Goal: Information Seeking & Learning: Learn about a topic

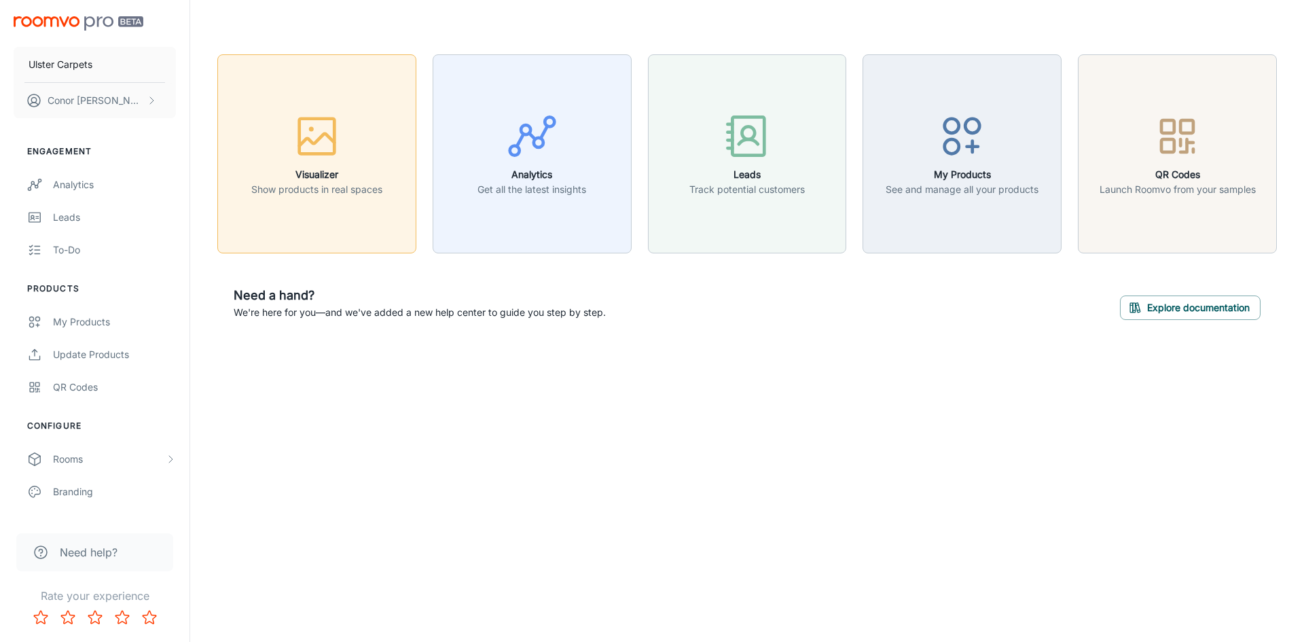
click at [315, 125] on icon "button" at bounding box center [316, 136] width 51 height 51
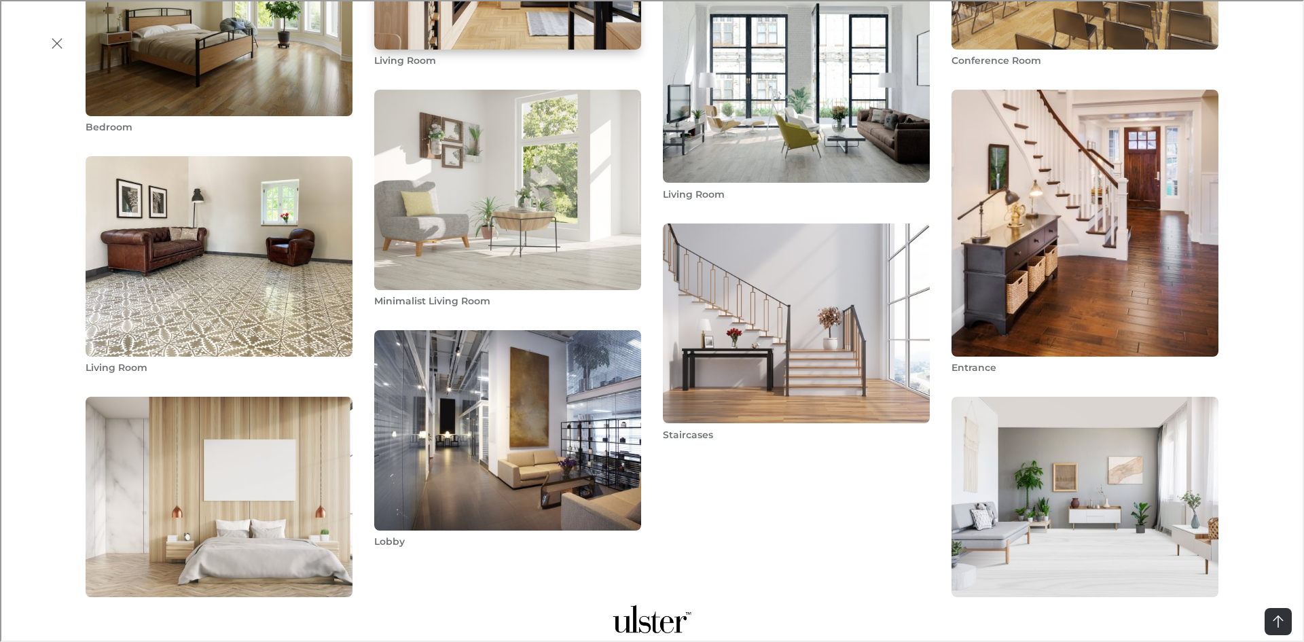
scroll to position [1666, 0]
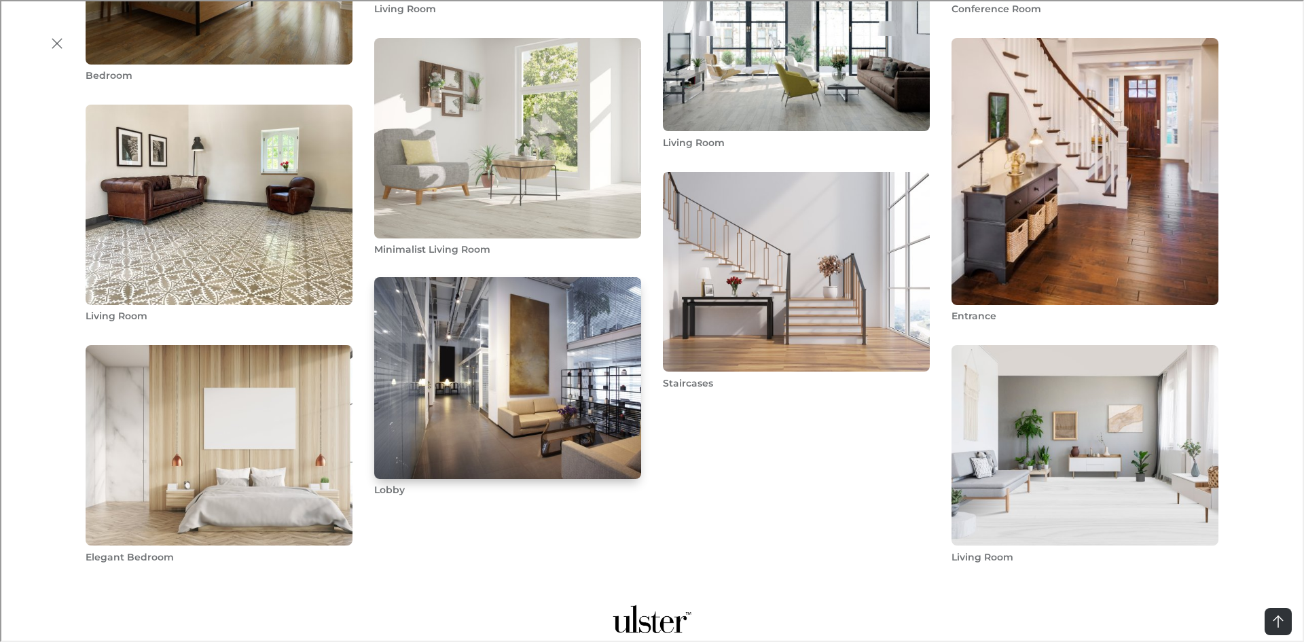
click at [450, 361] on img "Lobby" at bounding box center [508, 378] width 270 height 204
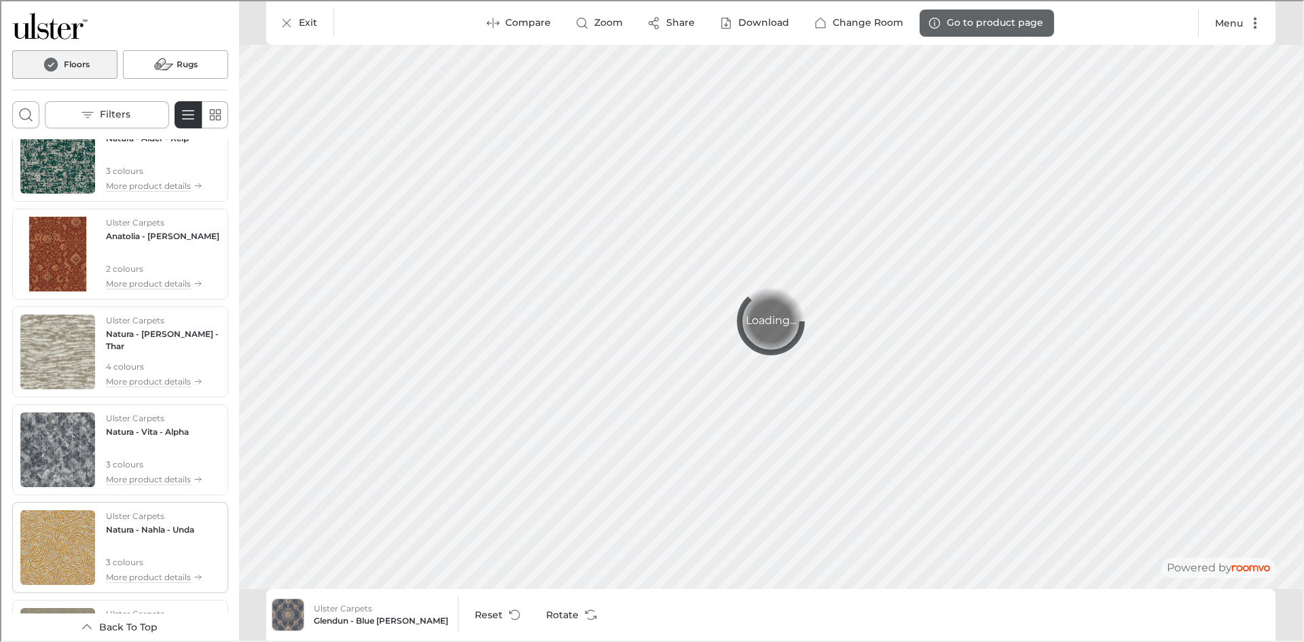
scroll to position [951, 0]
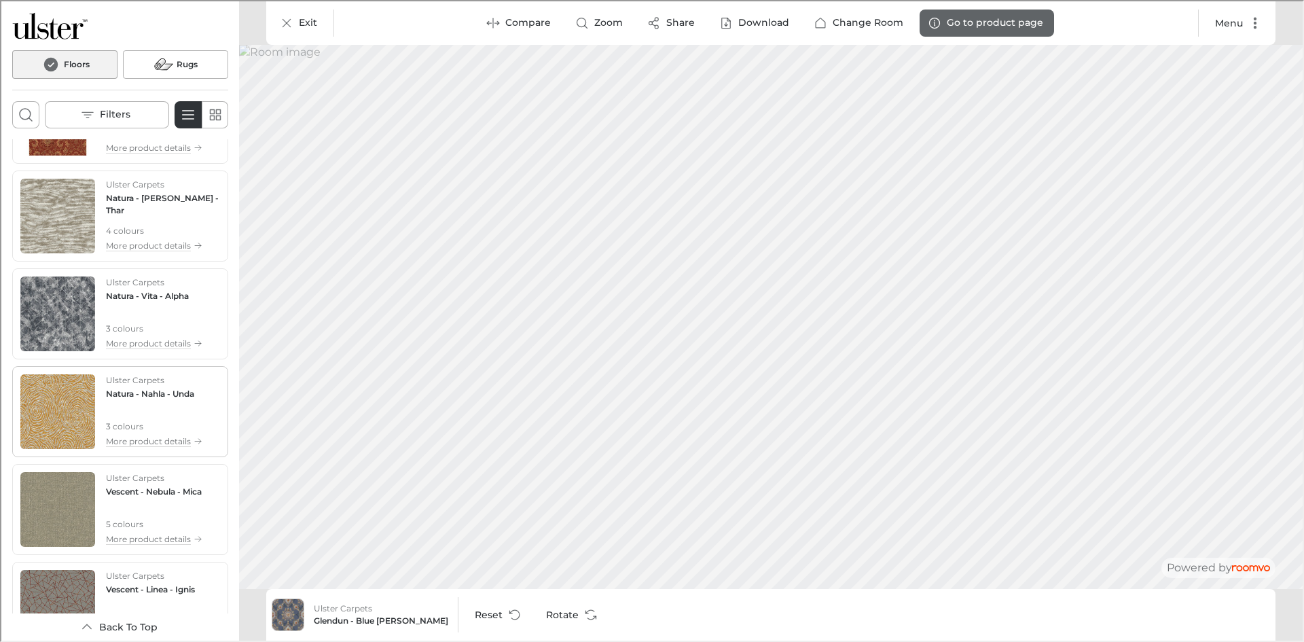
click at [126, 399] on div "Ulster Carpets Natura - Nahla - Unda 3 colours More product details" at bounding box center [153, 410] width 96 height 75
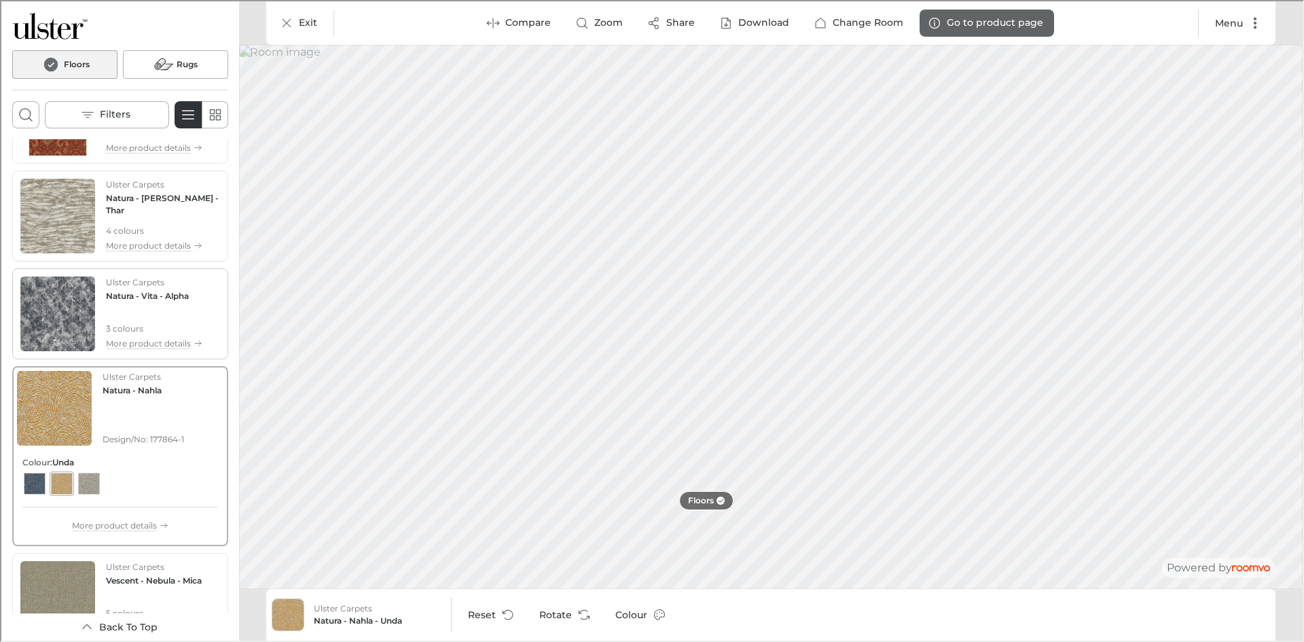
click at [105, 312] on div "Ulster Carpets Natura - Vita - Alpha 3 colours More product details" at bounding box center [153, 312] width 96 height 75
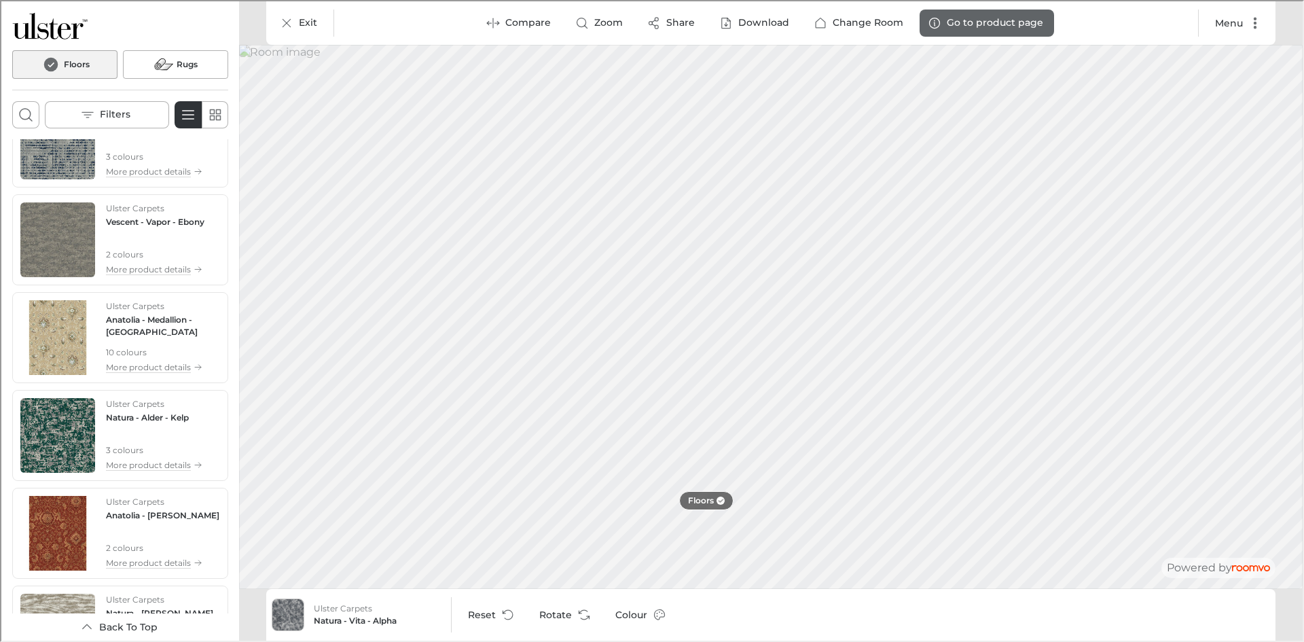
scroll to position [543, 0]
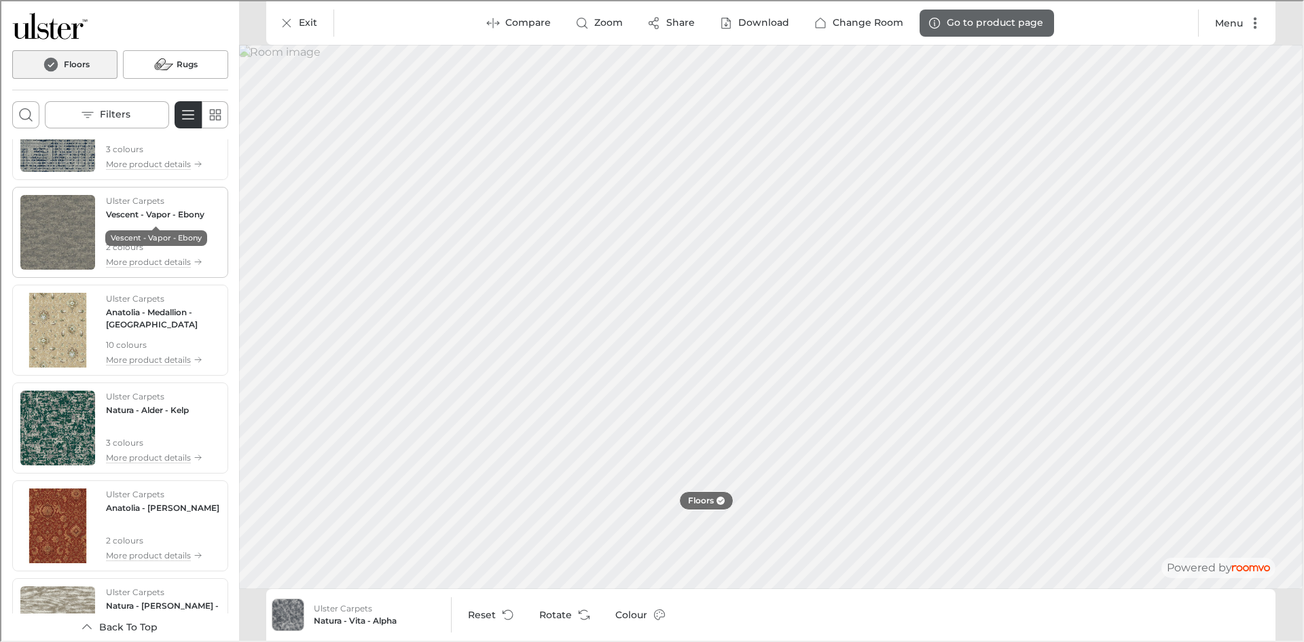
click at [147, 218] on h4 "Vescent - Vapor - Ebony" at bounding box center [154, 213] width 98 height 12
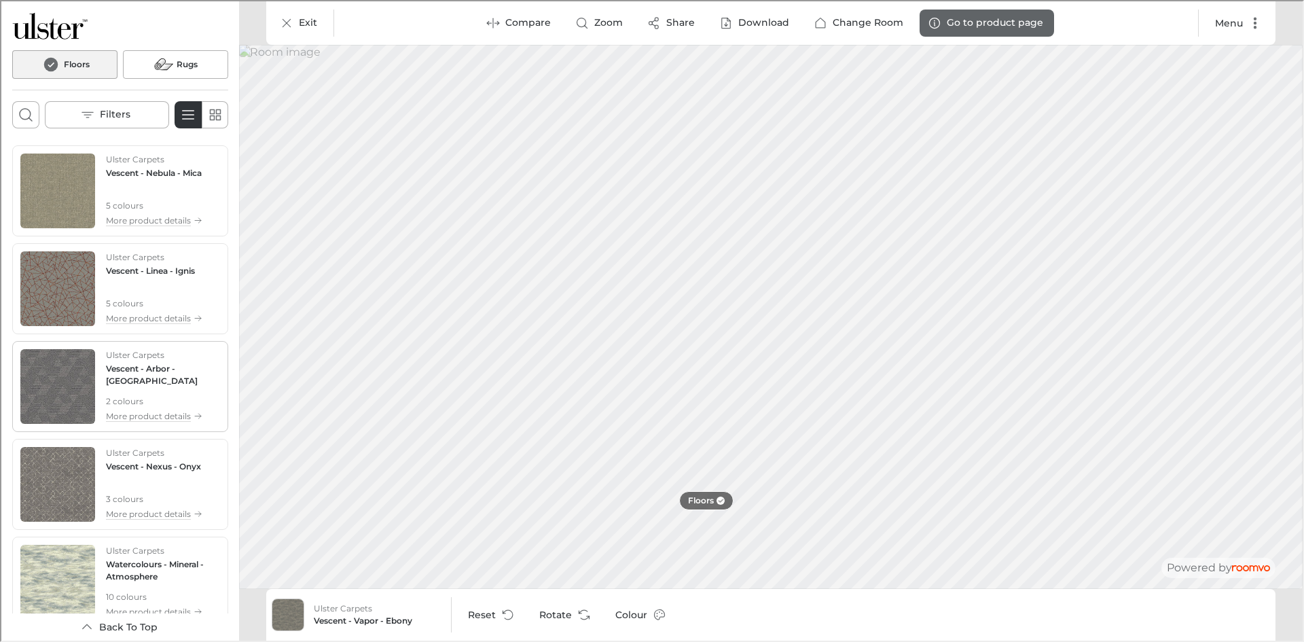
click at [130, 358] on p "Ulster Carpets" at bounding box center [134, 354] width 58 height 12
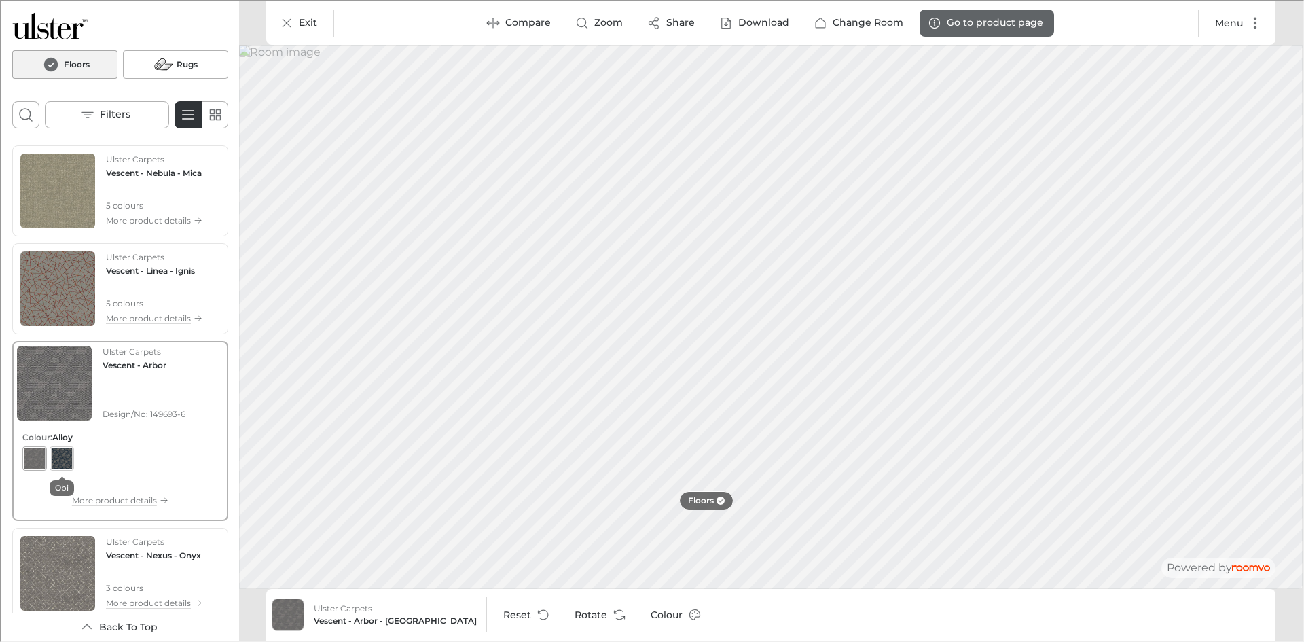
click at [54, 455] on div "View color format Obi" at bounding box center [61, 457] width 22 height 22
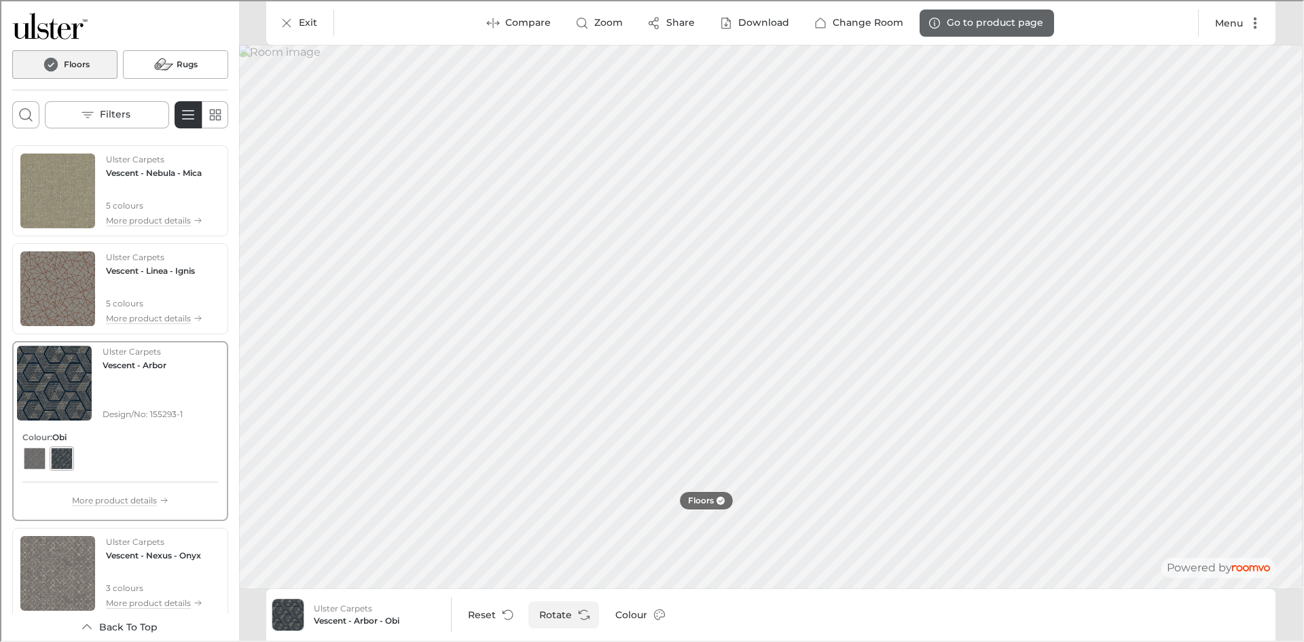
click at [576, 611] on icon "Rotate Surface" at bounding box center [583, 614] width 14 height 14
click at [567, 616] on button "Rotate" at bounding box center [562, 613] width 71 height 27
click at [560, 611] on button "Rotate" at bounding box center [562, 613] width 71 height 27
click at [138, 270] on h4 "Vescent - Linea - Ignis" at bounding box center [149, 270] width 89 height 12
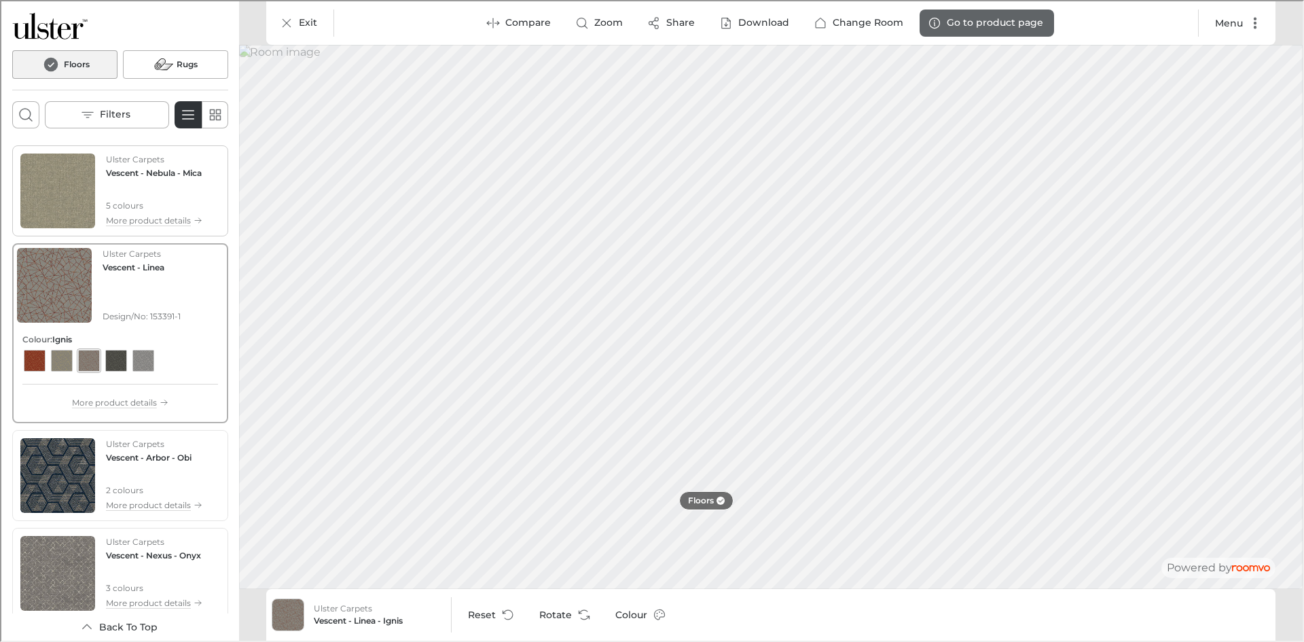
click at [158, 185] on div "Ulster Carpets Vescent - Nebula - Mica 5 colours More product details" at bounding box center [153, 189] width 96 height 75
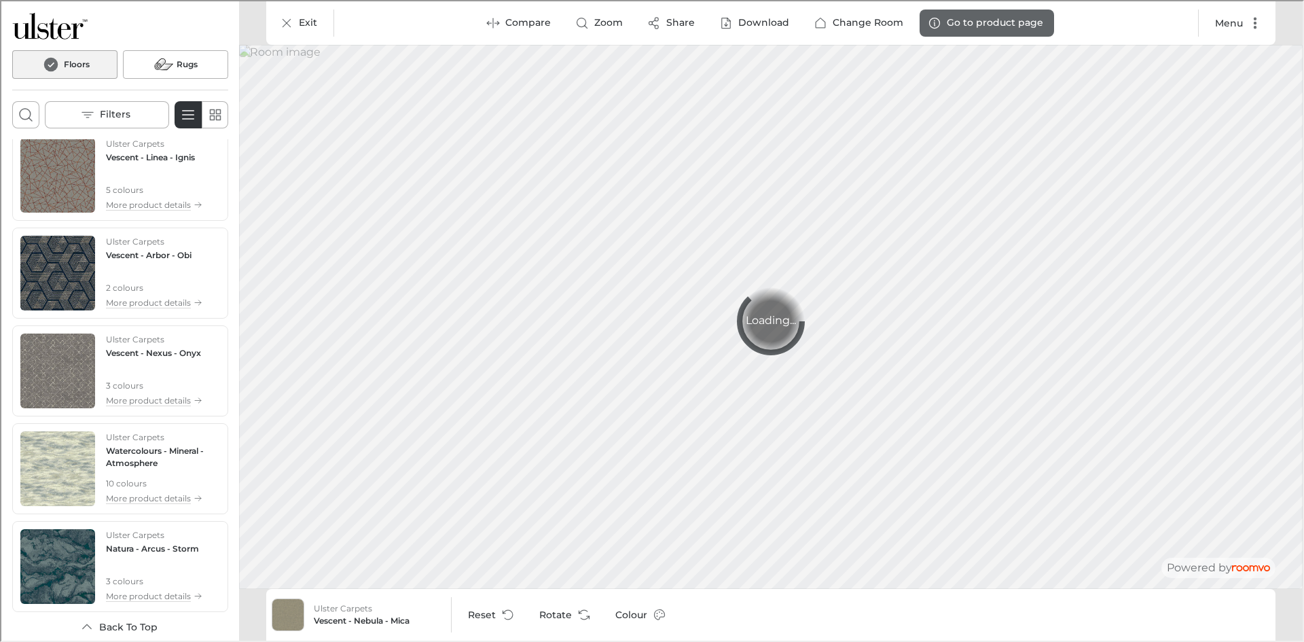
scroll to position [1473, 0]
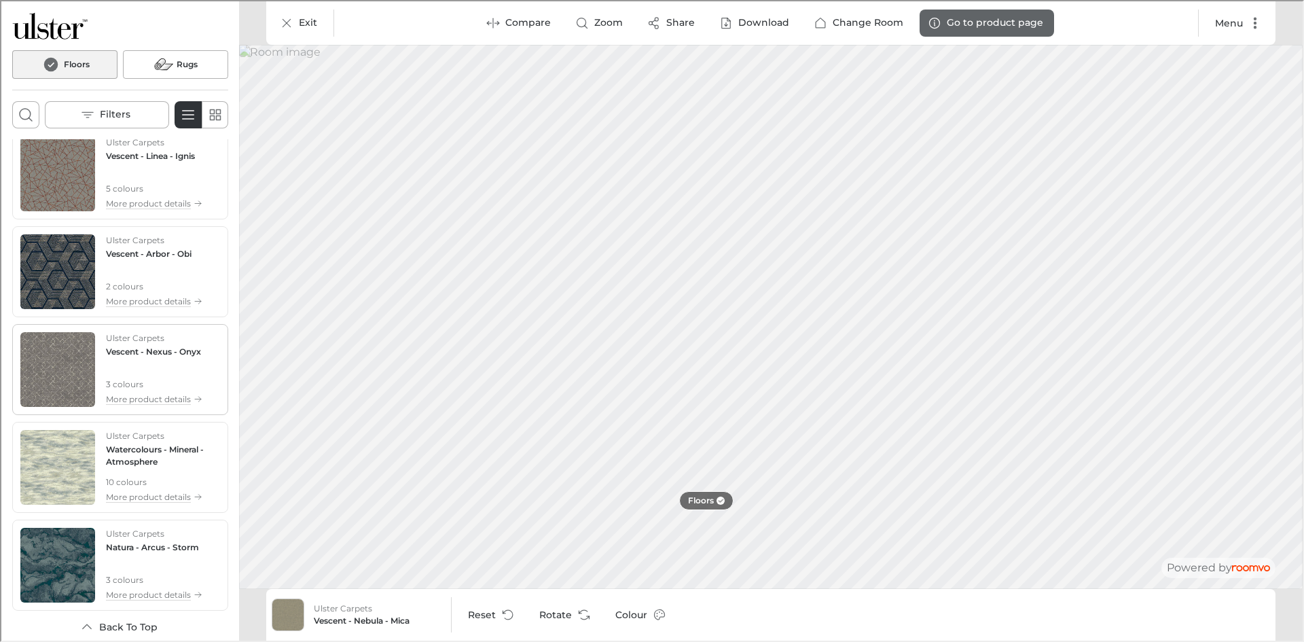
click at [162, 344] on h4 "Vescent - Nexus - Onyx" at bounding box center [152, 350] width 95 height 12
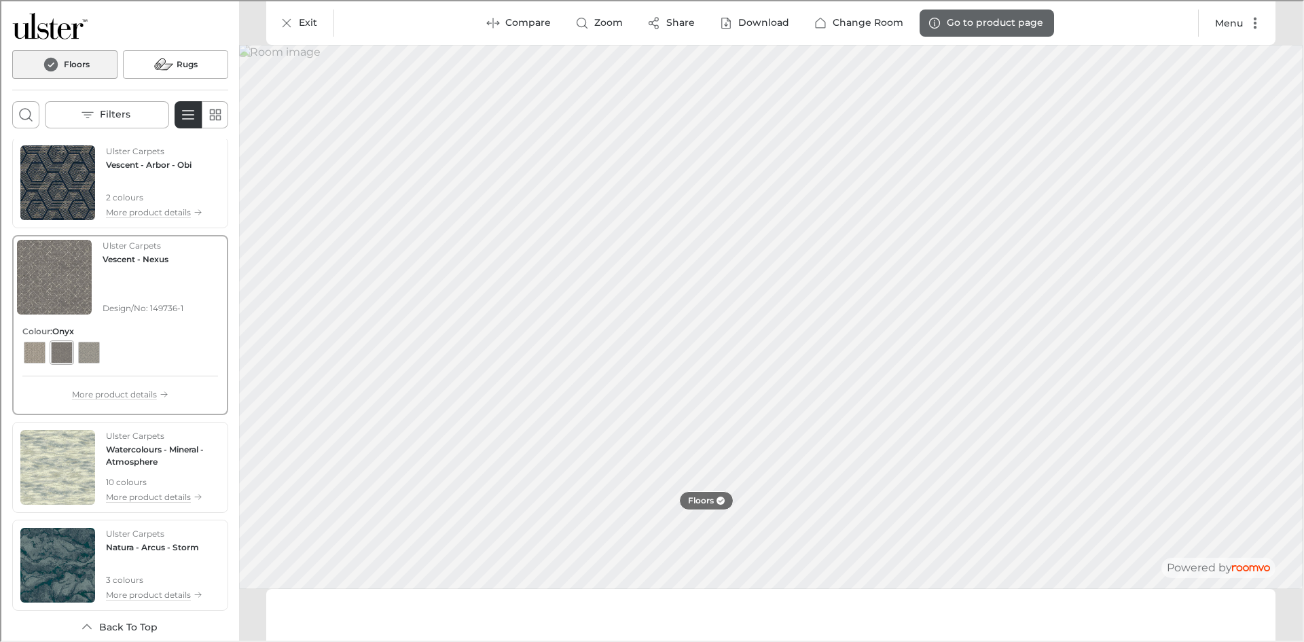
scroll to position [1384, 0]
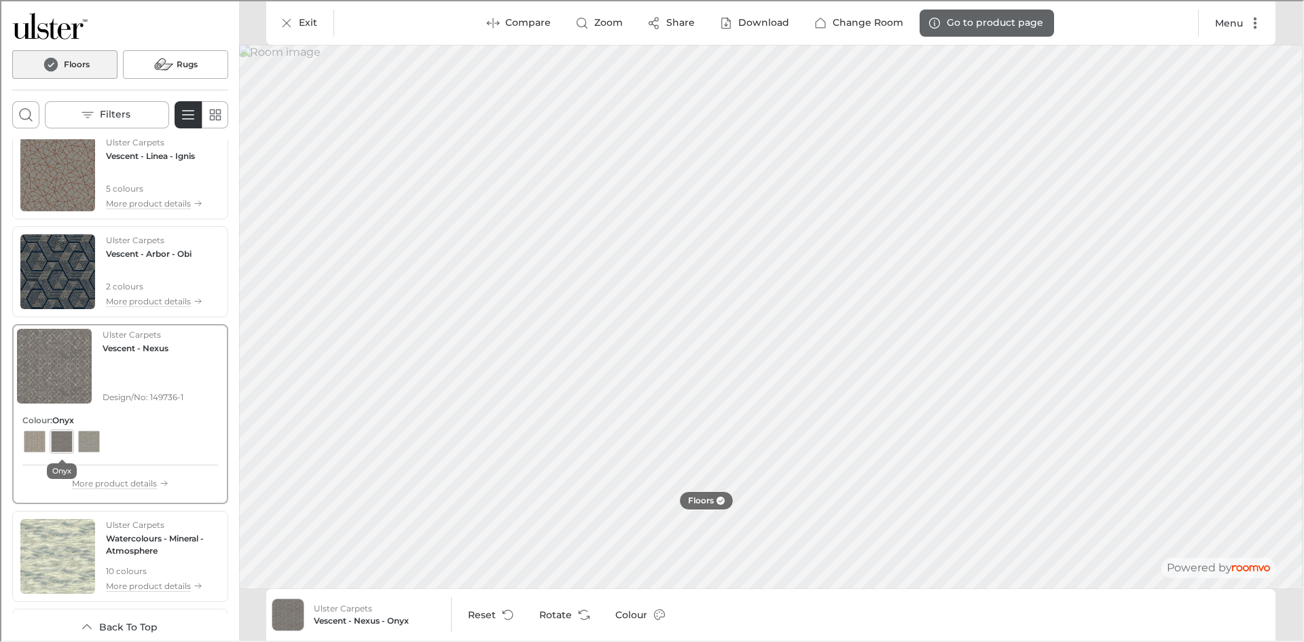
click at [62, 435] on div "View color format Onyx" at bounding box center [61, 440] width 22 height 22
click at [98, 439] on button "View color format Pewter" at bounding box center [87, 440] width 24 height 24
click at [32, 433] on div "View color format Chroma" at bounding box center [33, 440] width 22 height 22
click at [288, 12] on button "Exit" at bounding box center [298, 21] width 56 height 27
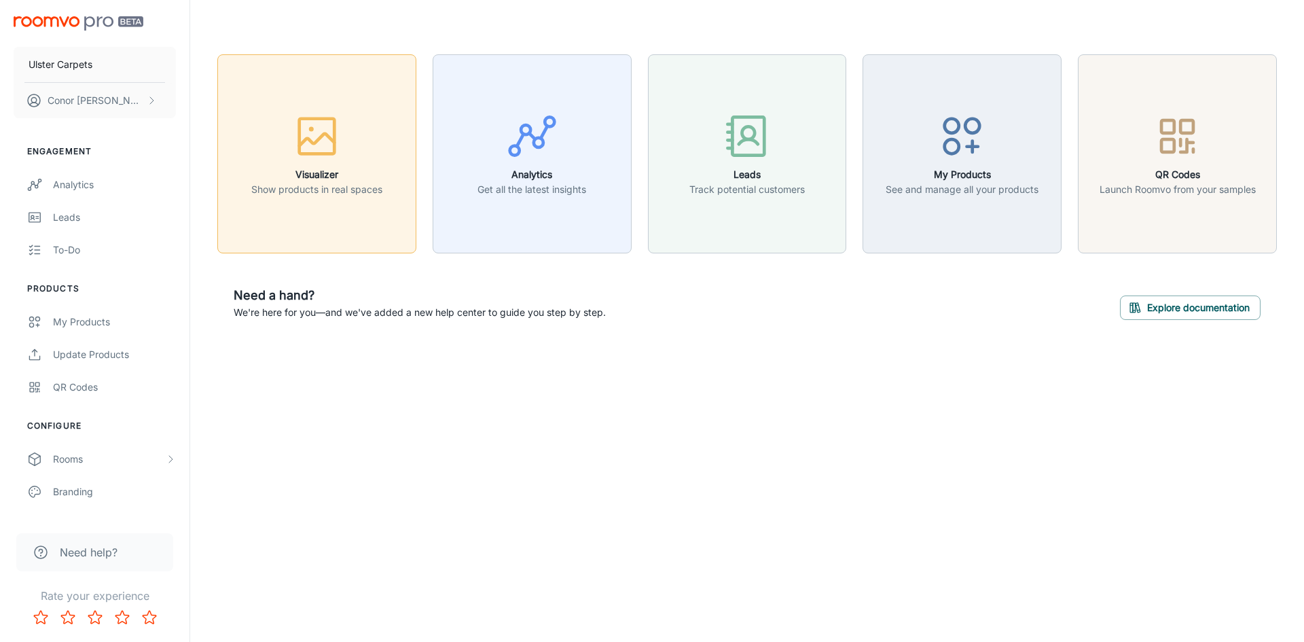
click at [338, 122] on icon "button" at bounding box center [316, 136] width 51 height 51
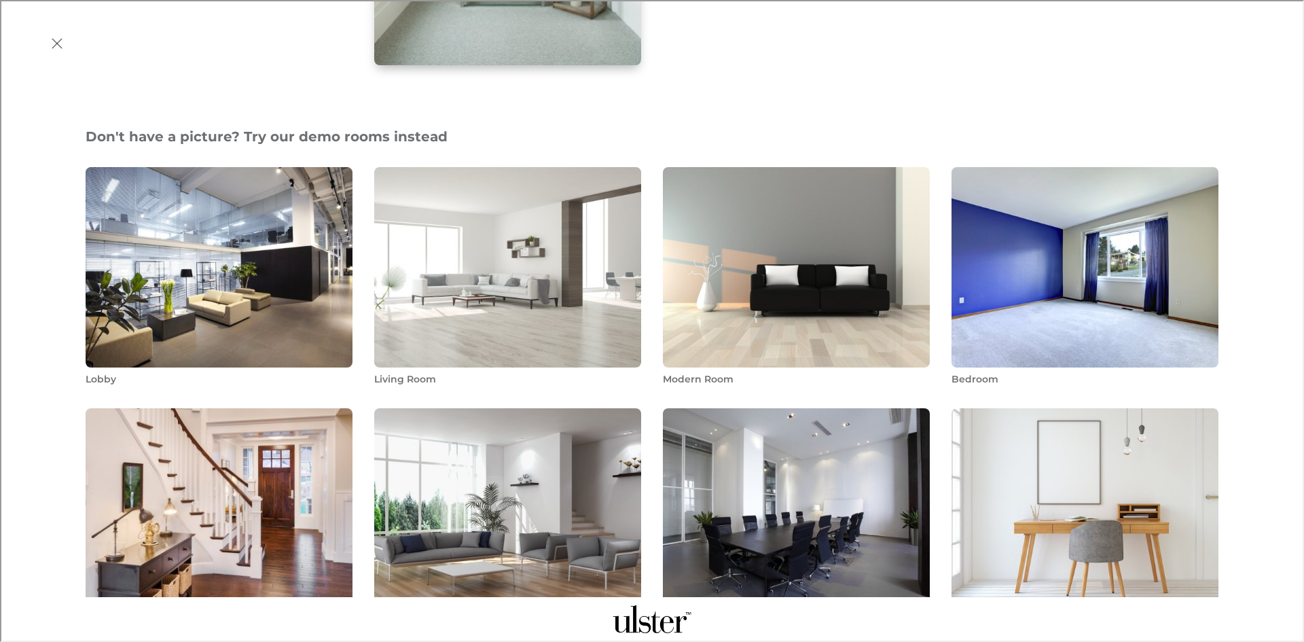
scroll to position [340, 0]
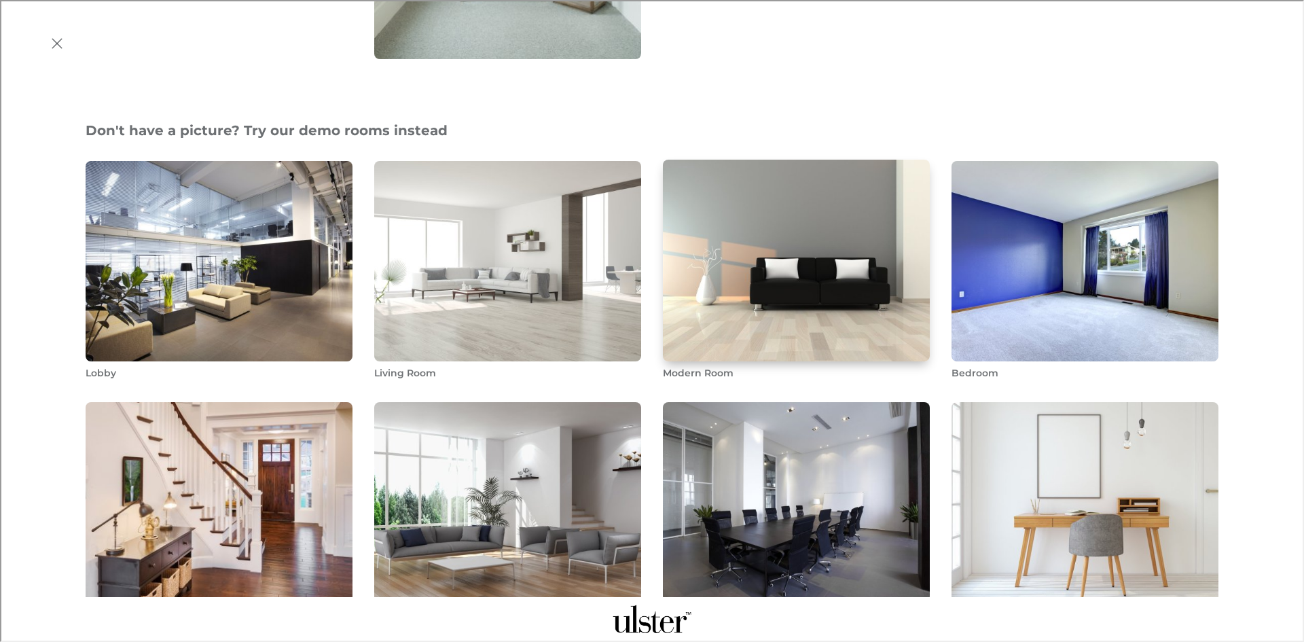
click at [779, 267] on img "Modern Room" at bounding box center [797, 260] width 270 height 204
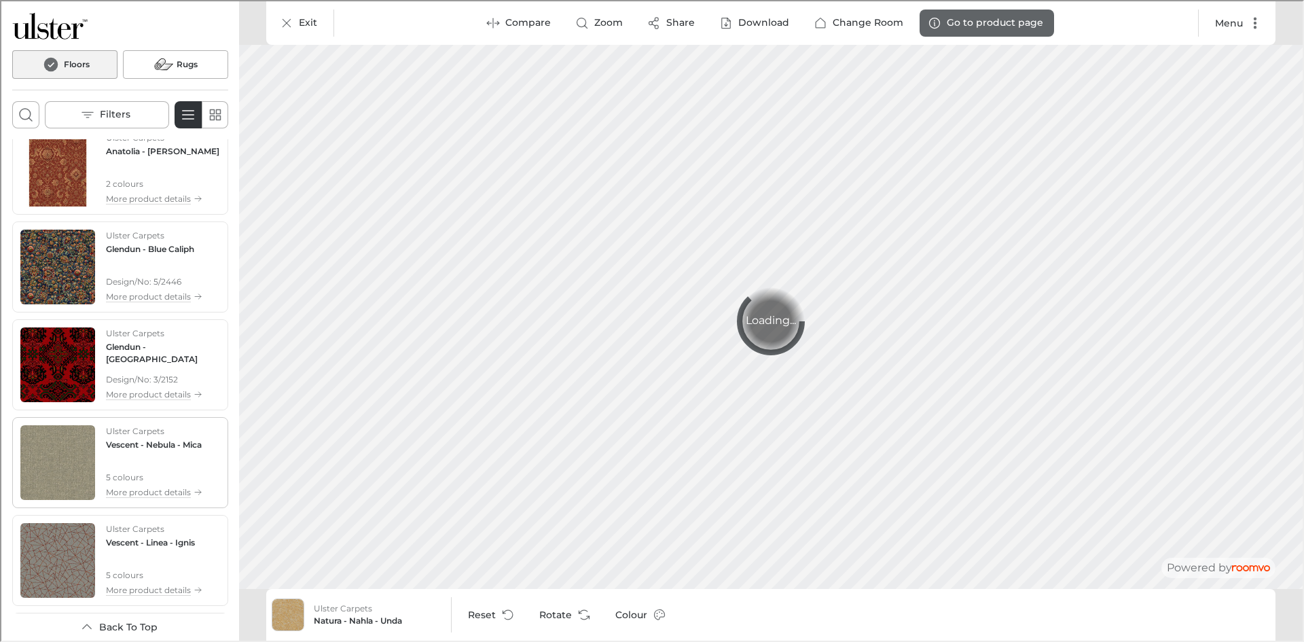
scroll to position [1223, 0]
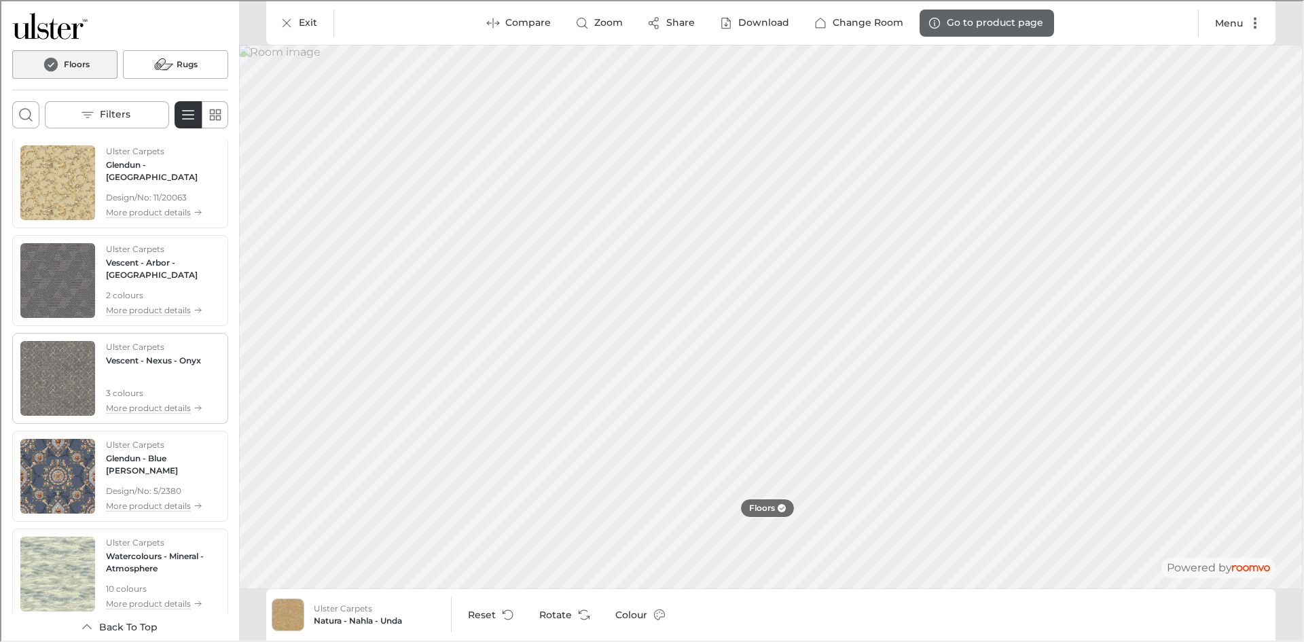
click at [152, 353] on h4 "Vescent - Nexus - Onyx" at bounding box center [152, 359] width 95 height 12
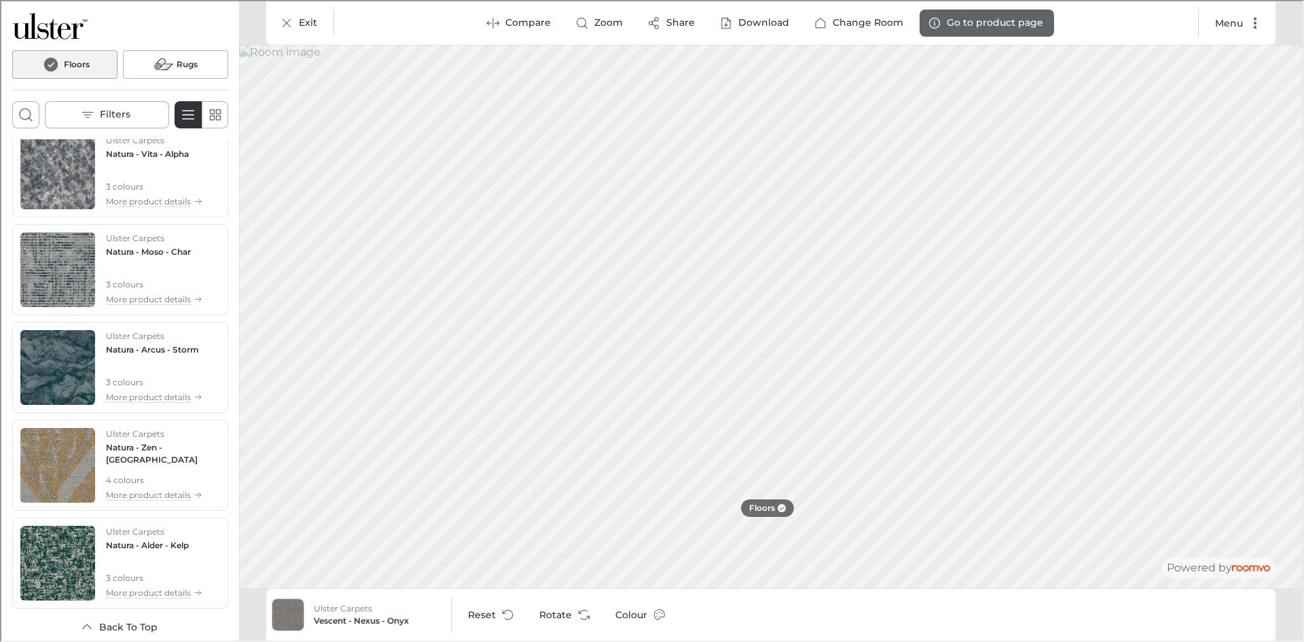
scroll to position [0, 0]
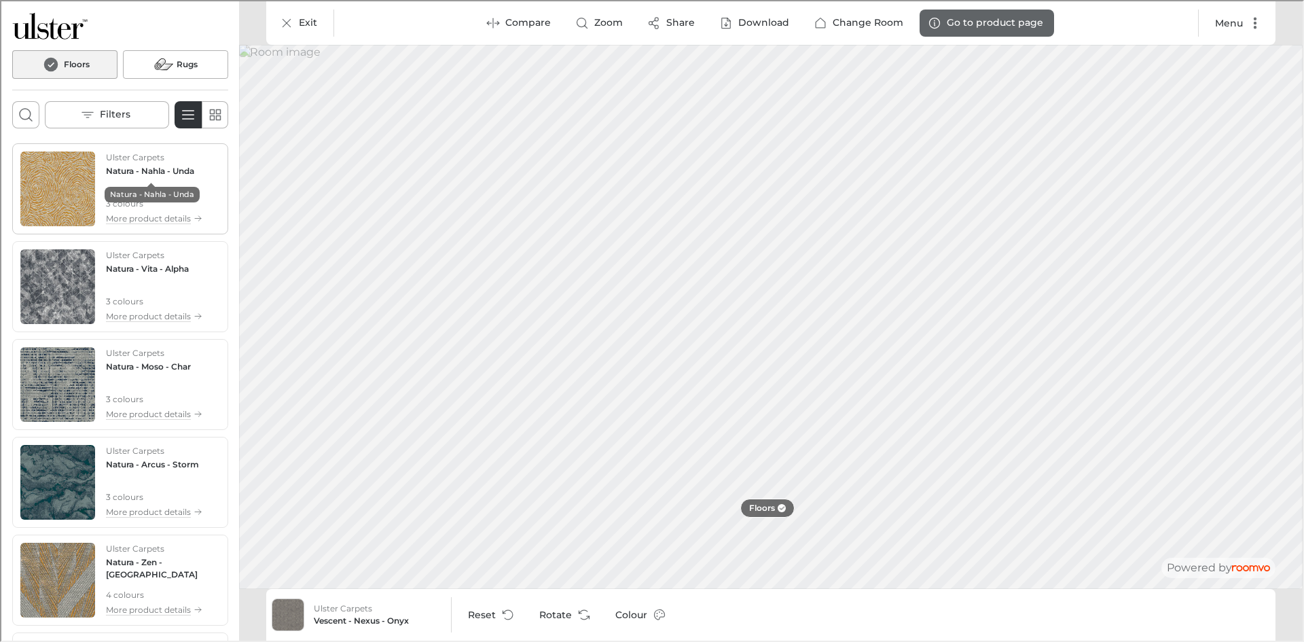
click at [143, 164] on h4 "Natura - Nahla - Unda" at bounding box center [149, 170] width 88 height 12
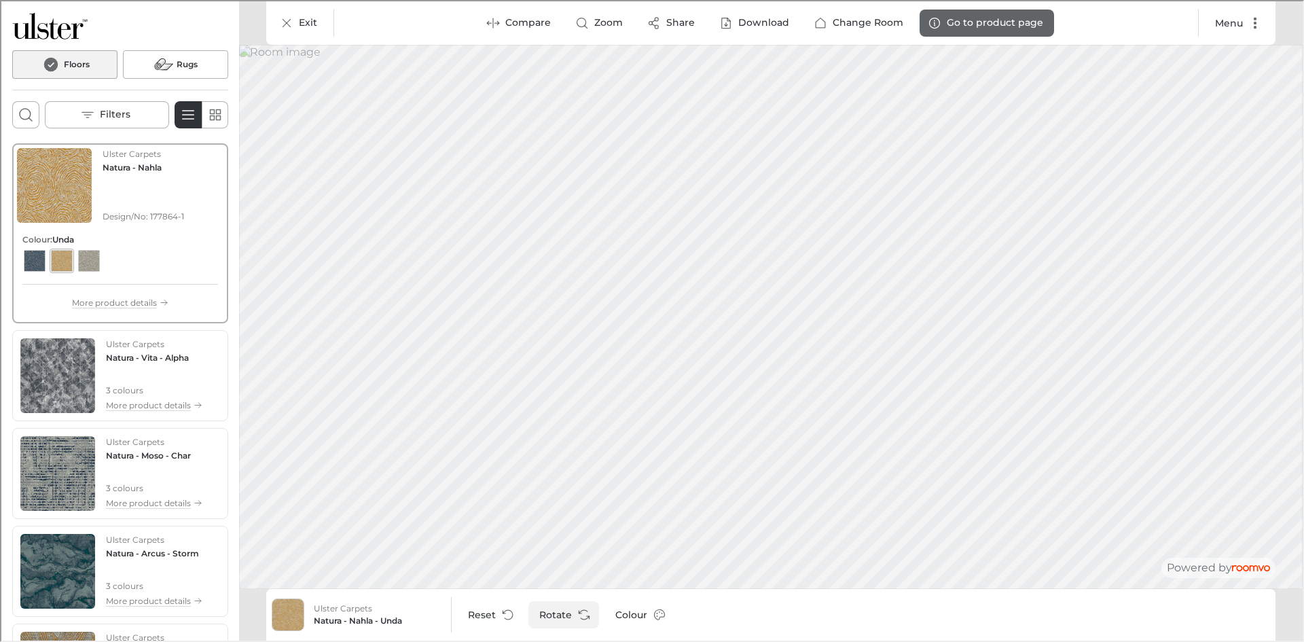
click at [558, 622] on button "Rotate" at bounding box center [562, 613] width 71 height 27
click at [38, 256] on div "View color format Bayou" at bounding box center [33, 260] width 22 height 22
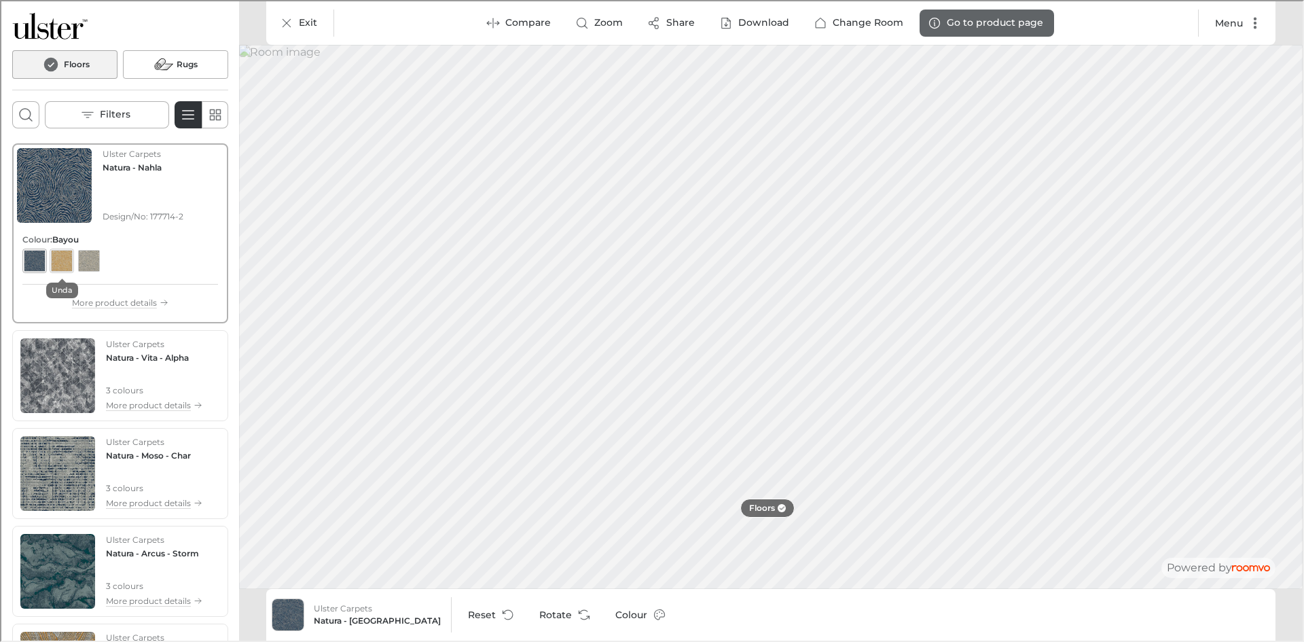
click at [60, 261] on div "View color format Unda" at bounding box center [61, 260] width 22 height 22
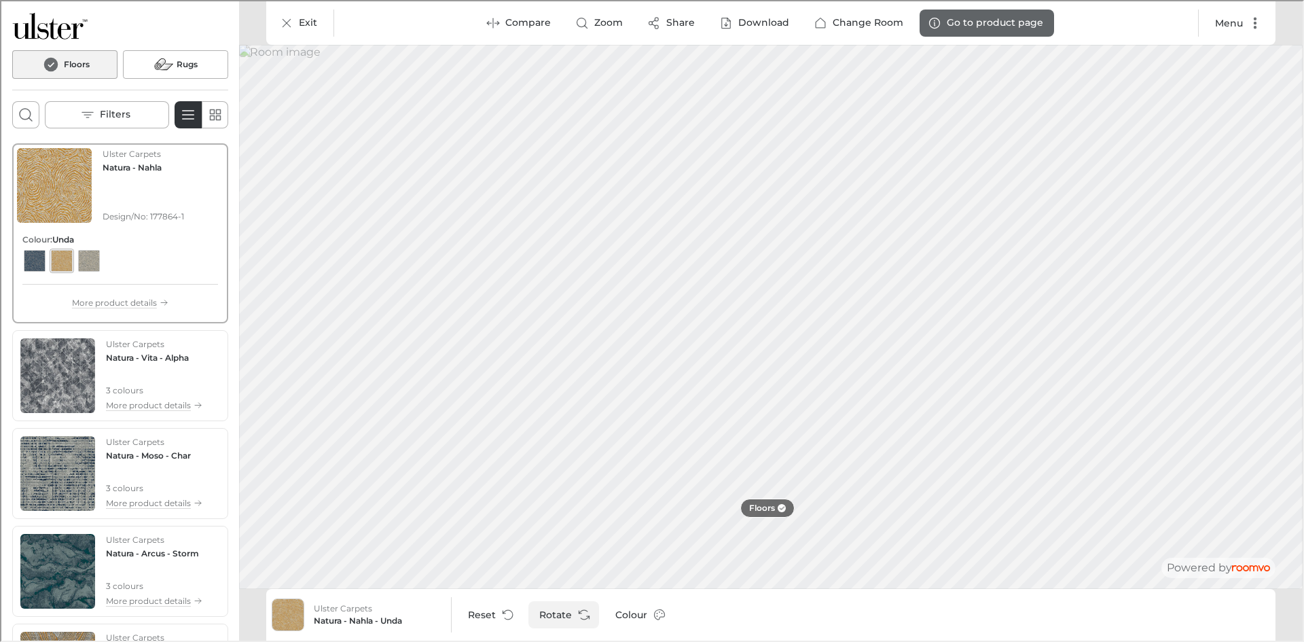
click at [580, 624] on button "Rotate" at bounding box center [562, 613] width 71 height 27
click at [580, 611] on icon "Rotate Surface" at bounding box center [583, 614] width 14 height 14
click at [571, 622] on button "Rotate" at bounding box center [562, 613] width 71 height 27
click at [299, 25] on p "Exit" at bounding box center [307, 22] width 18 height 14
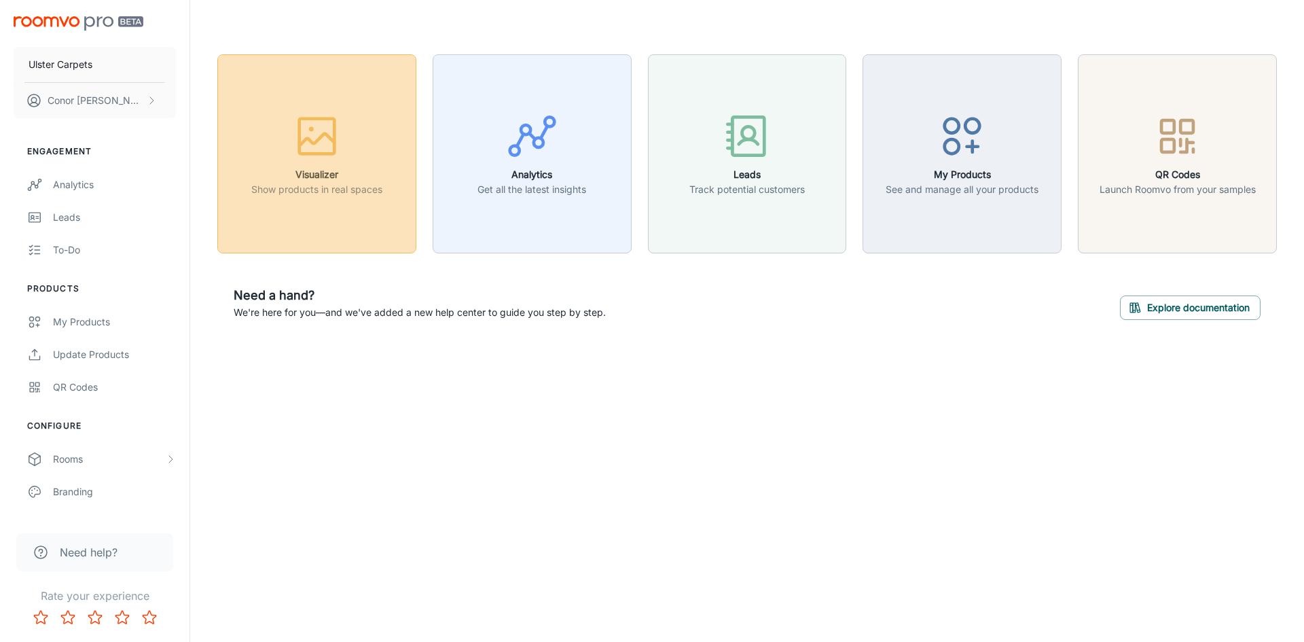
click at [291, 103] on button "Visualizer Show products in real spaces" at bounding box center [316, 153] width 199 height 199
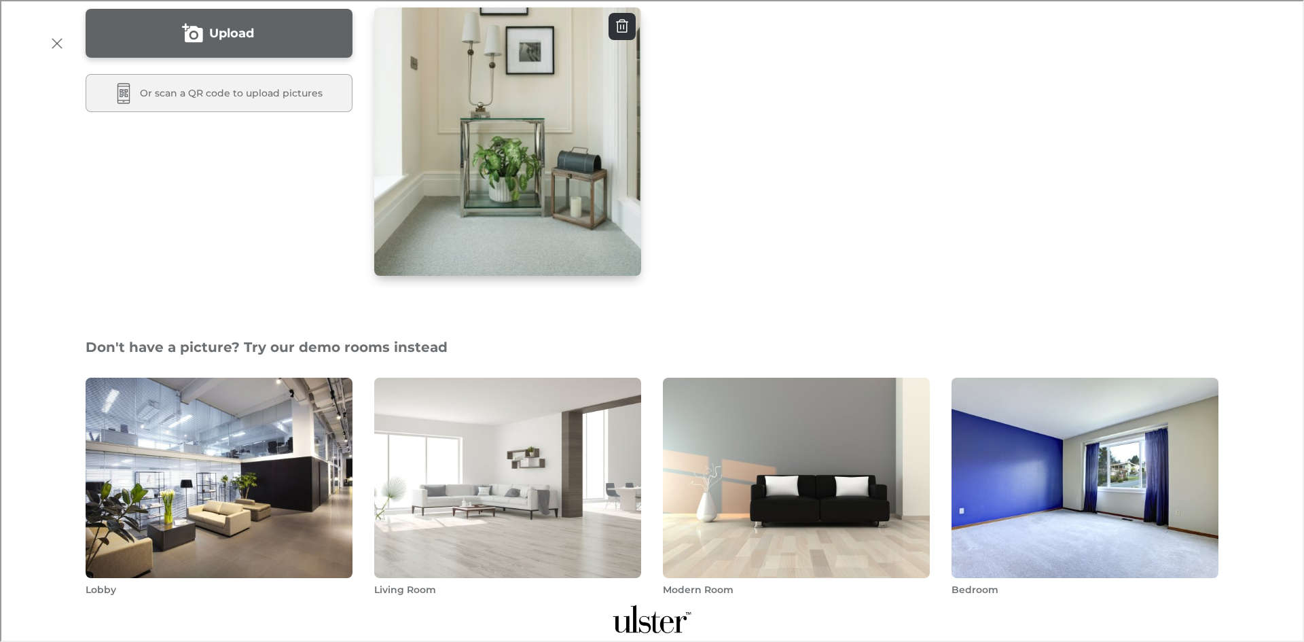
scroll to position [340, 0]
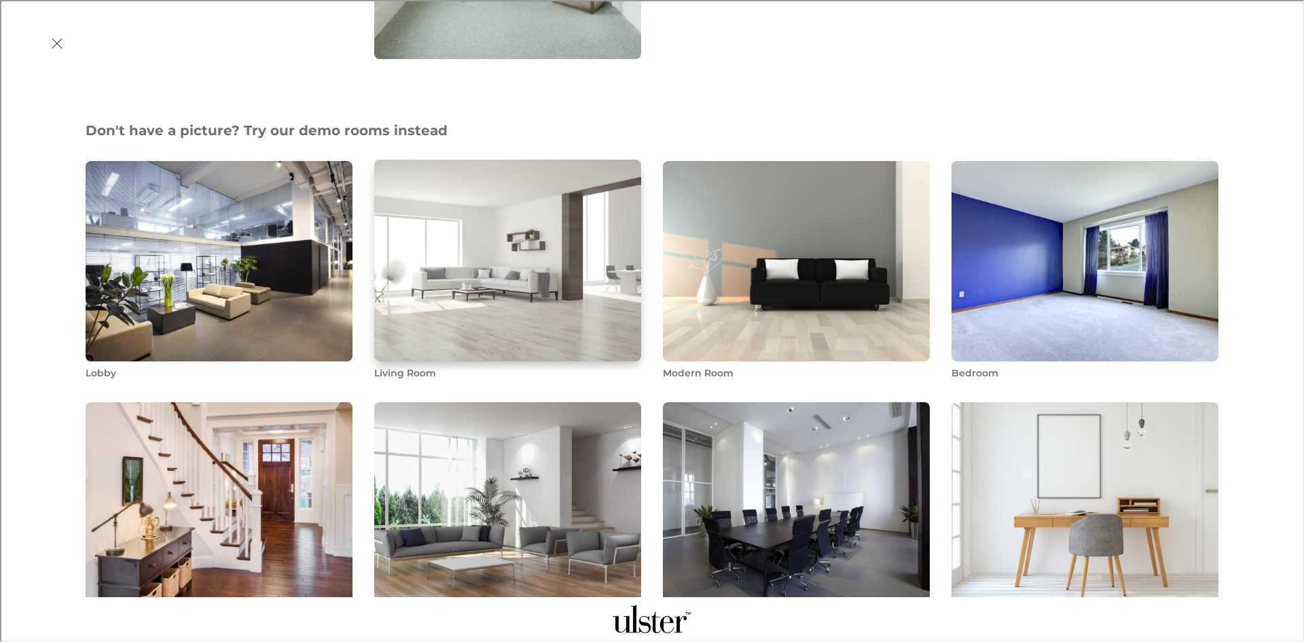
click at [423, 238] on img "Living Room" at bounding box center [508, 260] width 270 height 204
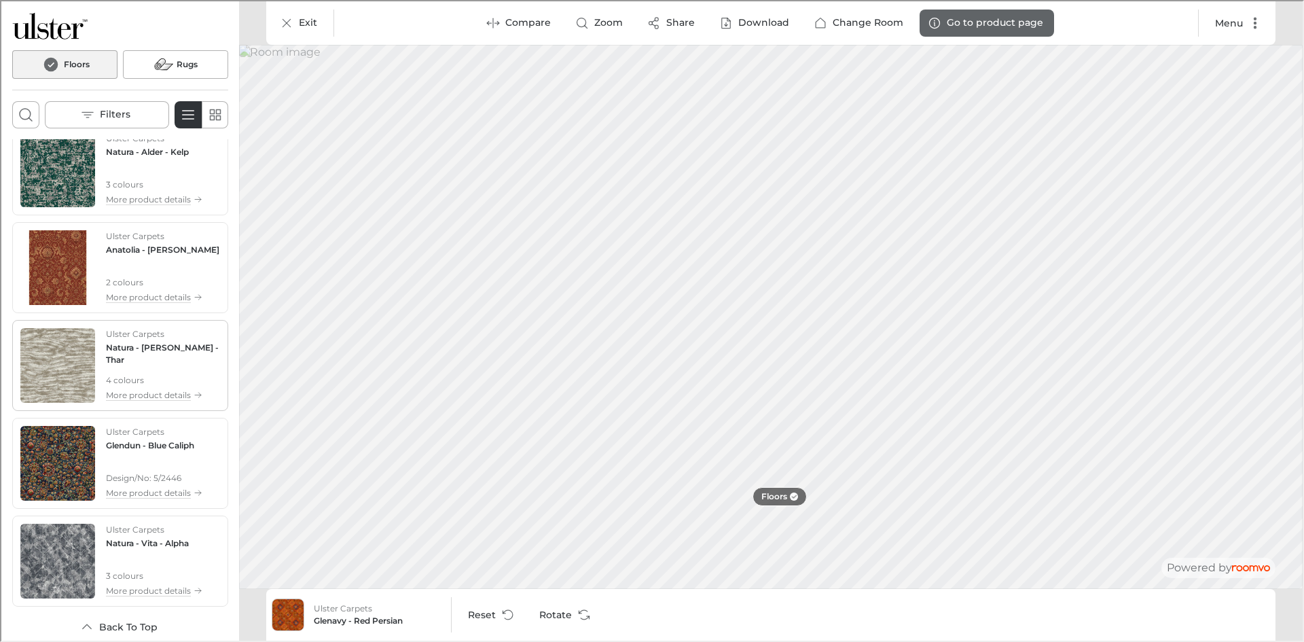
scroll to position [3323, 0]
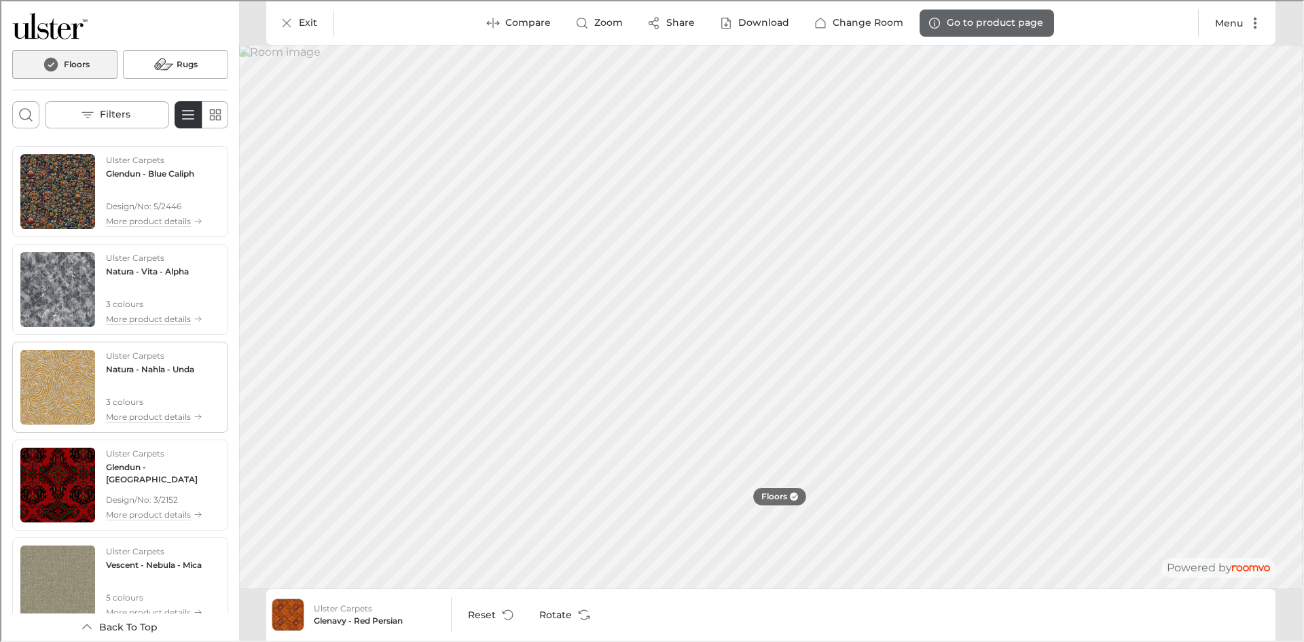
click at [162, 399] on p "3 colours" at bounding box center [153, 401] width 96 height 12
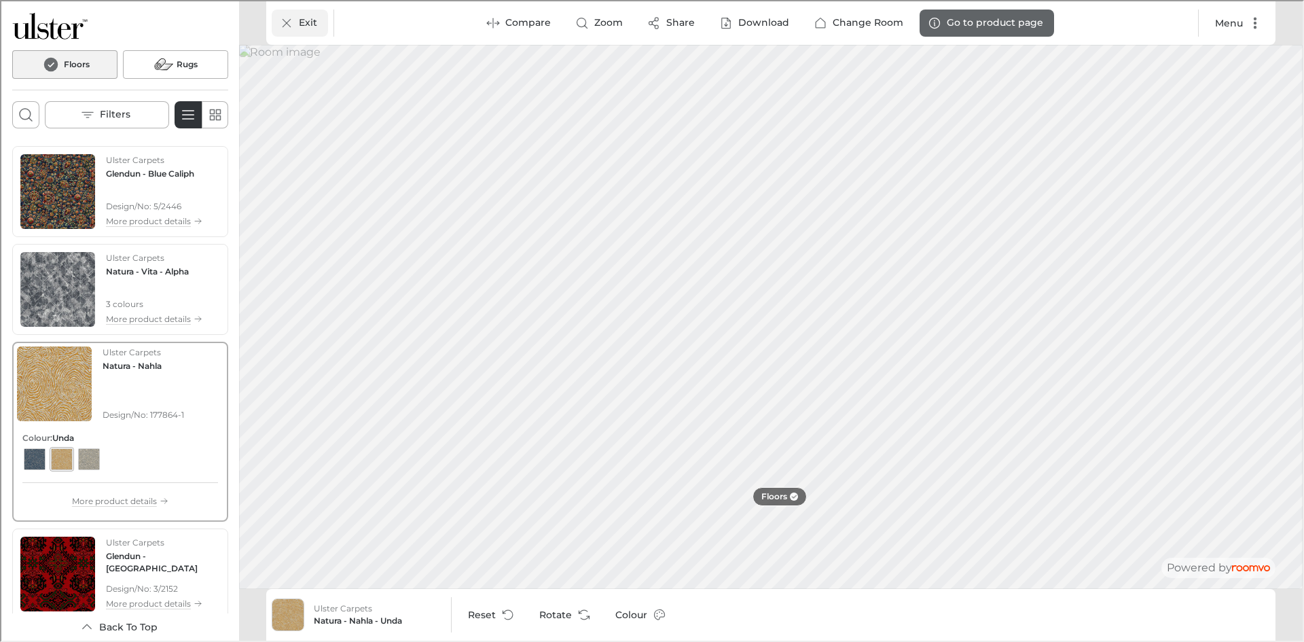
click at [303, 25] on p "Exit" at bounding box center [307, 22] width 18 height 14
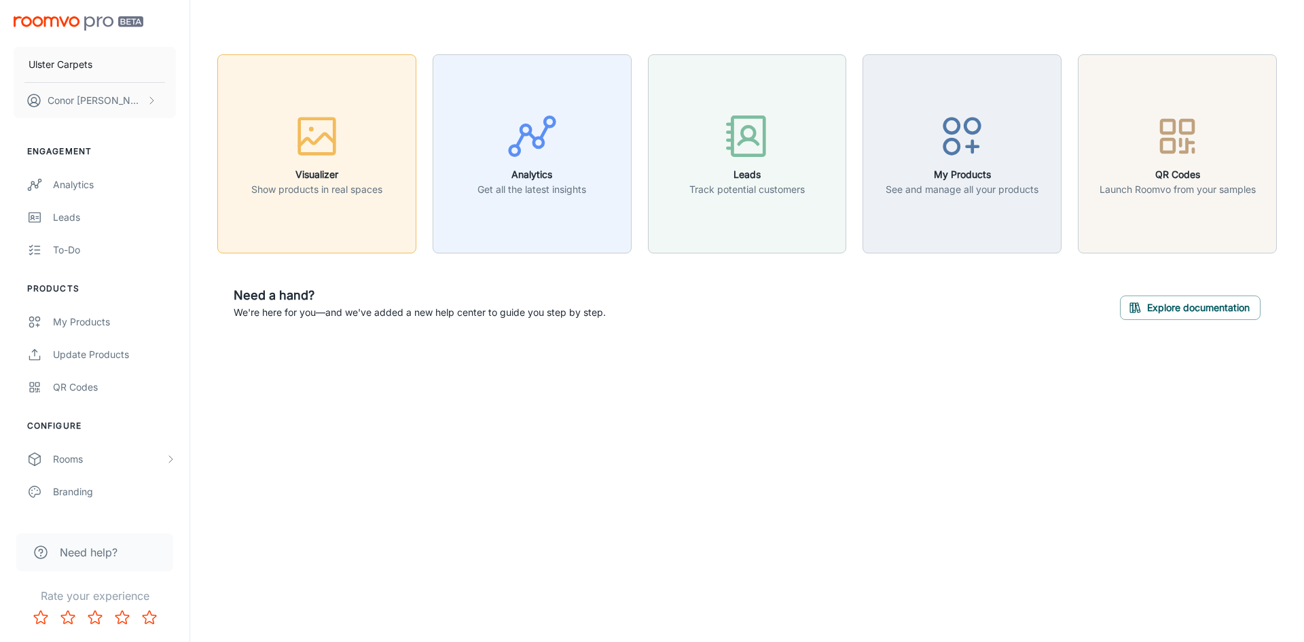
click at [352, 136] on div "button" at bounding box center [316, 139] width 131 height 56
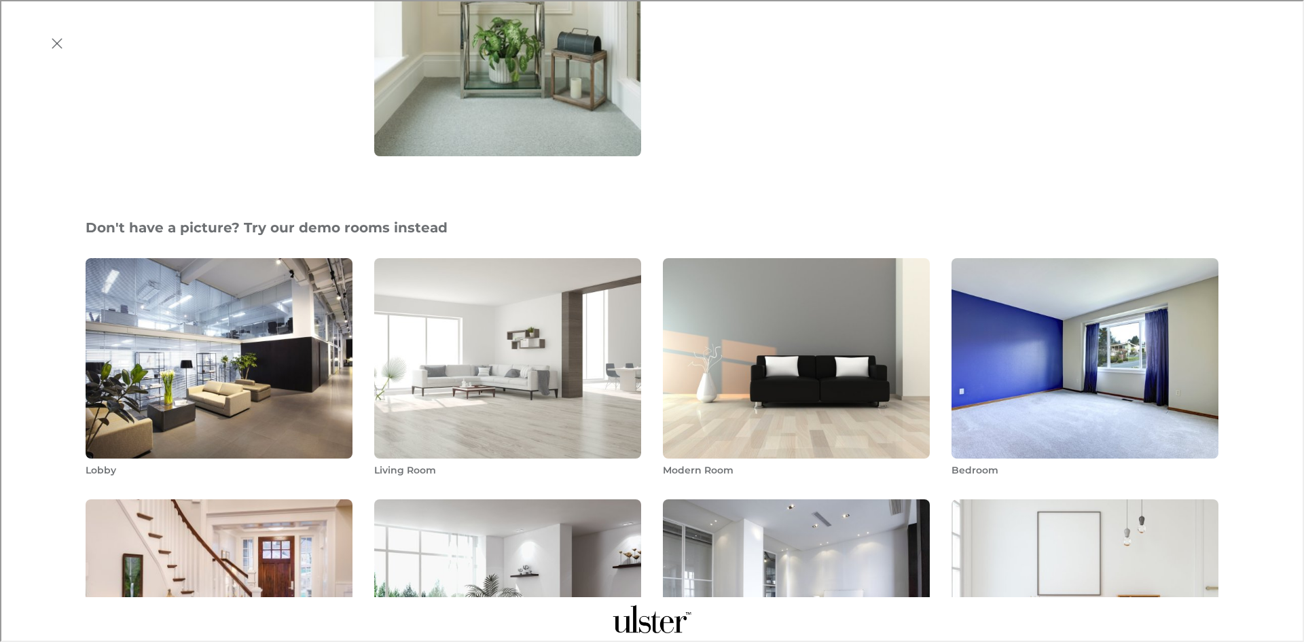
scroll to position [272, 0]
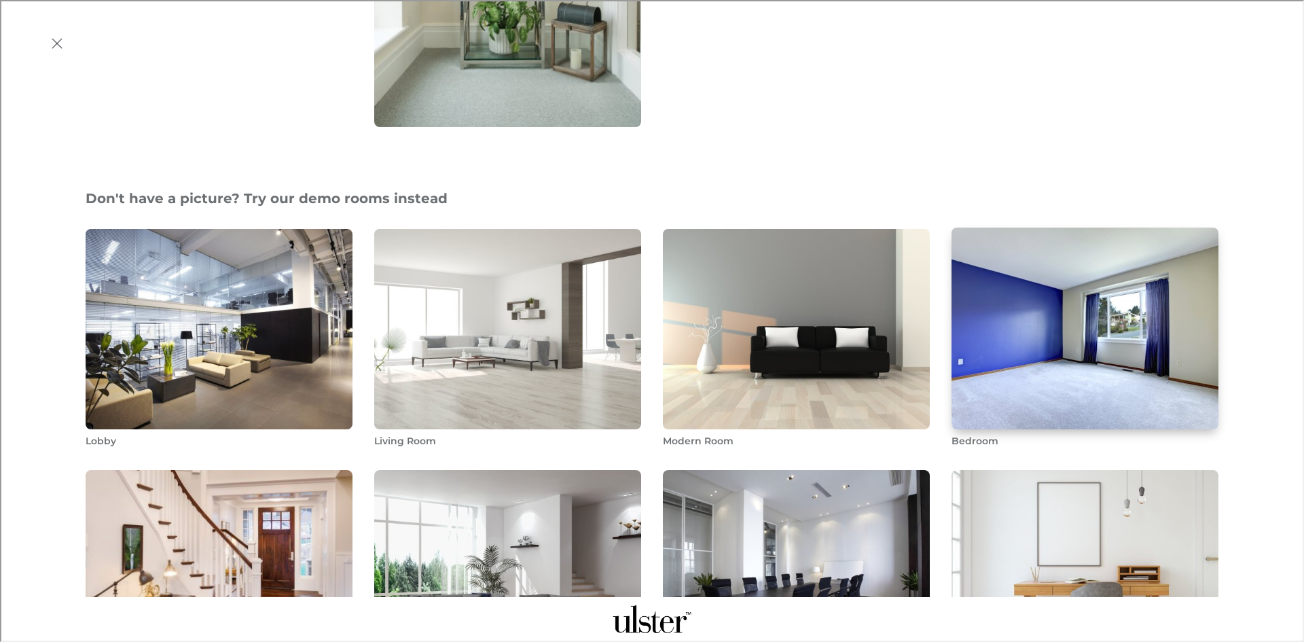
click at [998, 262] on img "Bedroom" at bounding box center [1085, 328] width 270 height 204
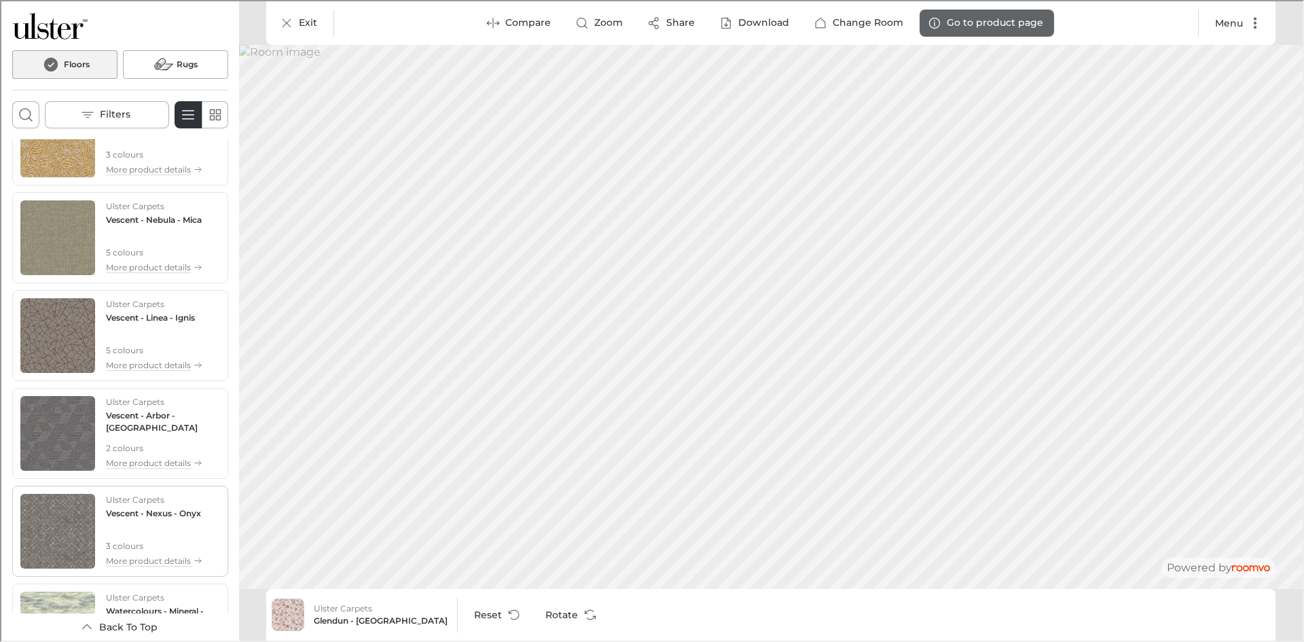
scroll to position [1155, 0]
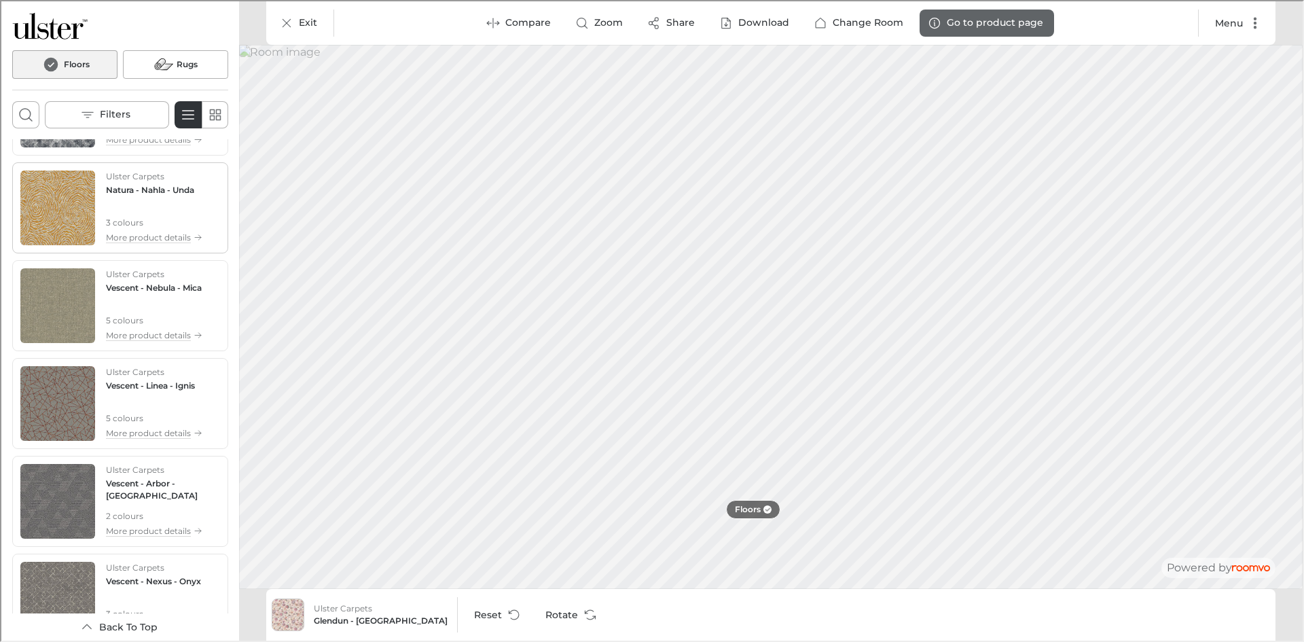
click at [141, 204] on div "Ulster Carpets Natura - Nahla - Unda 3 colours More product details" at bounding box center [153, 206] width 96 height 75
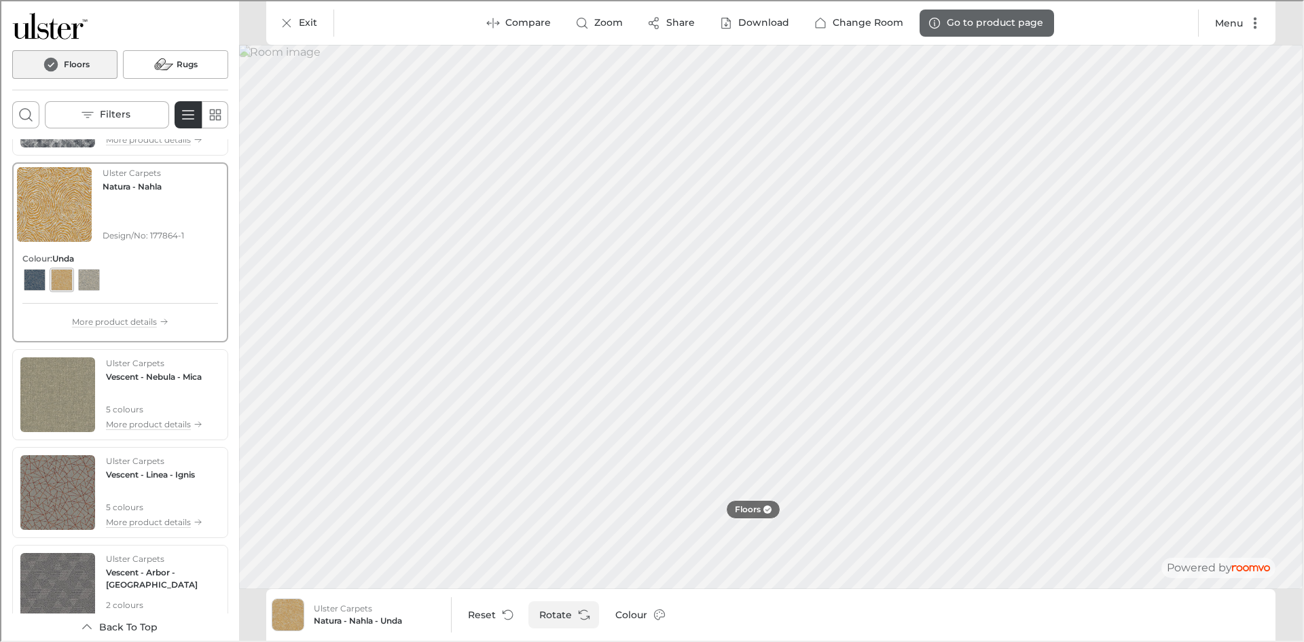
click at [575, 624] on button "Rotate" at bounding box center [562, 613] width 71 height 27
click at [65, 359] on img "See Vescent - Nebula in the room" at bounding box center [56, 393] width 75 height 75
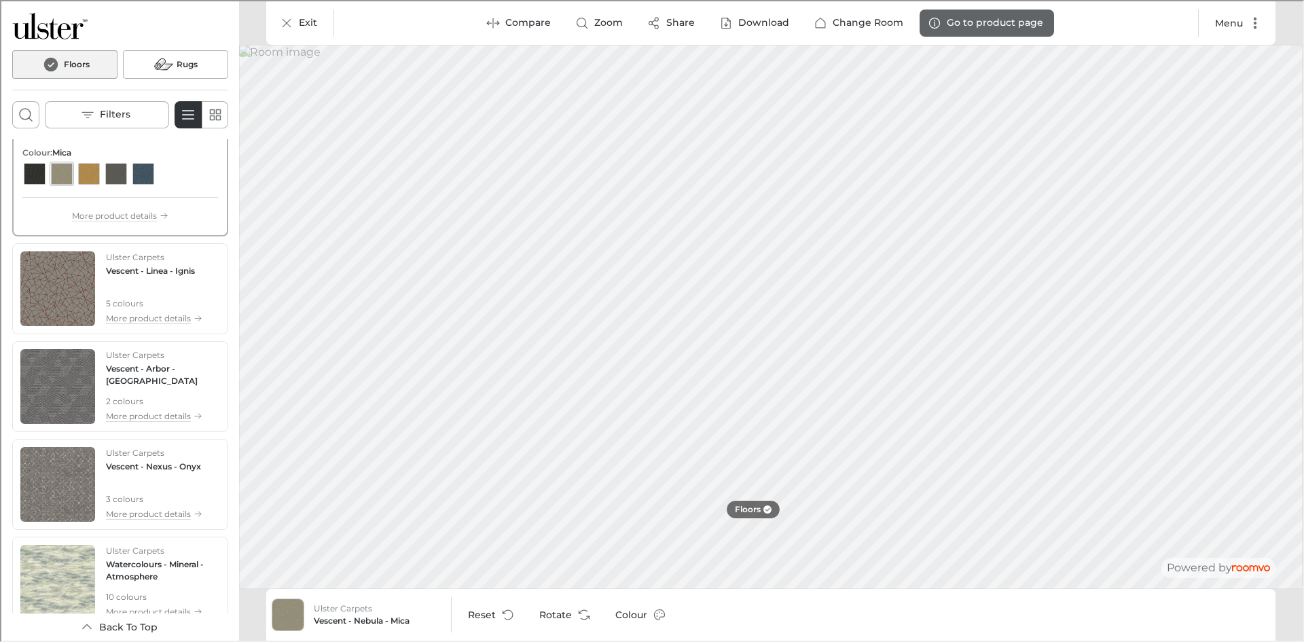
scroll to position [1427, 0]
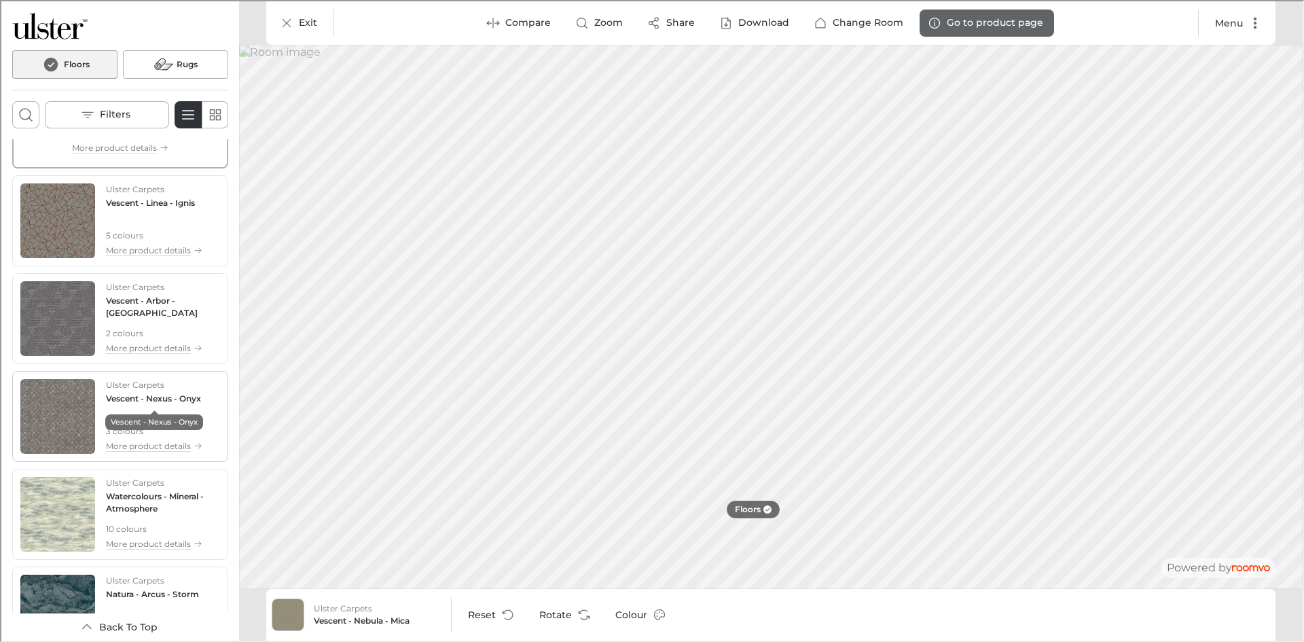
click at [170, 402] on h4 "Vescent - Nexus - Onyx" at bounding box center [152, 397] width 95 height 12
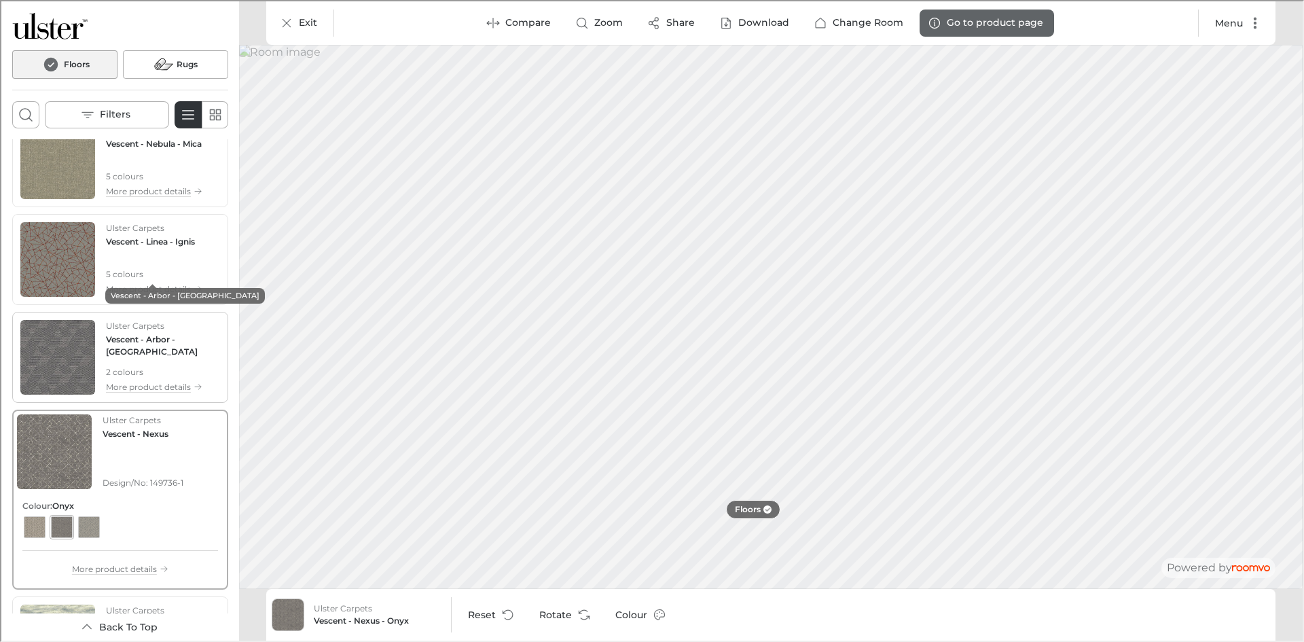
scroll to position [1291, 0]
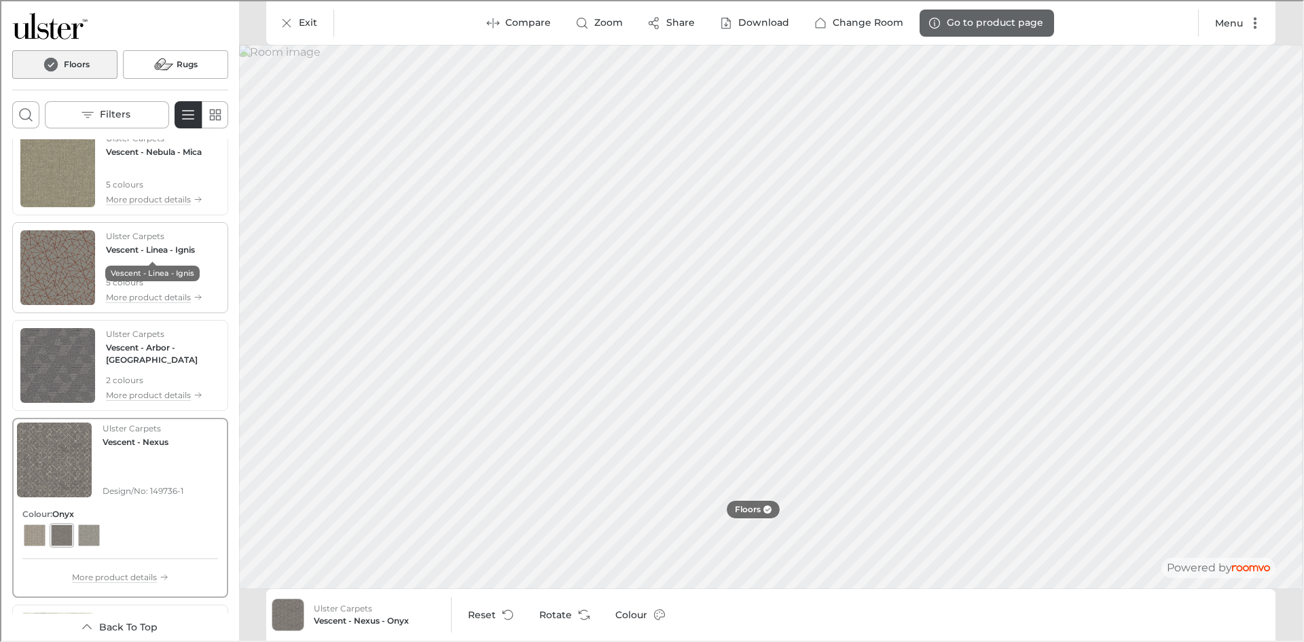
click at [145, 251] on h4 "Vescent - Linea - Ignis" at bounding box center [149, 249] width 89 height 12
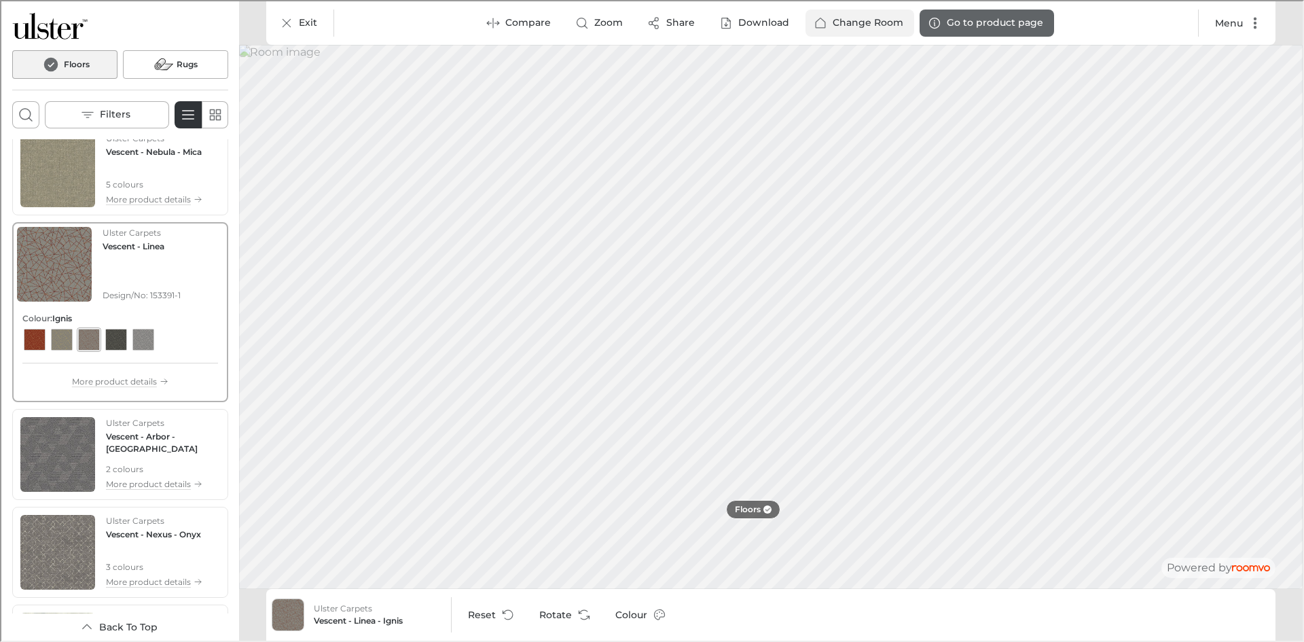
click at [871, 15] on p "Change Room" at bounding box center [866, 22] width 71 height 14
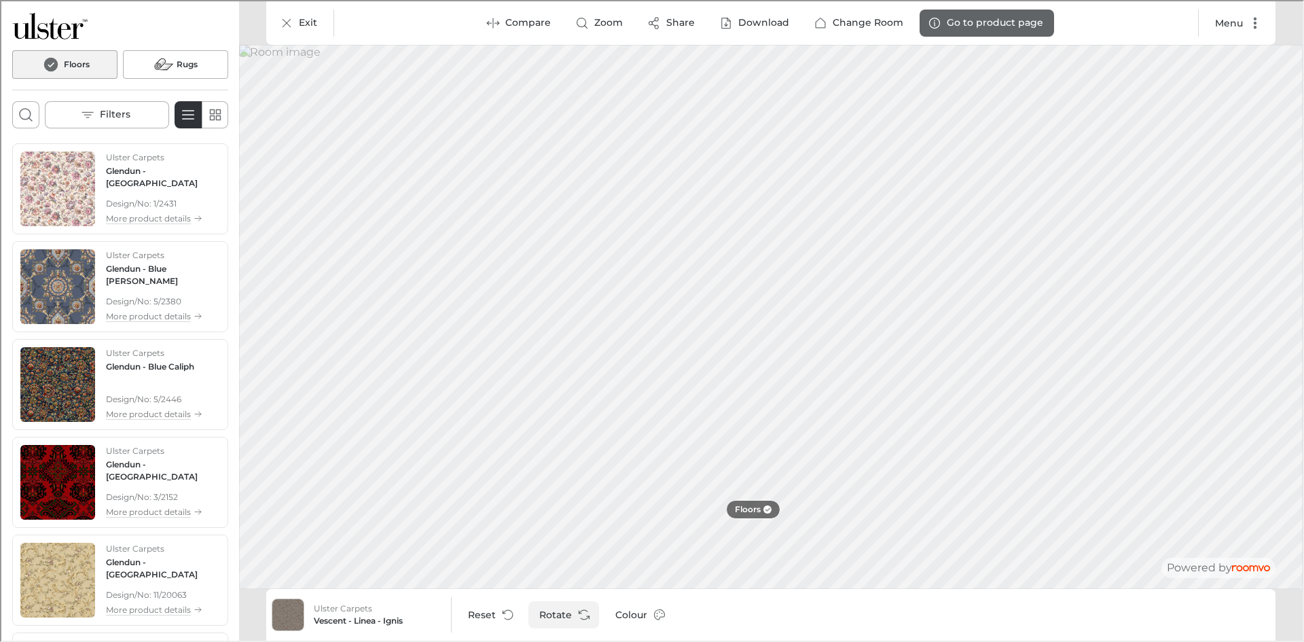
click at [583, 602] on button "Rotate" at bounding box center [562, 613] width 71 height 27
click at [572, 611] on button "Rotate" at bounding box center [562, 613] width 71 height 27
click at [586, 614] on icon "Rotate Surface" at bounding box center [583, 614] width 14 height 14
click at [578, 615] on icon "Rotate Surface" at bounding box center [583, 614] width 14 height 14
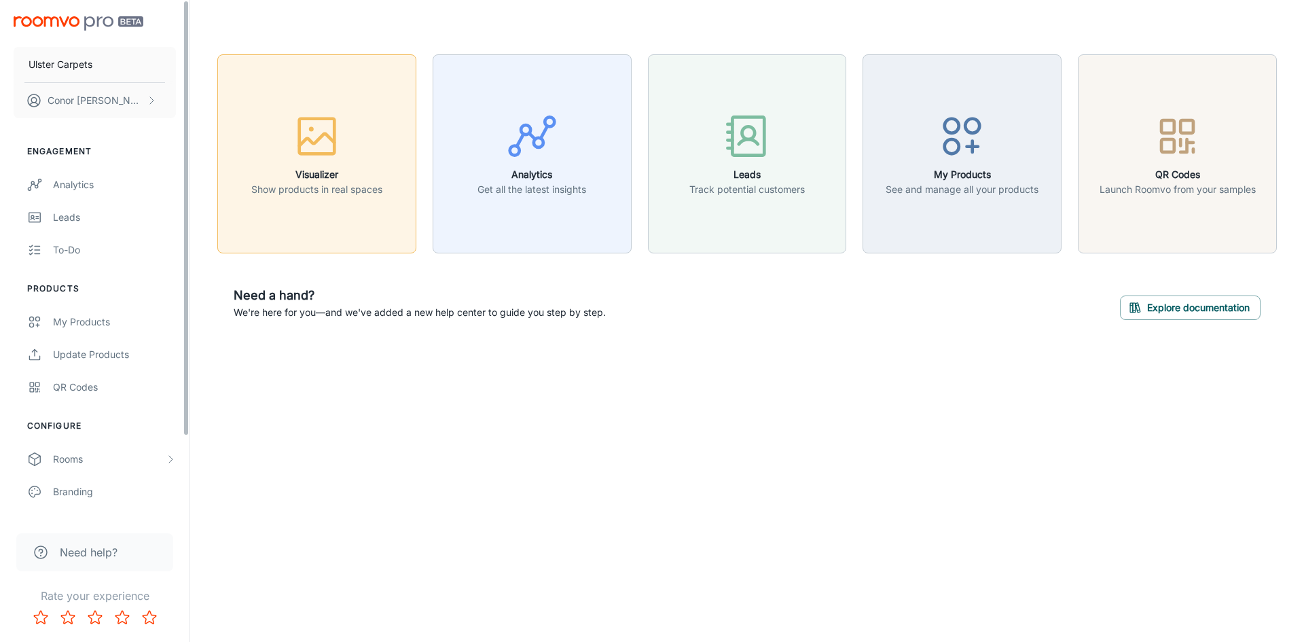
click at [329, 117] on icon "button" at bounding box center [316, 136] width 51 height 51
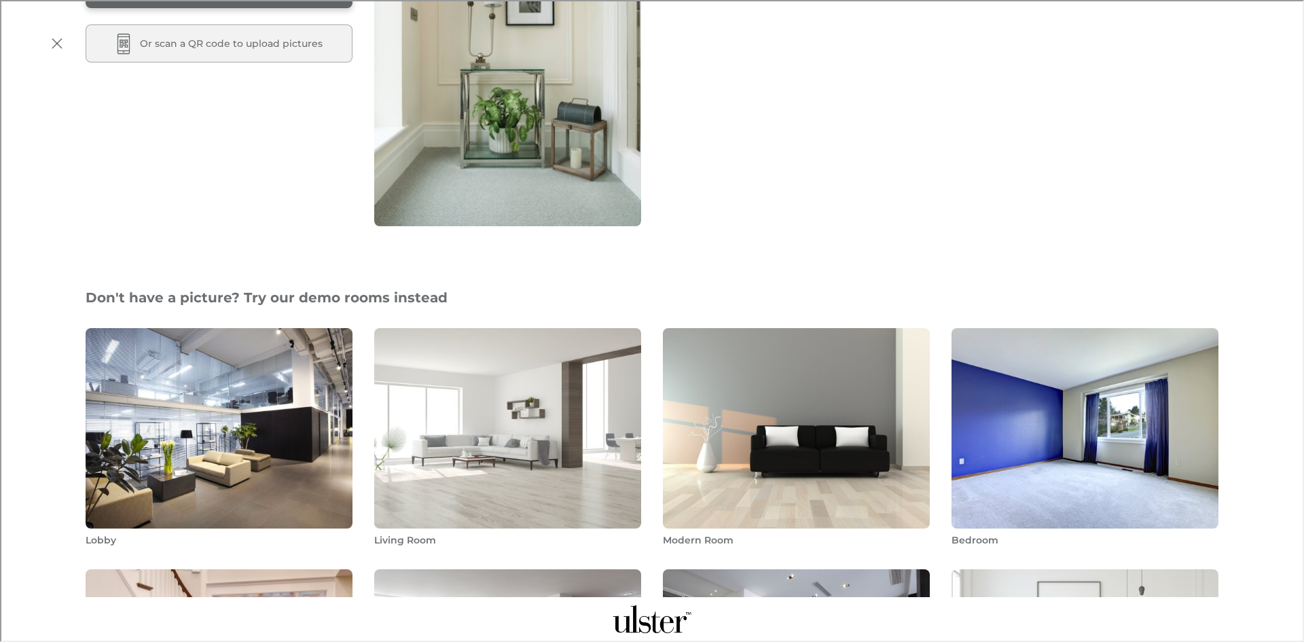
scroll to position [340, 0]
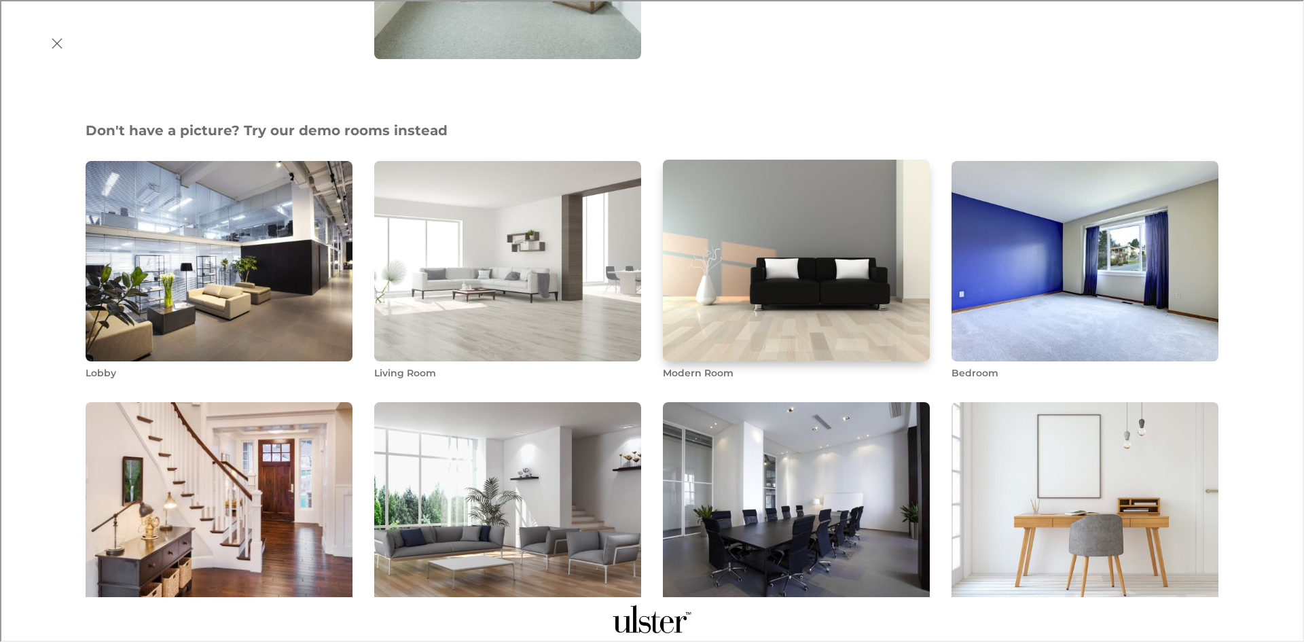
click at [766, 287] on img "Modern Room" at bounding box center [797, 260] width 270 height 204
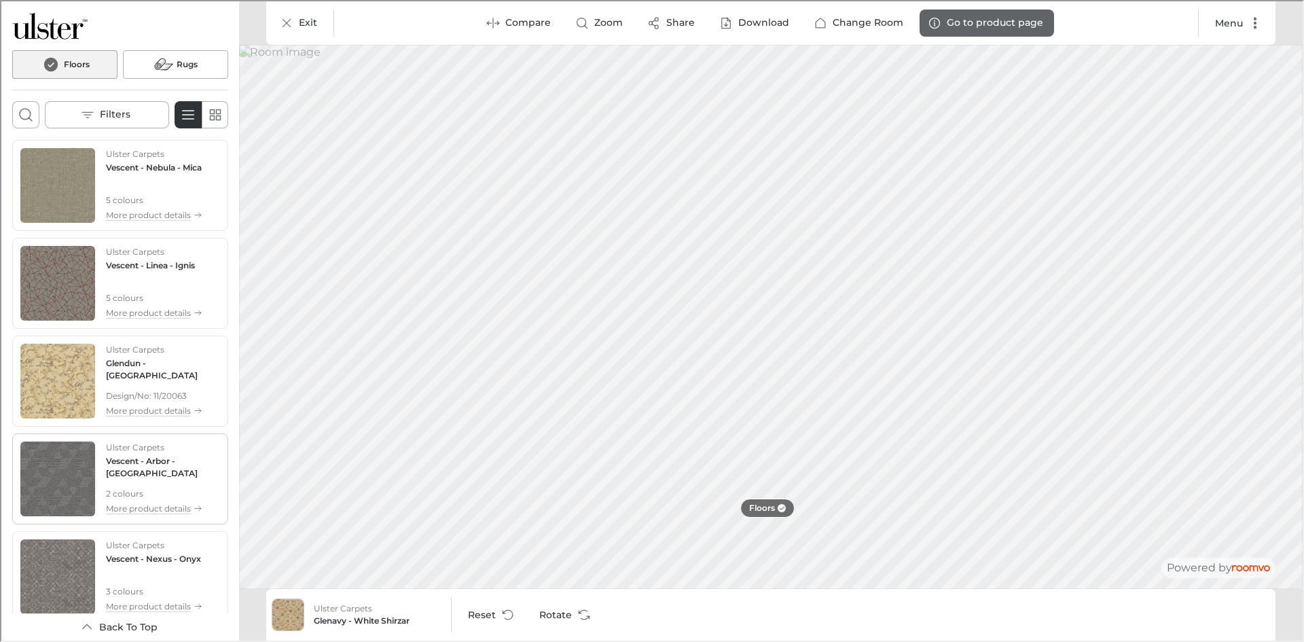
scroll to position [3736, 0]
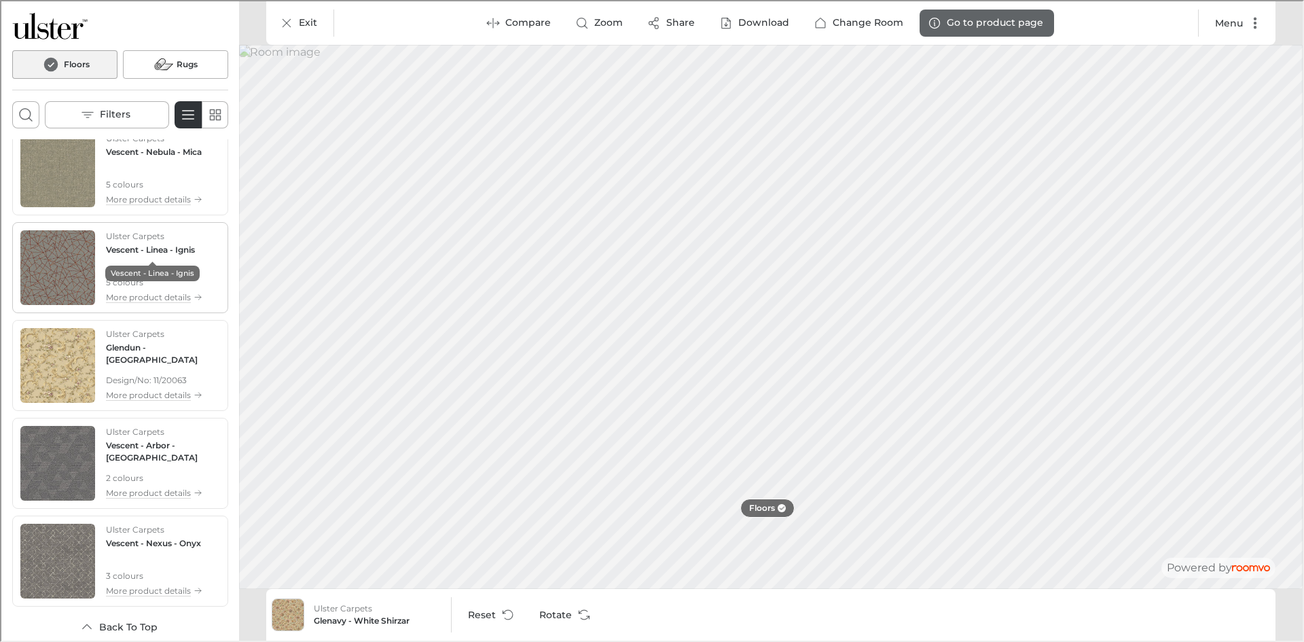
click at [150, 244] on h4 "Vescent - Linea - Ignis" at bounding box center [149, 249] width 89 height 12
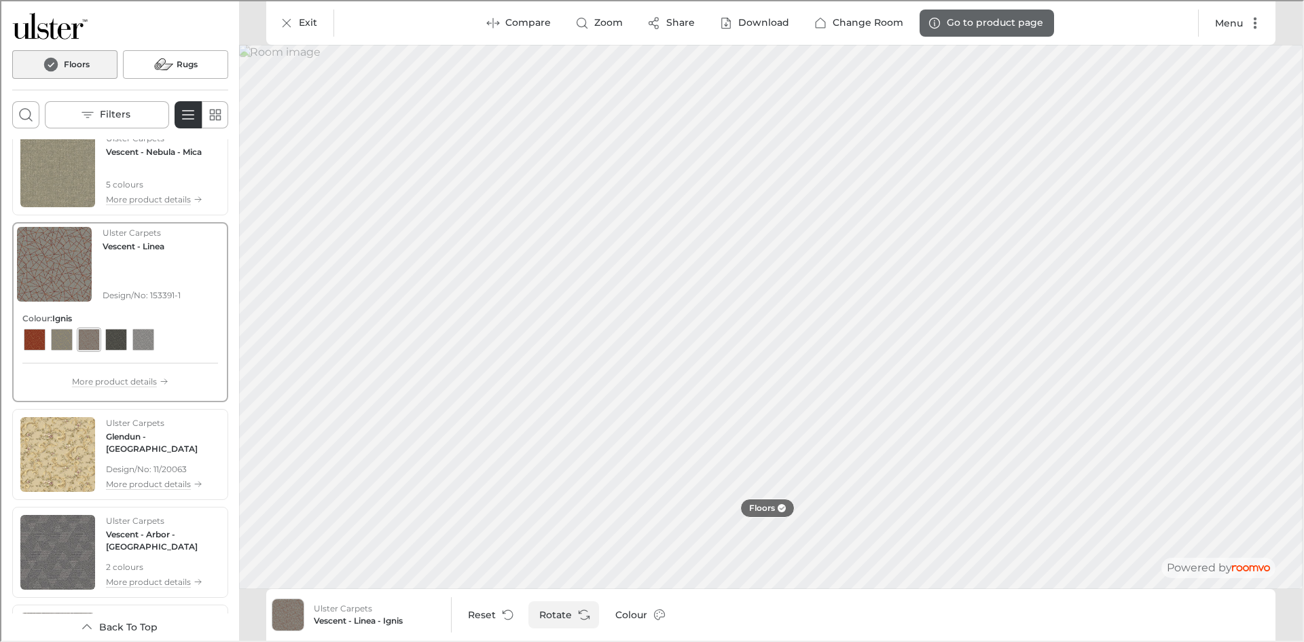
click at [574, 617] on button "Rotate" at bounding box center [562, 613] width 71 height 27
click at [564, 611] on button "Rotate" at bounding box center [562, 613] width 71 height 27
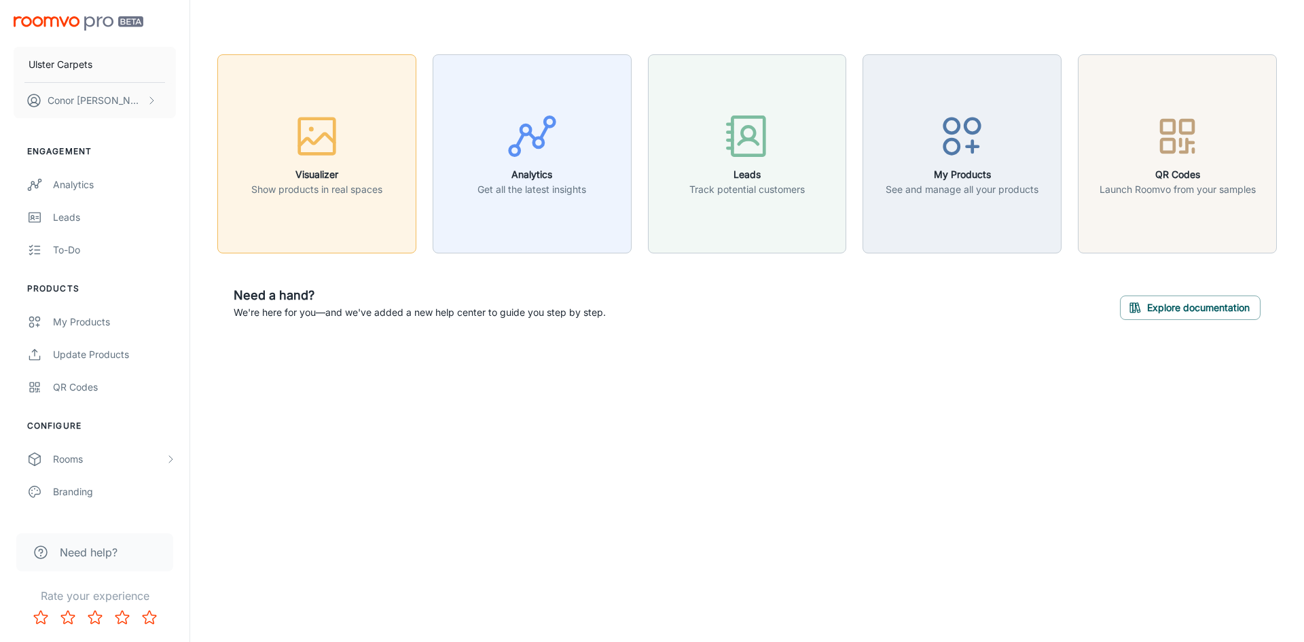
click at [321, 145] on icon "button" at bounding box center [316, 136] width 51 height 51
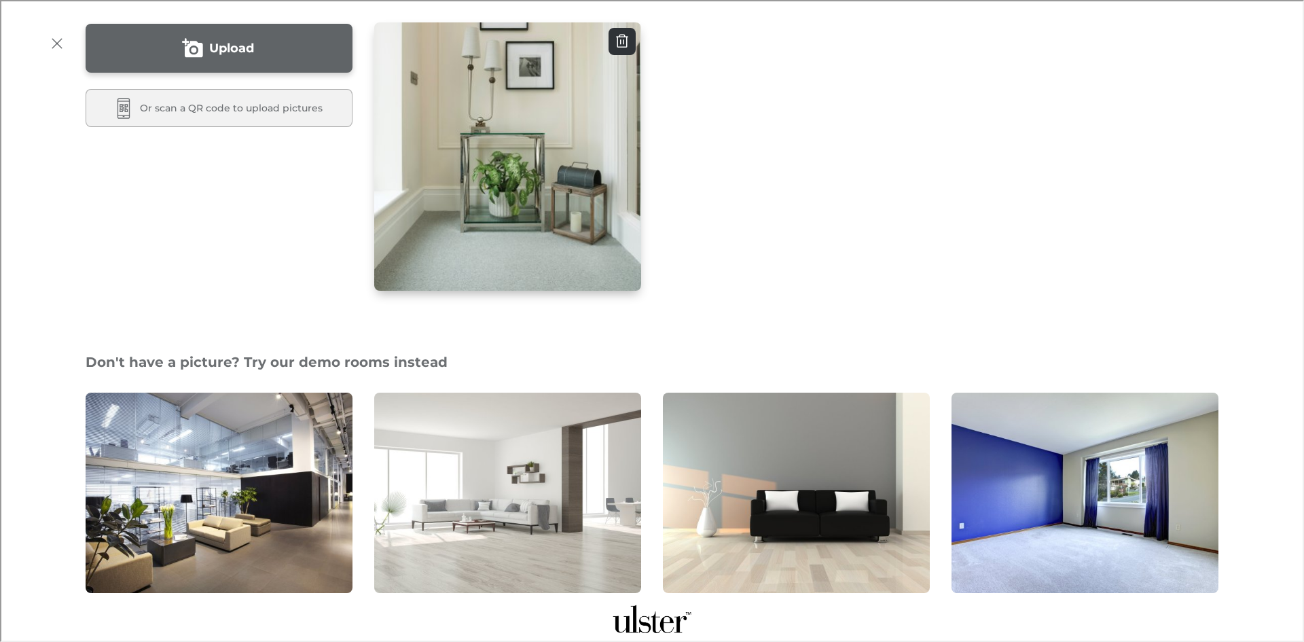
scroll to position [272, 0]
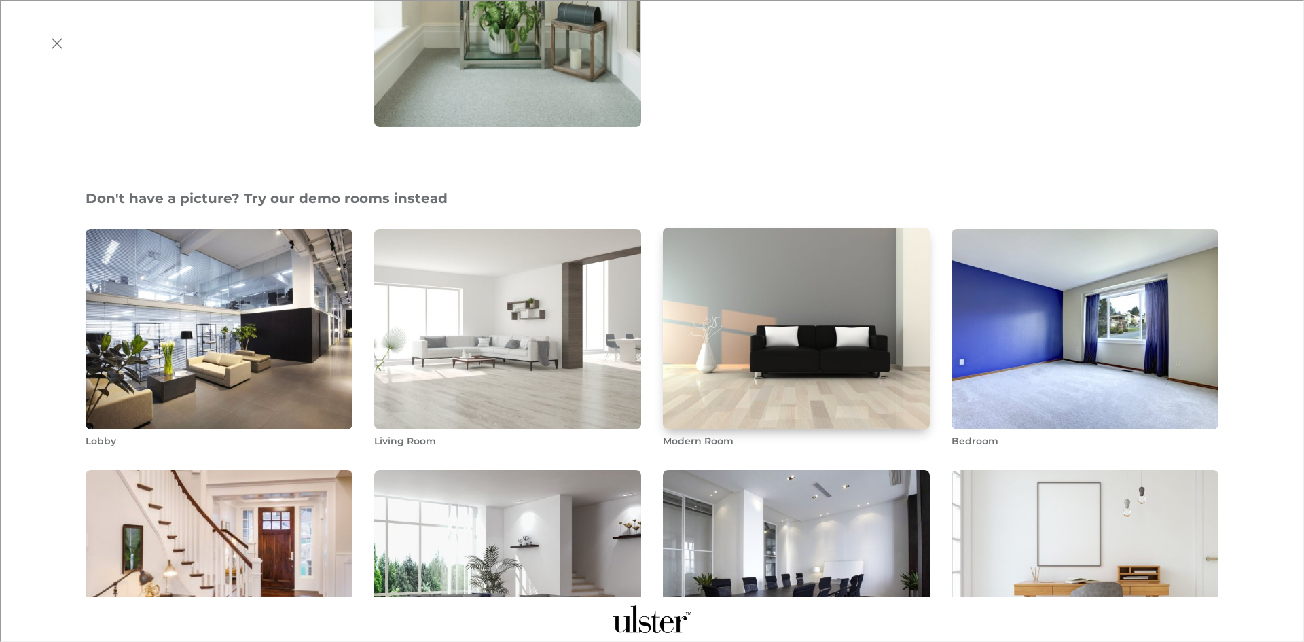
click at [805, 330] on img "Modern Room" at bounding box center [797, 328] width 270 height 204
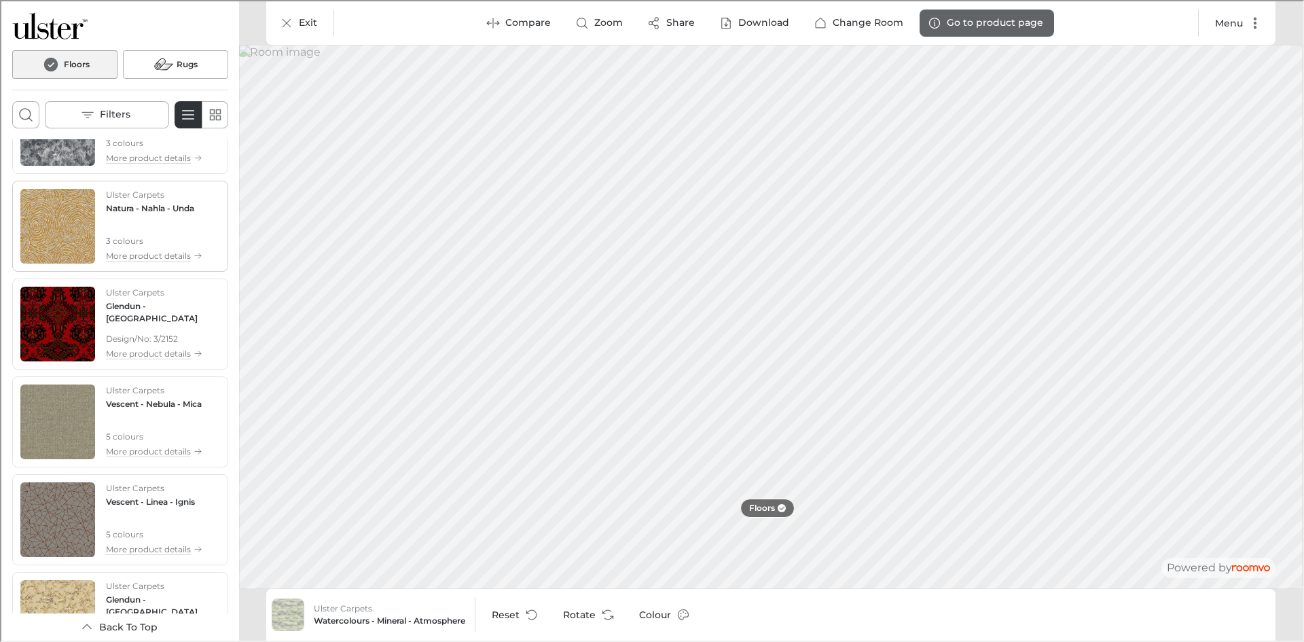
click at [147, 232] on div "Ulster Carpets Natura - Nahla - Unda 3 colours More product details" at bounding box center [153, 224] width 96 height 75
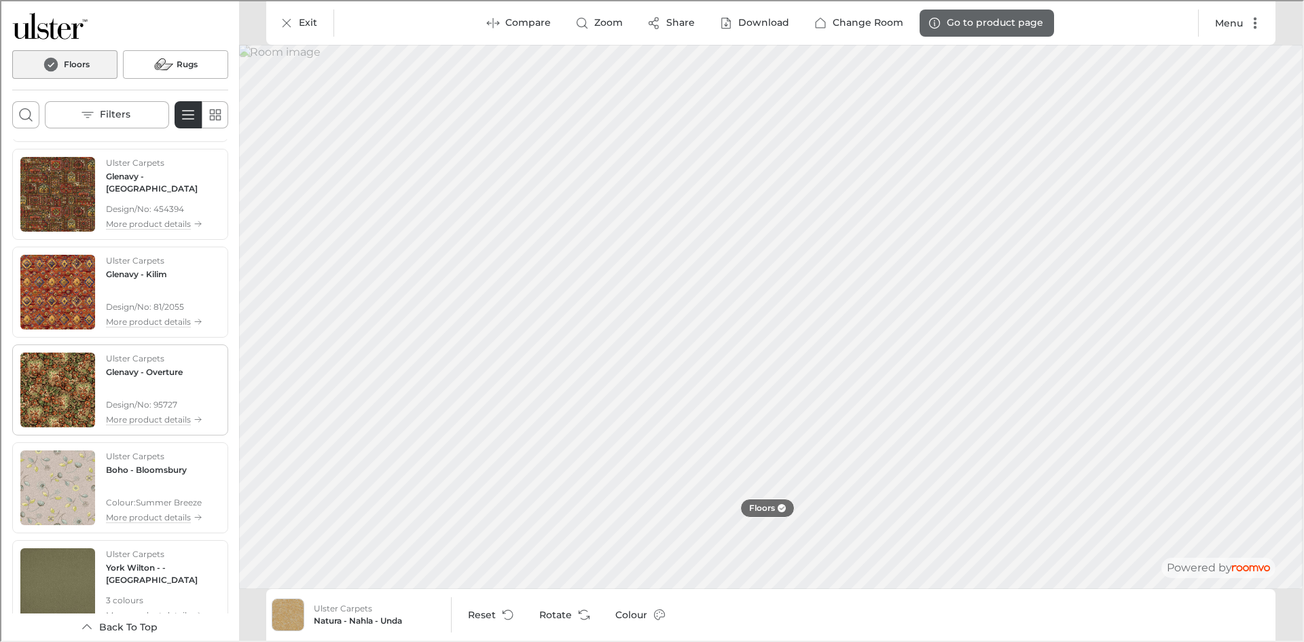
scroll to position [4803, 0]
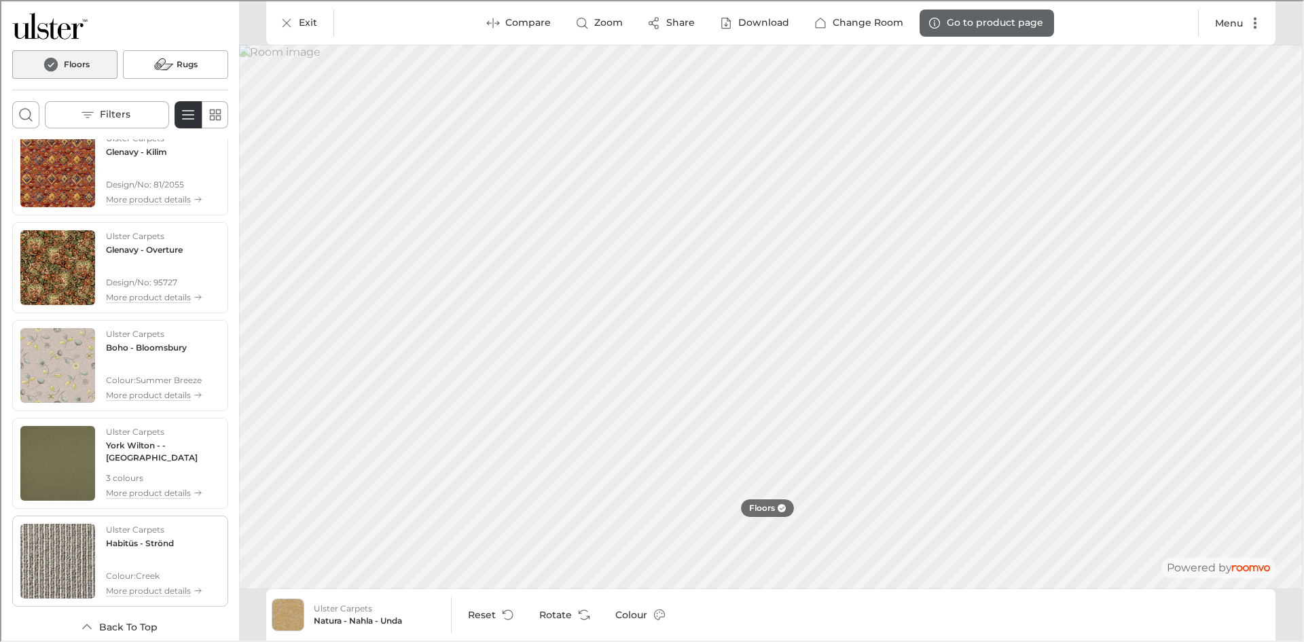
click at [143, 520] on div "Ulster Carpets Habitüs - Strönd Colour : Creek More product details" at bounding box center [119, 560] width 211 height 86
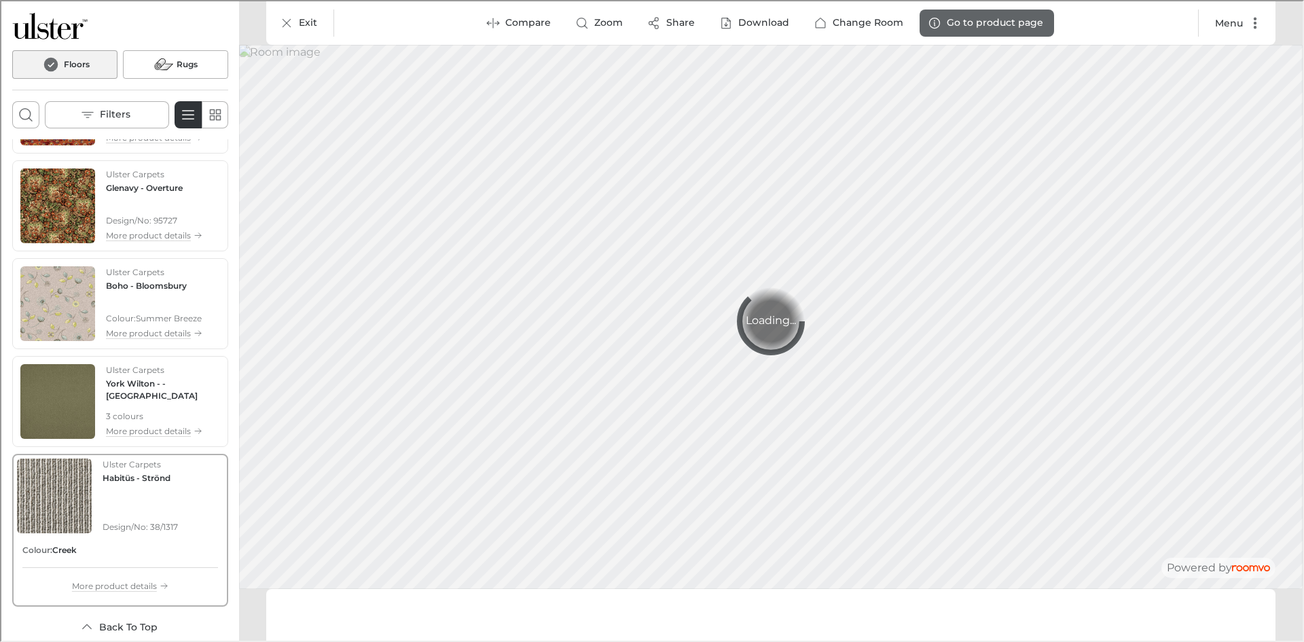
scroll to position [4714, 0]
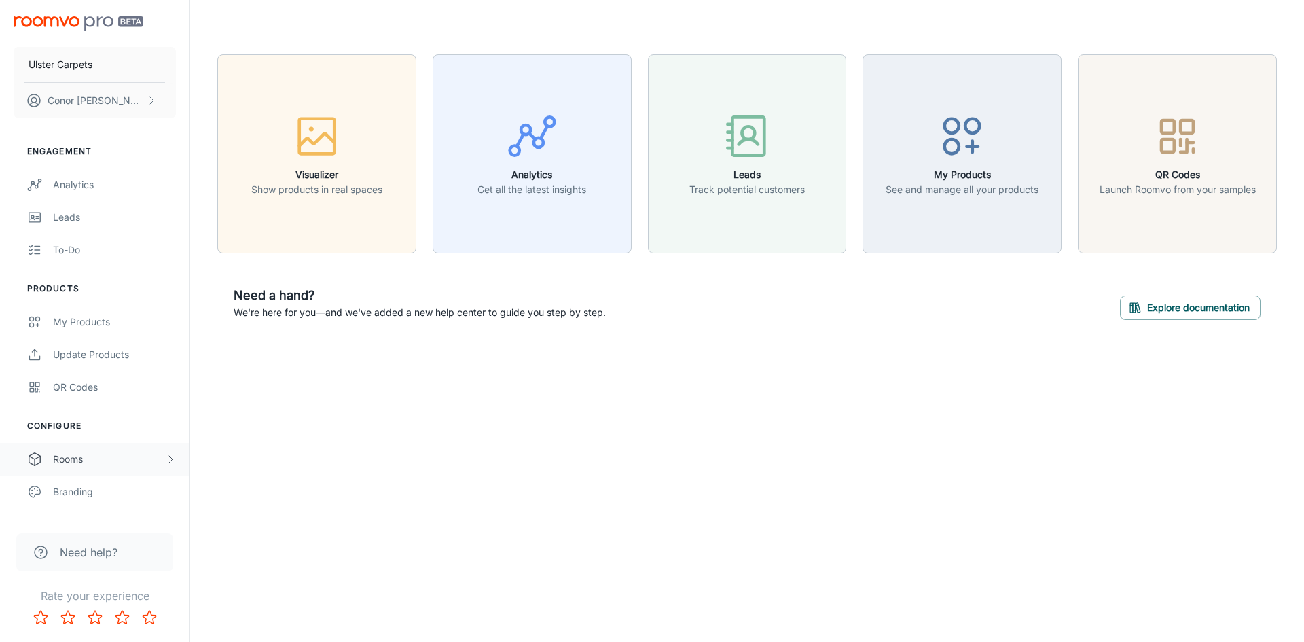
click at [105, 454] on div "Rooms" at bounding box center [109, 459] width 112 height 15
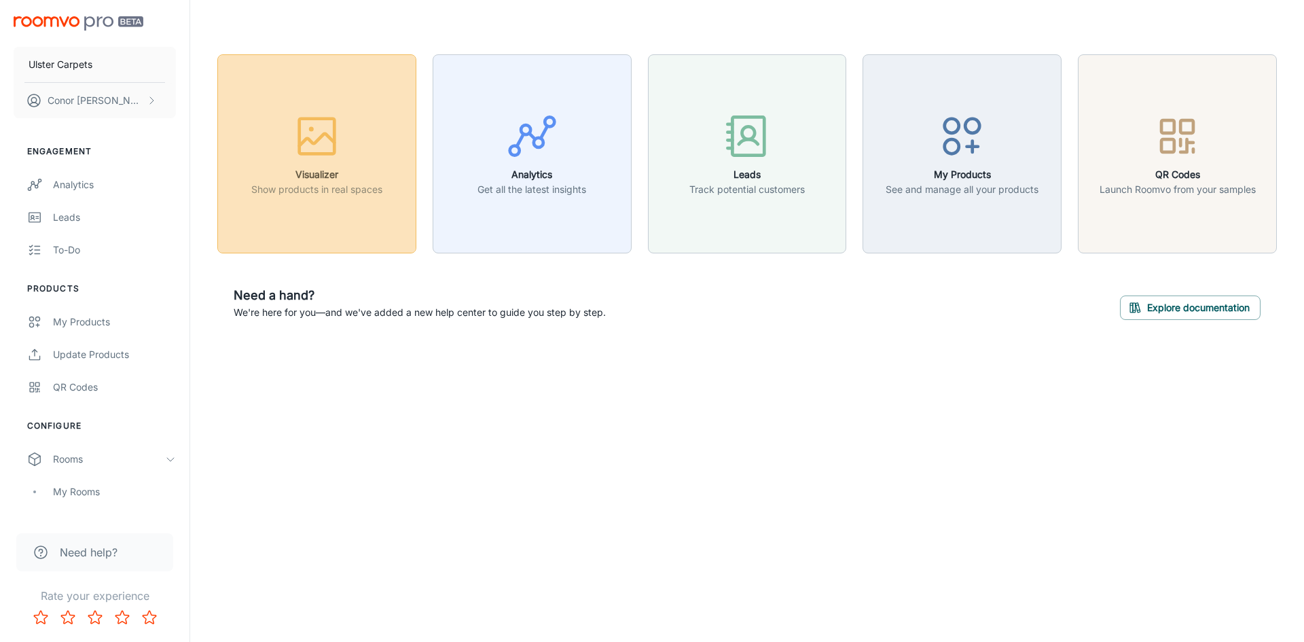
click at [380, 154] on div "button" at bounding box center [316, 139] width 131 height 56
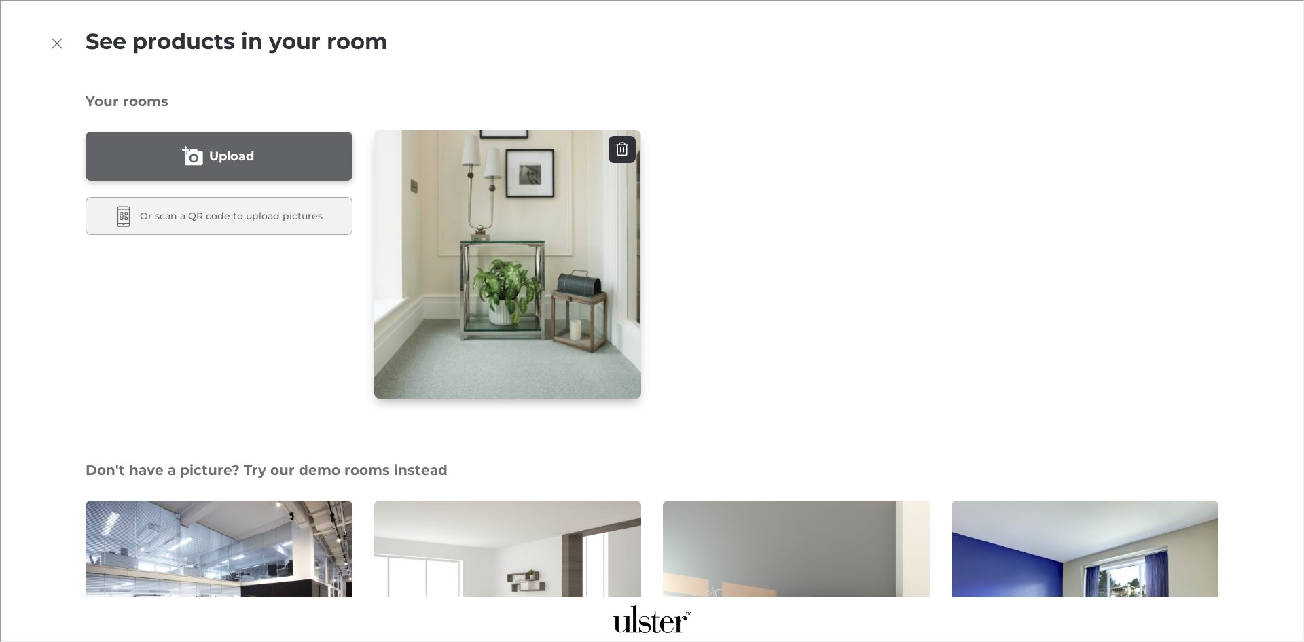
scroll to position [340, 0]
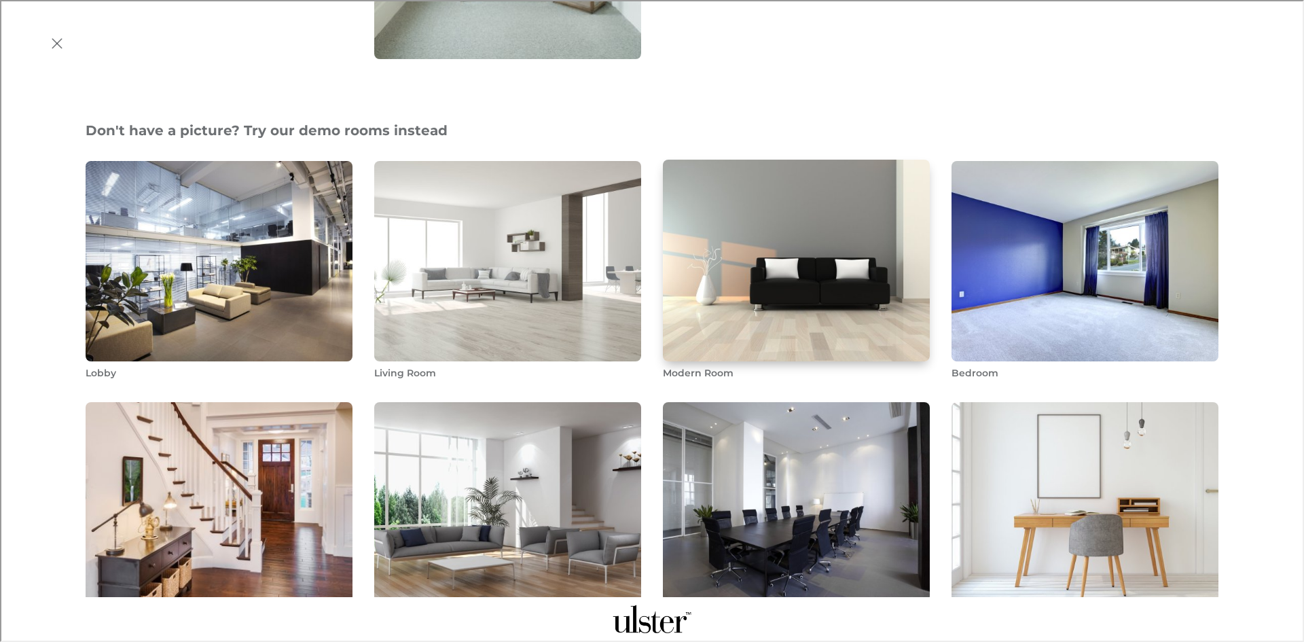
click at [765, 259] on img "Modern Room" at bounding box center [797, 260] width 270 height 204
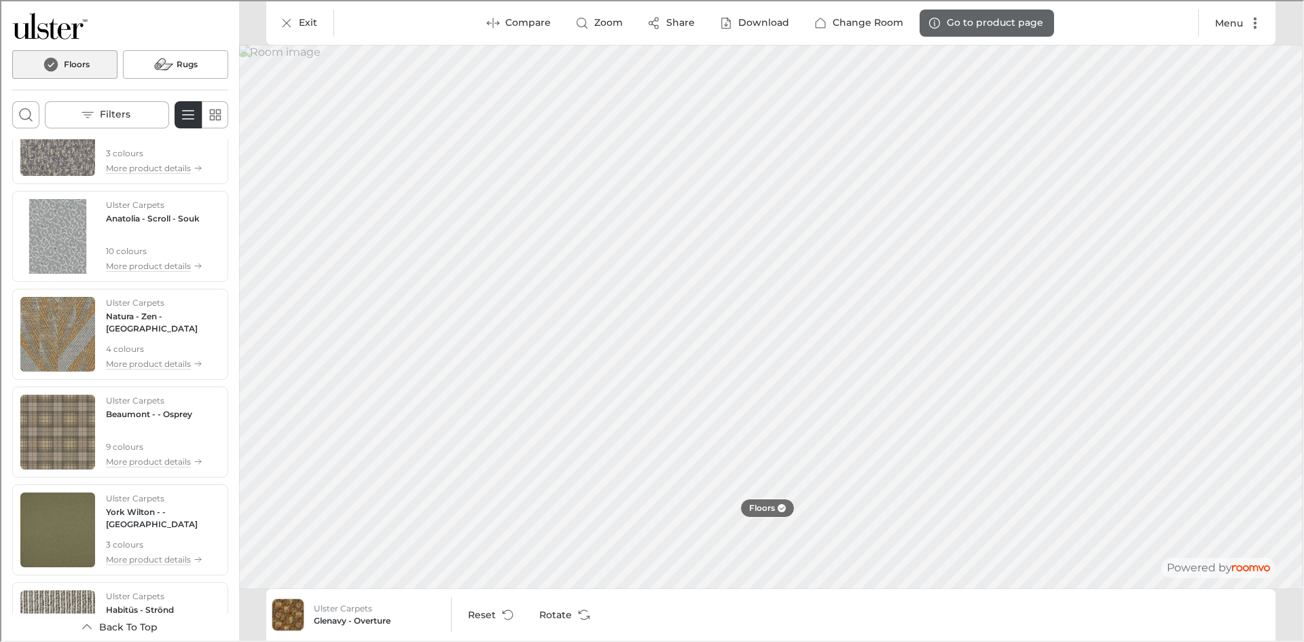
scroll to position [4714, 0]
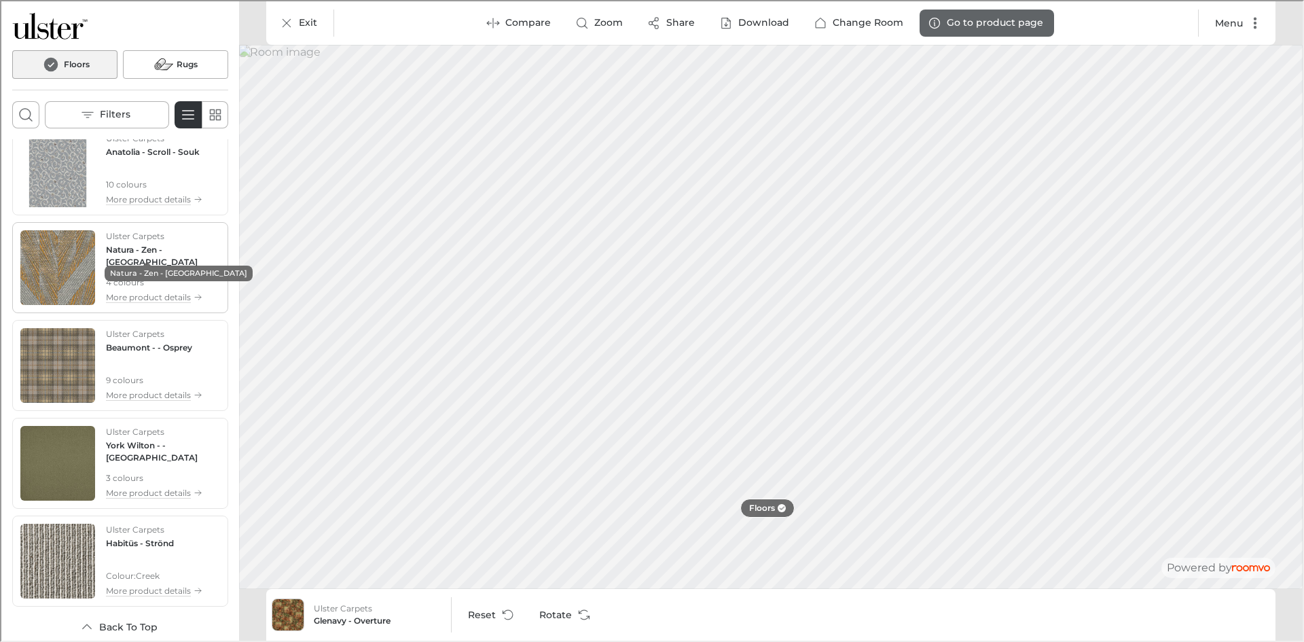
click at [160, 244] on h4 "Natura - Zen - Mesa" at bounding box center [162, 255] width 114 height 24
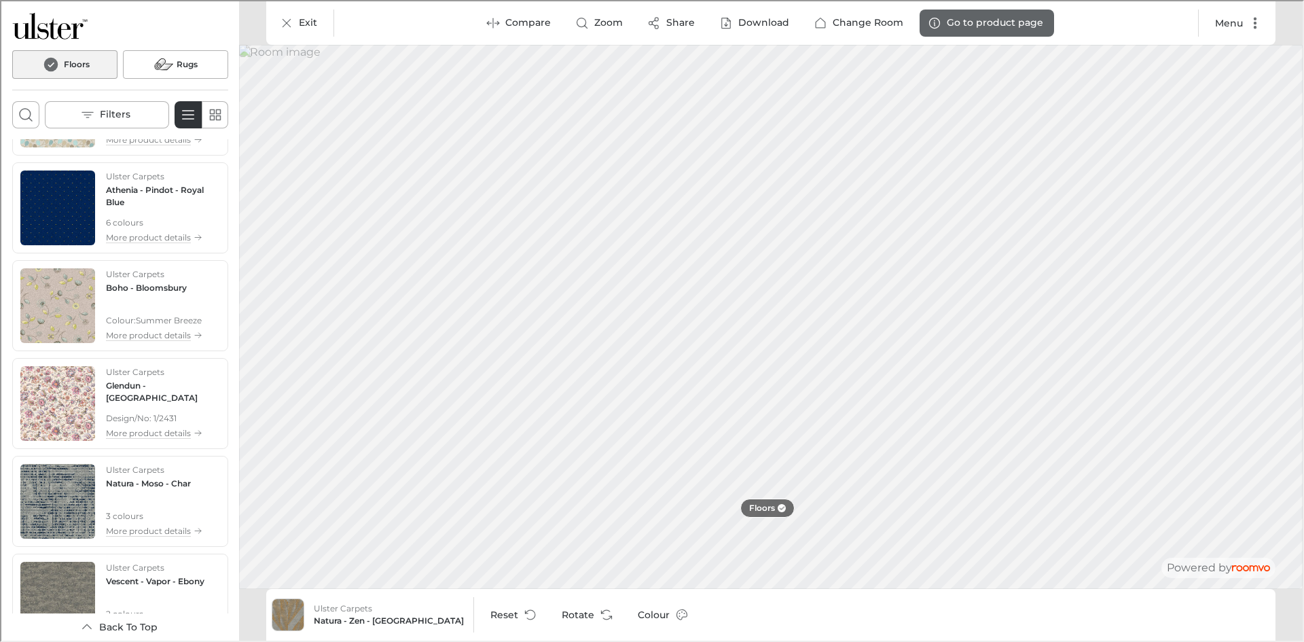
scroll to position [2426, 0]
click at [154, 366] on p "Ulster Carpets" at bounding box center [134, 371] width 58 height 12
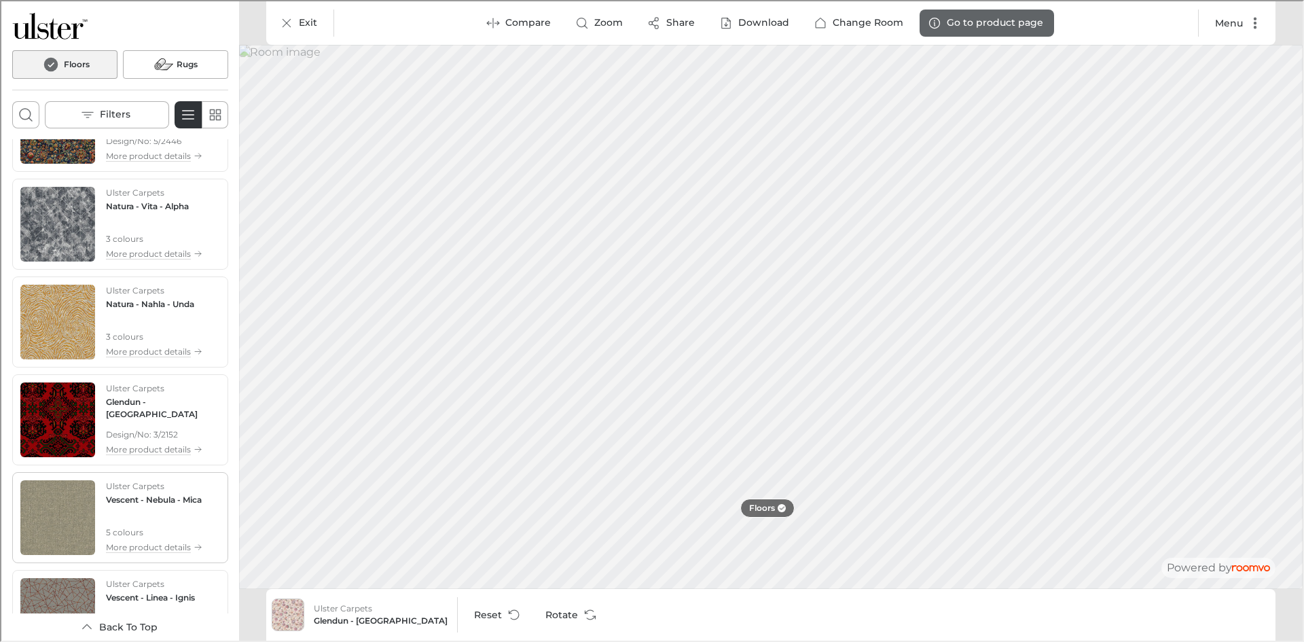
scroll to position [3356, 0]
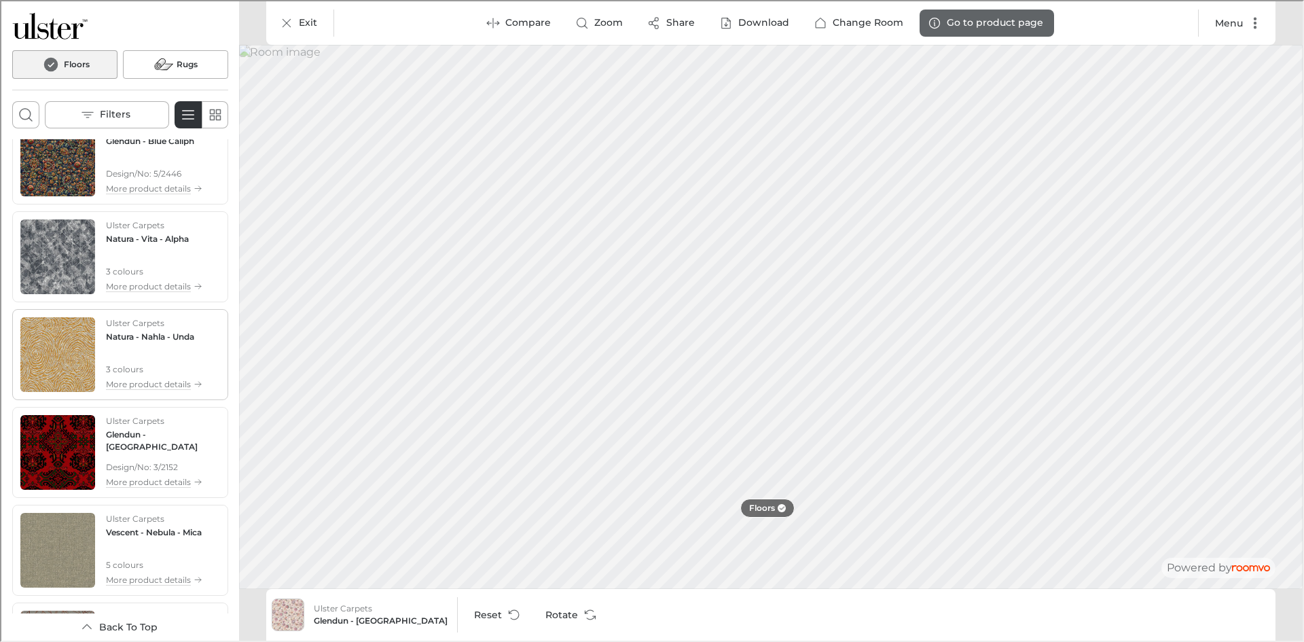
click at [154, 345] on div "Ulster Carpets Natura - Nahla - Unda 3 colours More product details" at bounding box center [153, 353] width 96 height 75
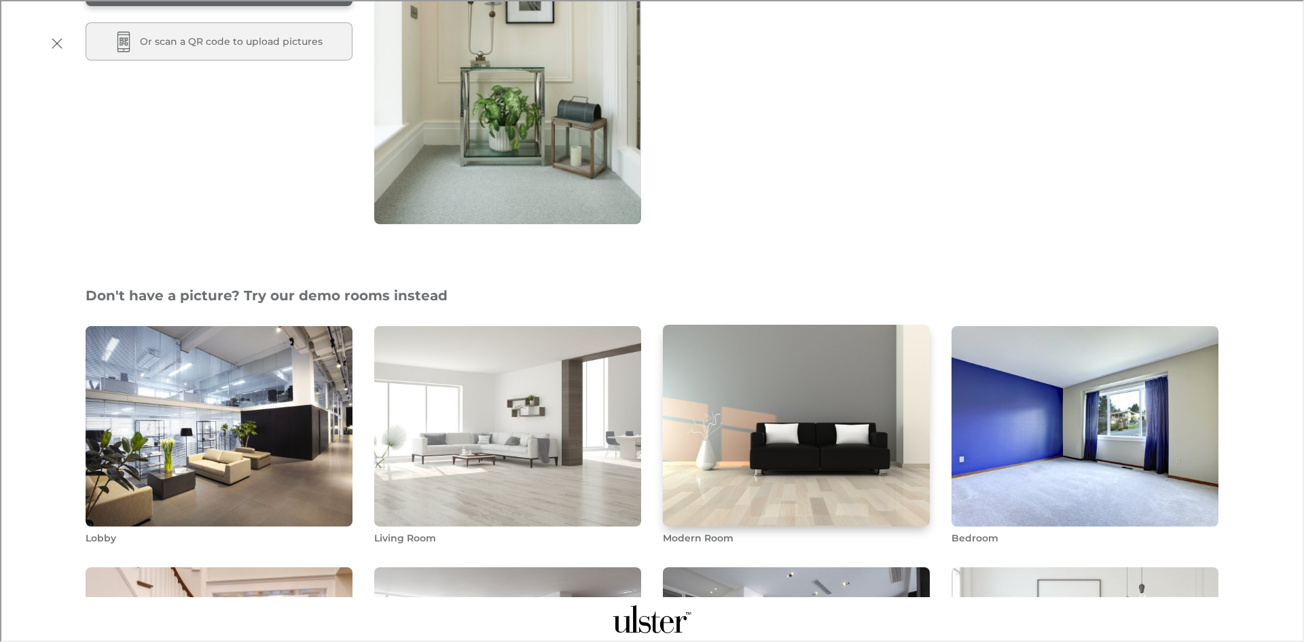
scroll to position [340, 0]
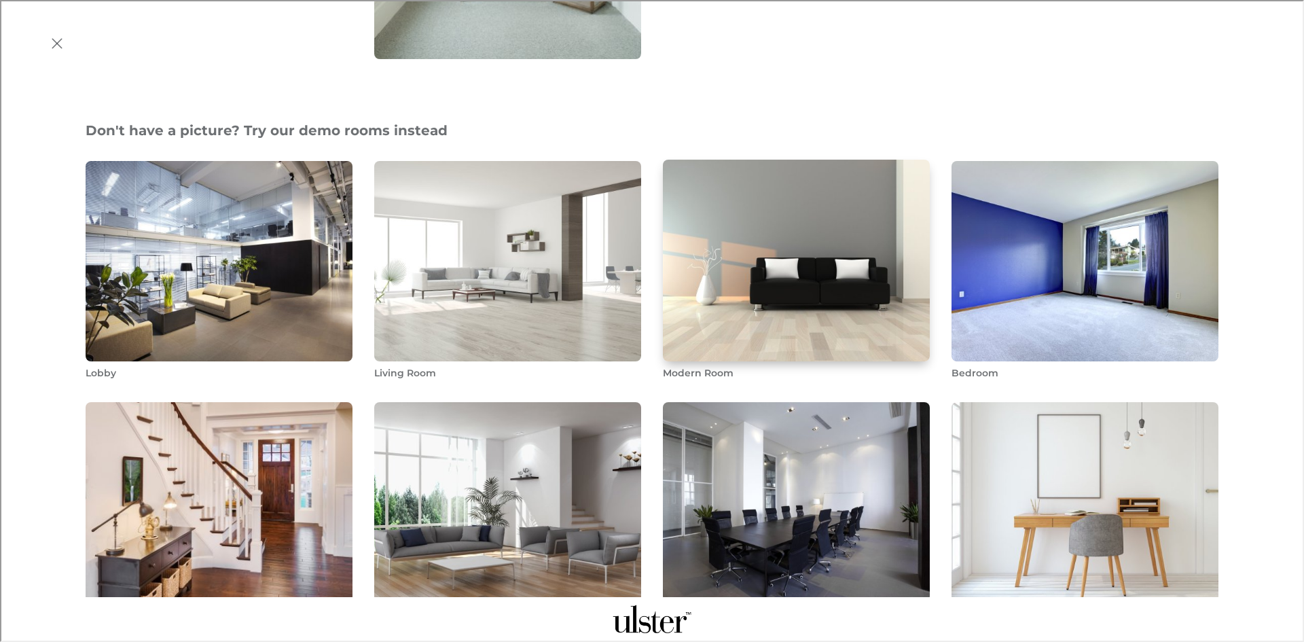
click at [761, 299] on img "Modern Room" at bounding box center [797, 260] width 270 height 204
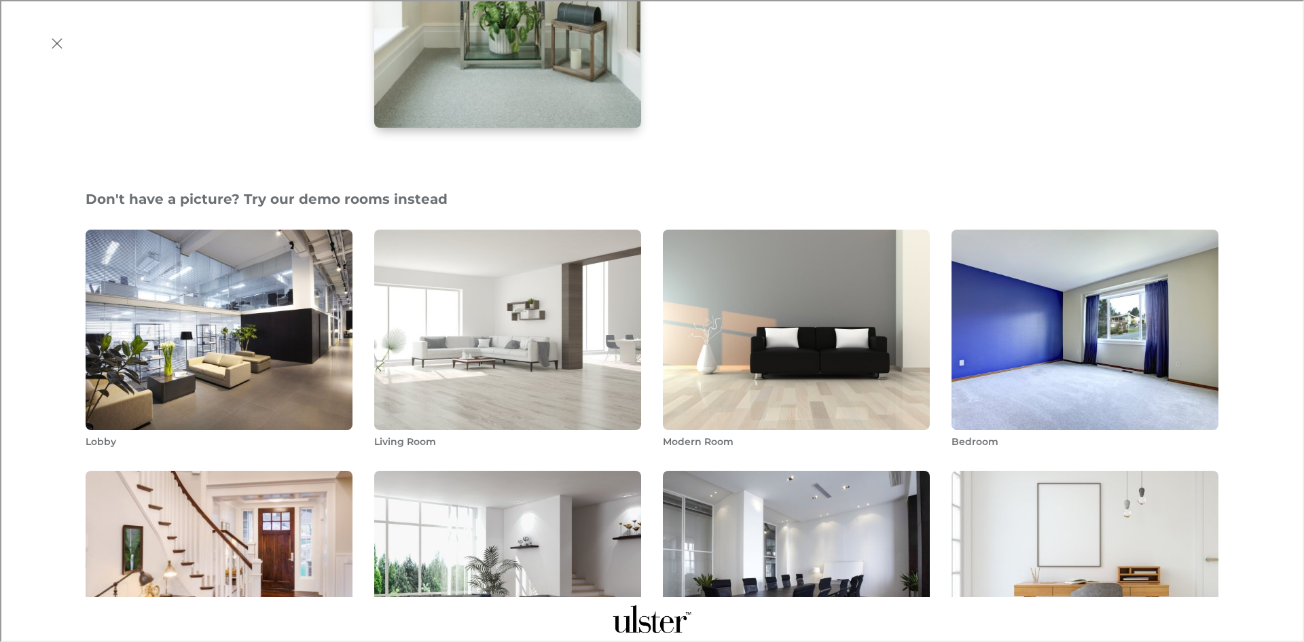
scroll to position [272, 0]
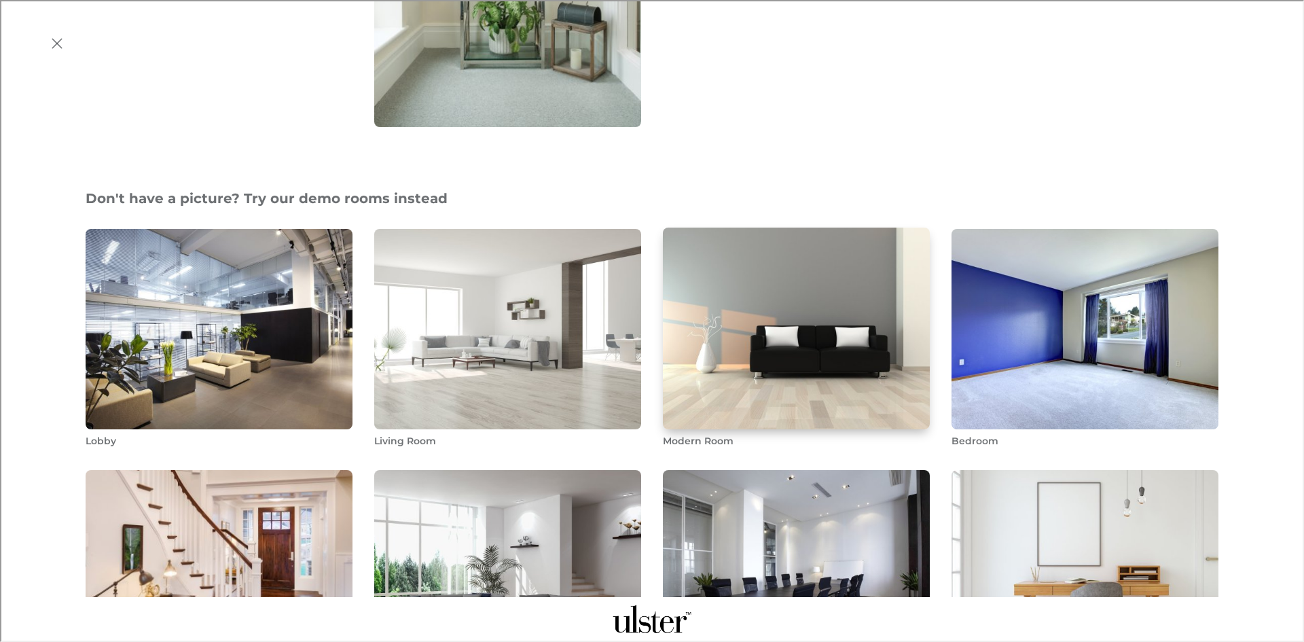
click at [717, 308] on img "Modern Room" at bounding box center [797, 328] width 270 height 204
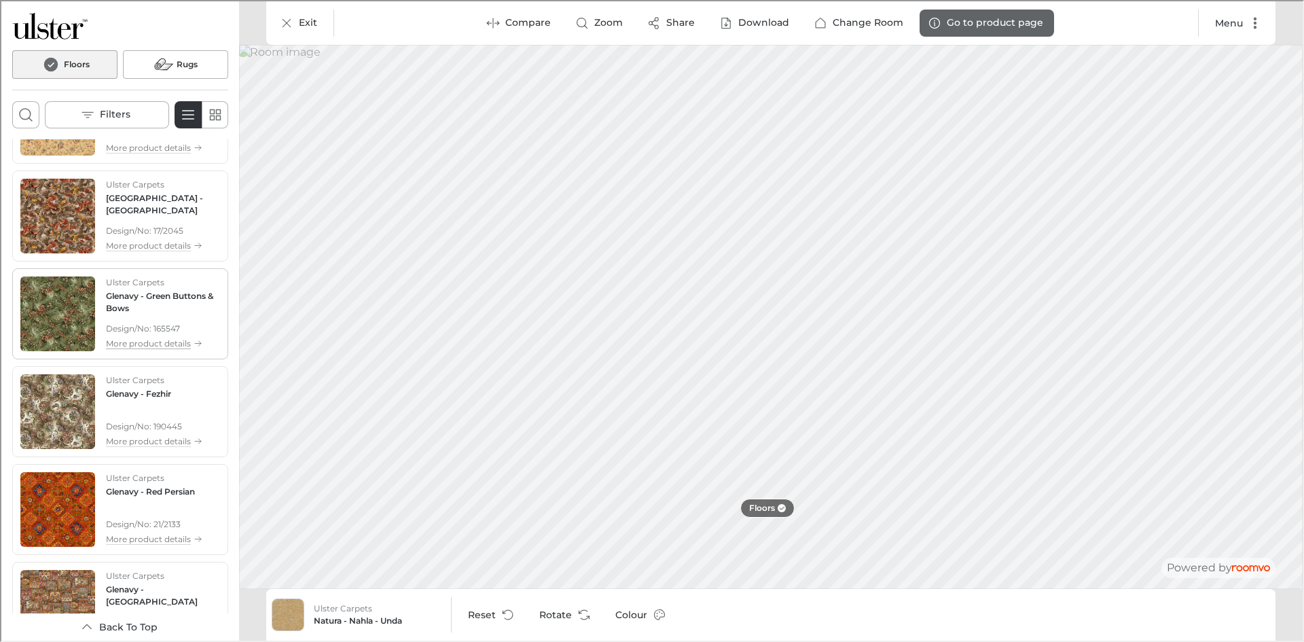
scroll to position [1291, 0]
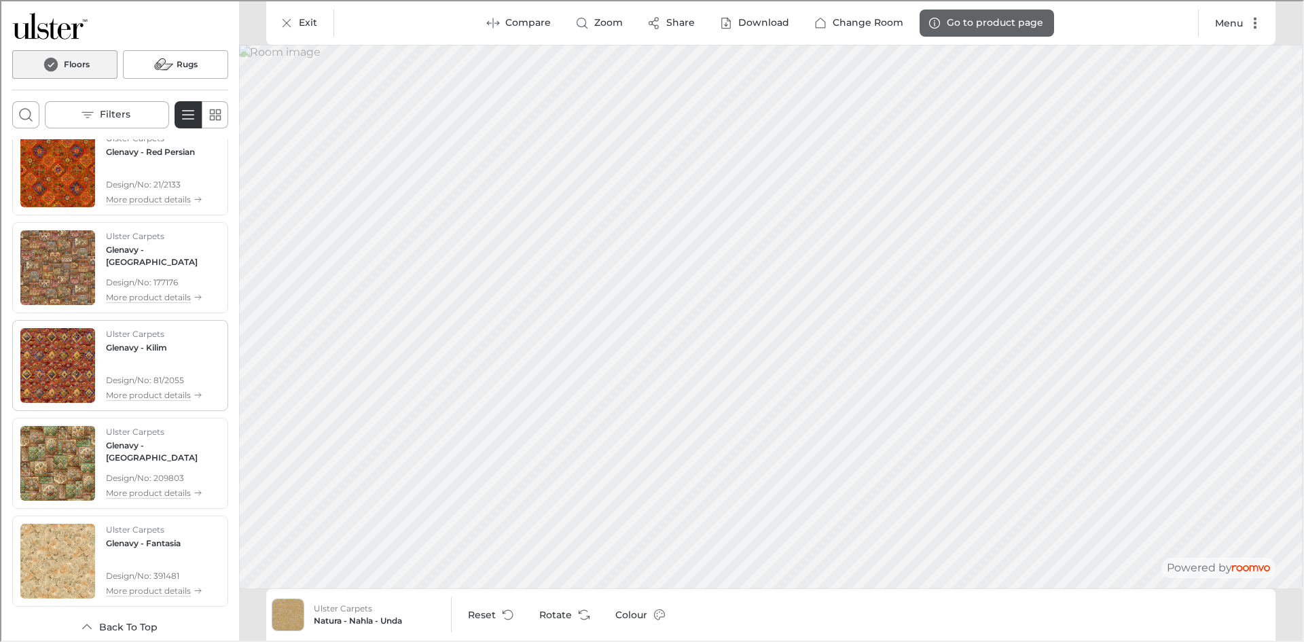
click at [133, 346] on h4 "Glenavy - Kilim" at bounding box center [135, 346] width 61 height 12
click at [151, 259] on div "Ulster Carpets Glenavy - Persian Garden Design/No: 177176 More product details" at bounding box center [162, 266] width 114 height 75
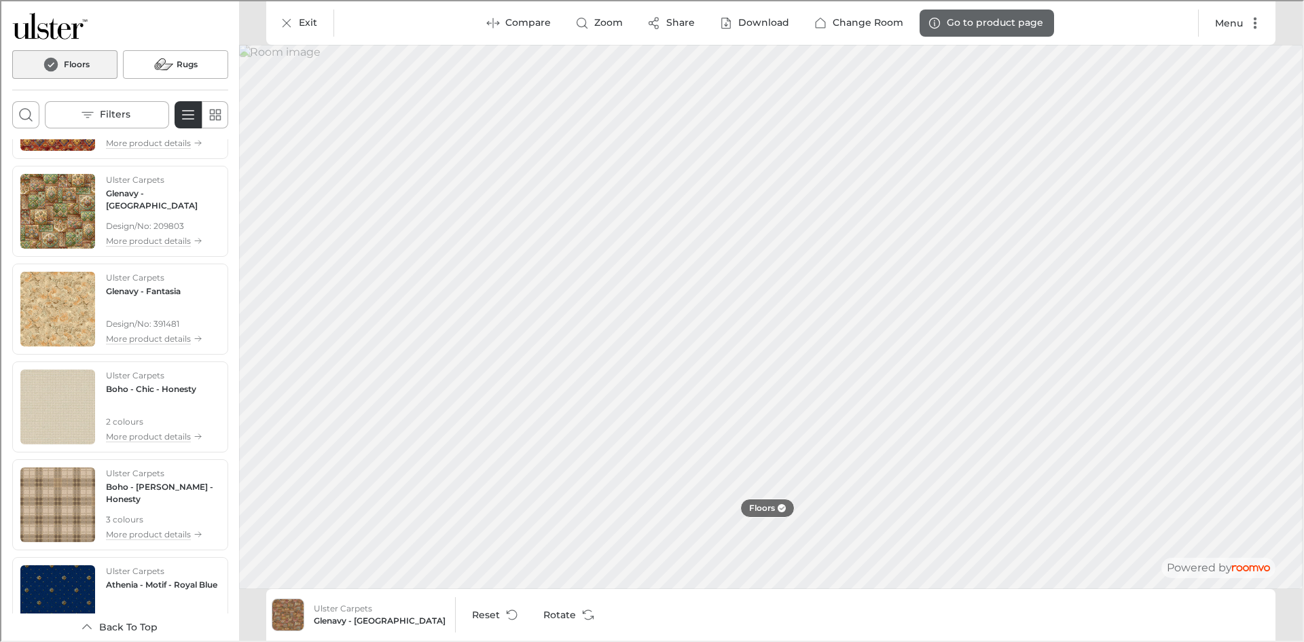
scroll to position [1766, 0]
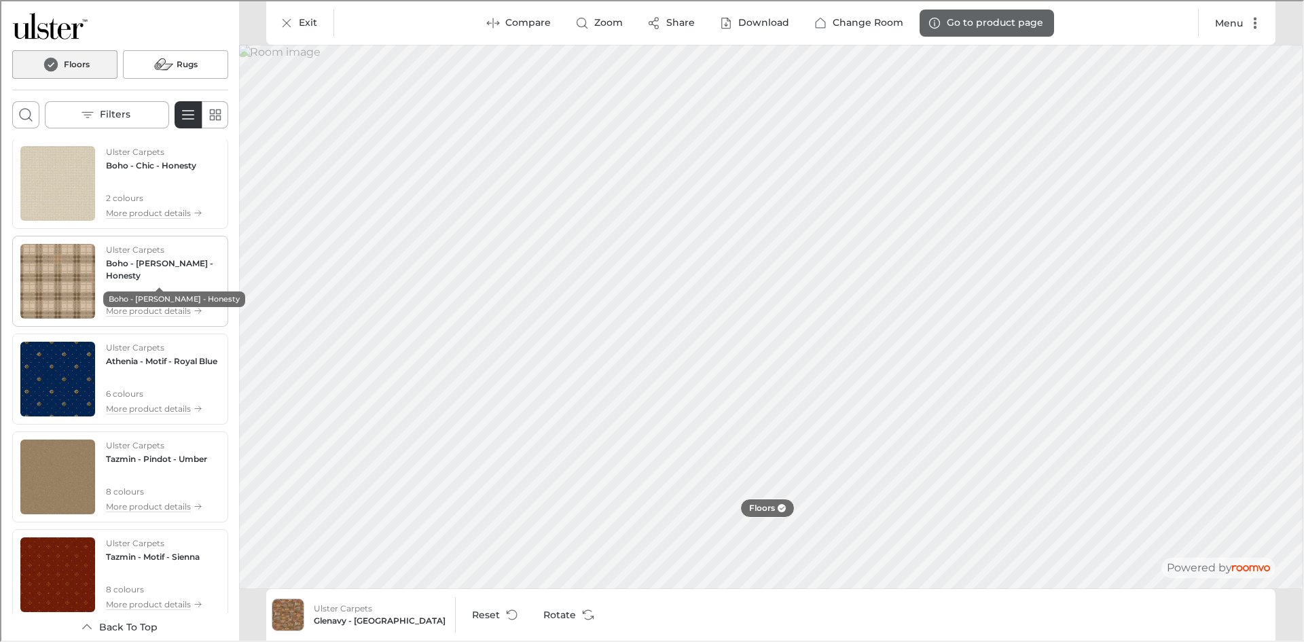
click at [146, 268] on h4 "Boho - Hamilton - Honesty" at bounding box center [162, 268] width 114 height 24
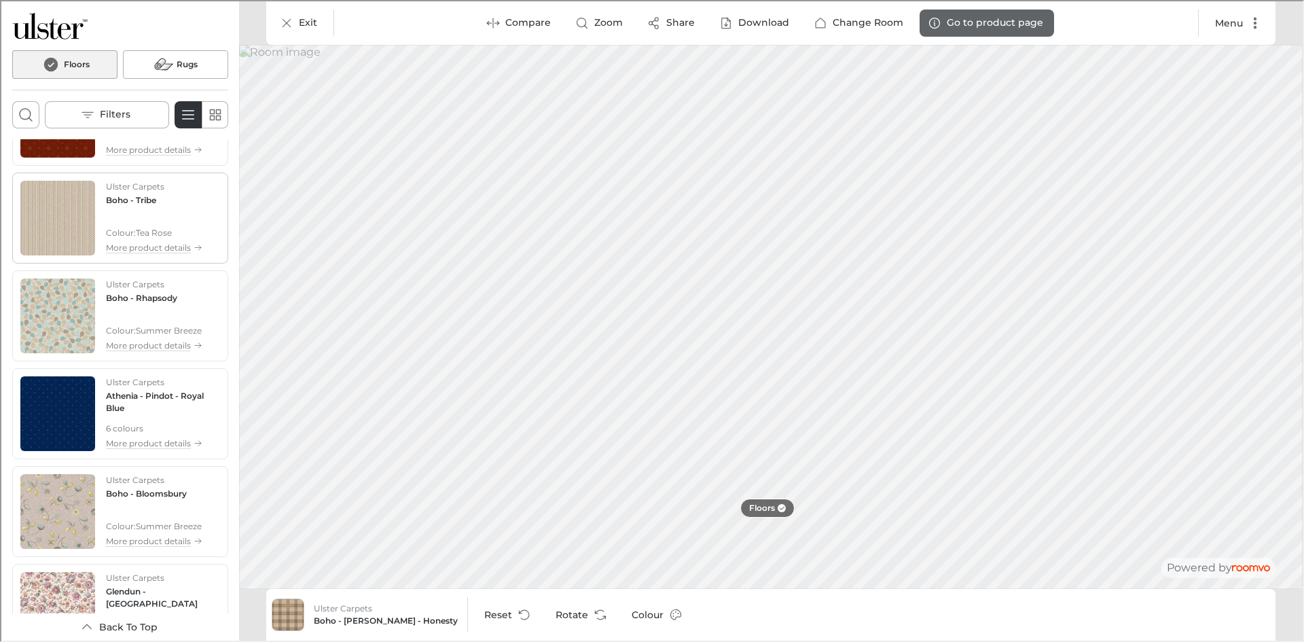
click at [155, 214] on div "Ulster Carpets Boho - Tribe Colour : Tea Rose More product details" at bounding box center [153, 216] width 96 height 75
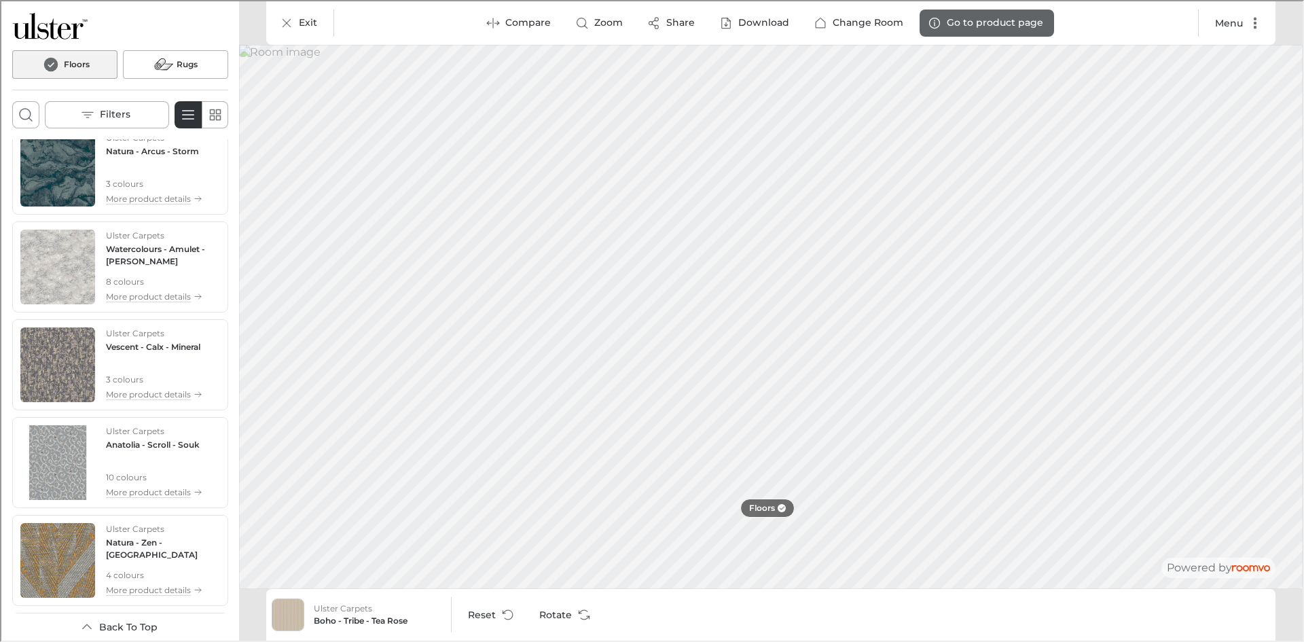
scroll to position [4776, 0]
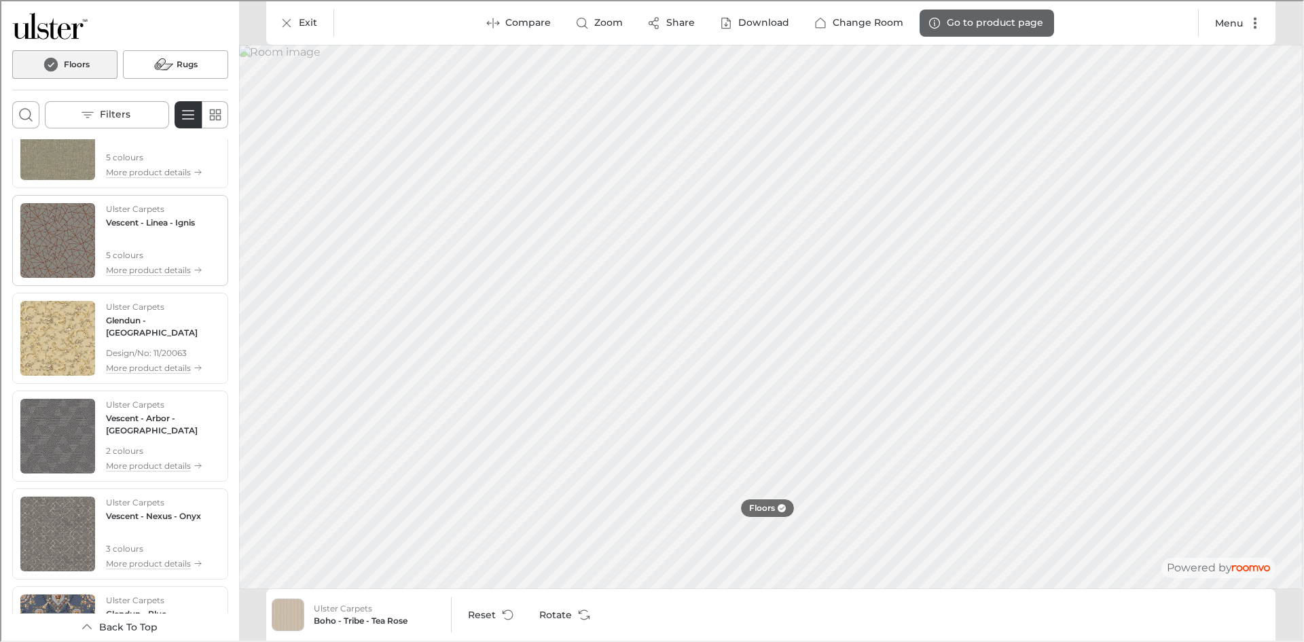
click at [150, 221] on h4 "Vescent - Linea - Ignis" at bounding box center [149, 221] width 89 height 12
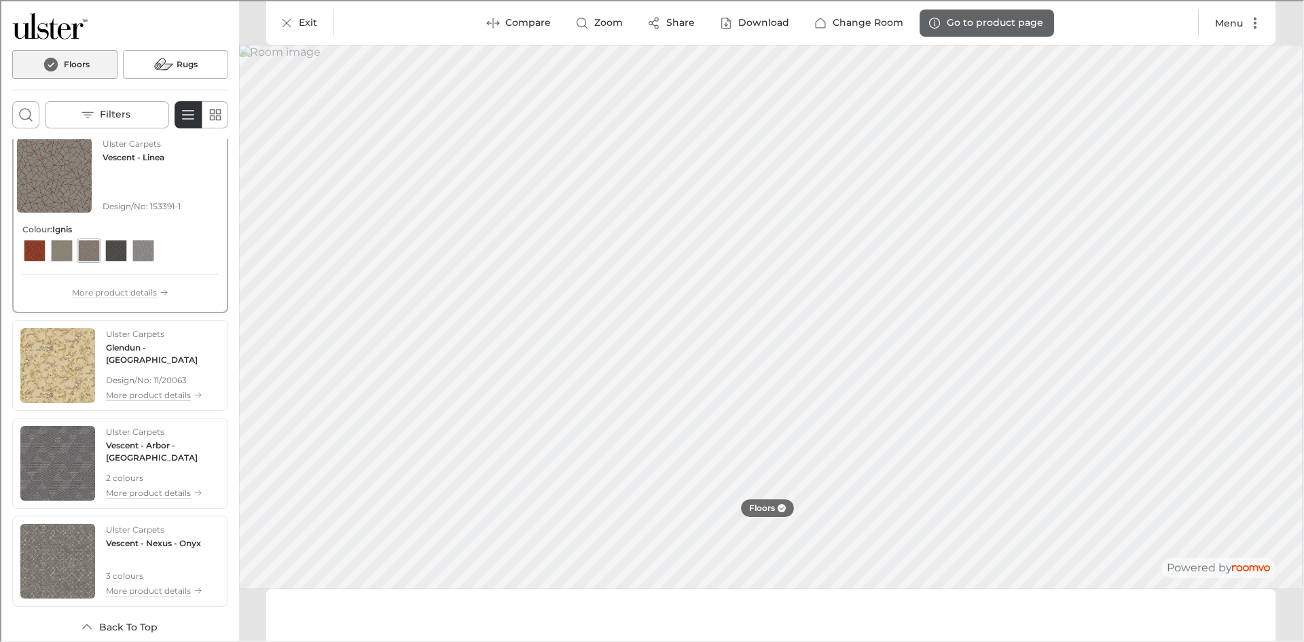
scroll to position [3763, 0]
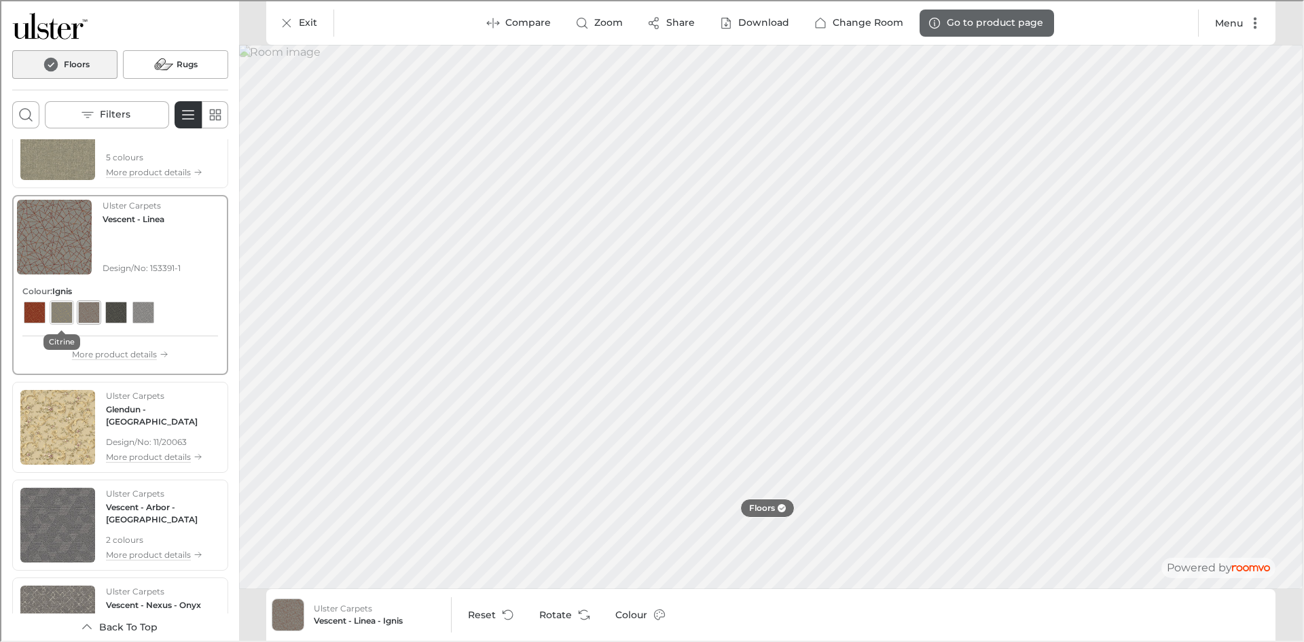
click at [65, 313] on div "View color format Citrine" at bounding box center [61, 311] width 22 height 22
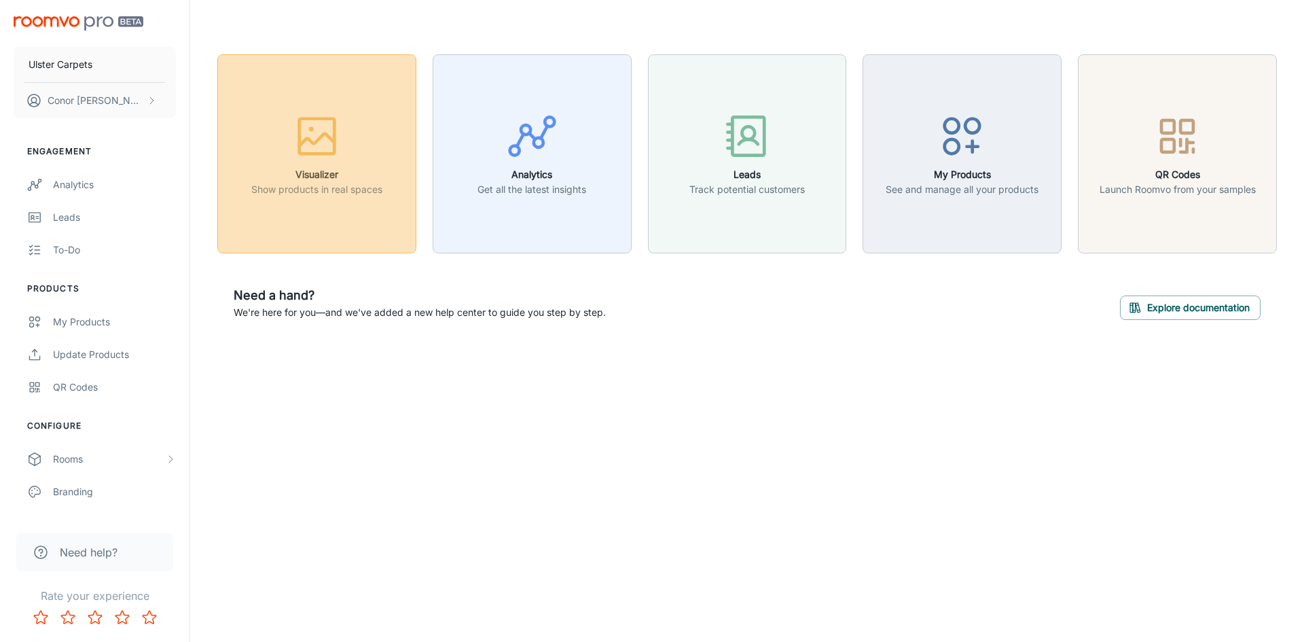
click at [306, 176] on h6 "Visualizer" at bounding box center [316, 174] width 131 height 15
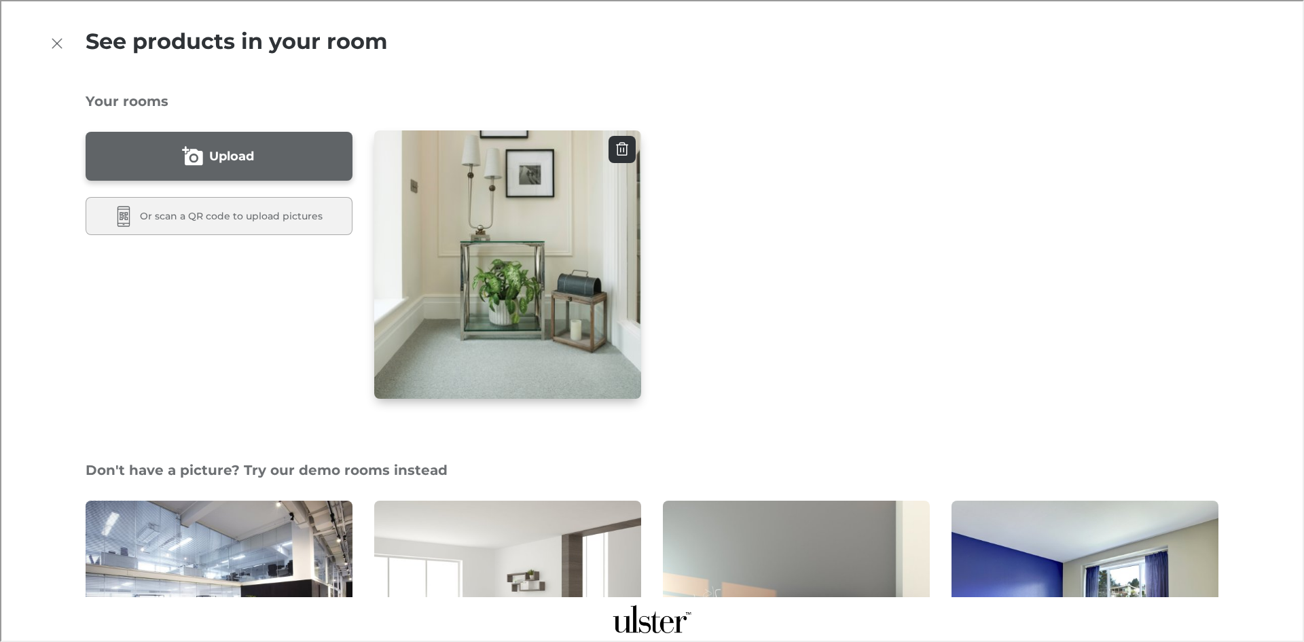
scroll to position [272, 0]
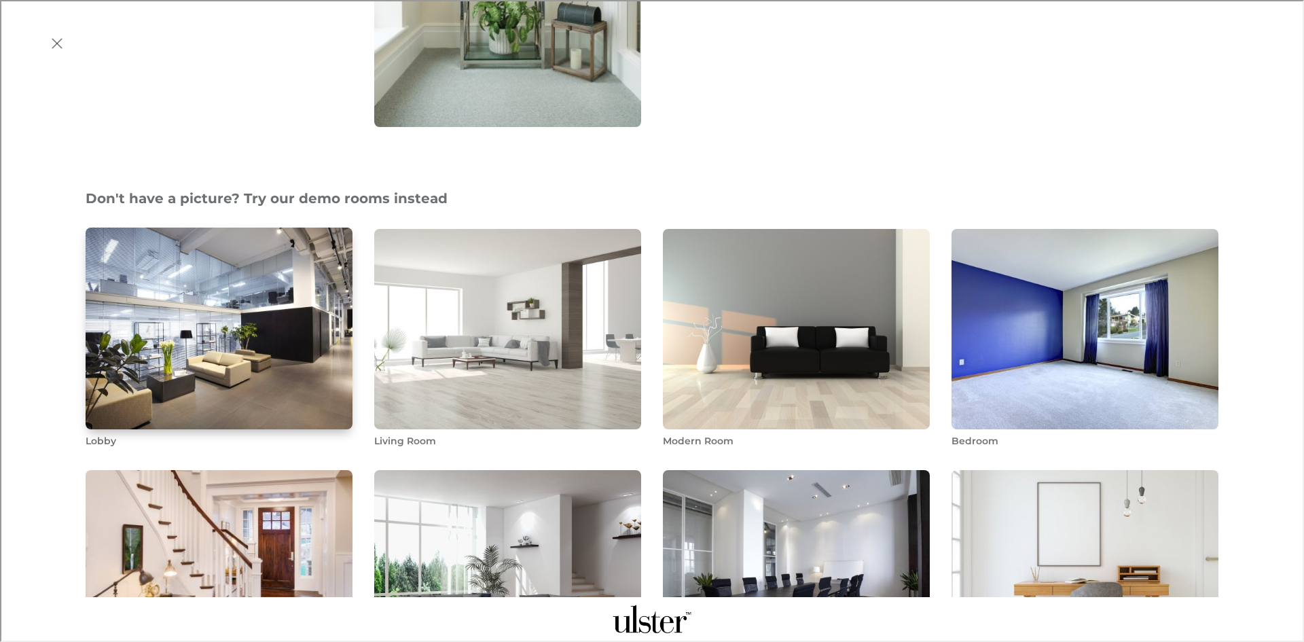
click at [284, 285] on img "Lobby" at bounding box center [219, 328] width 270 height 204
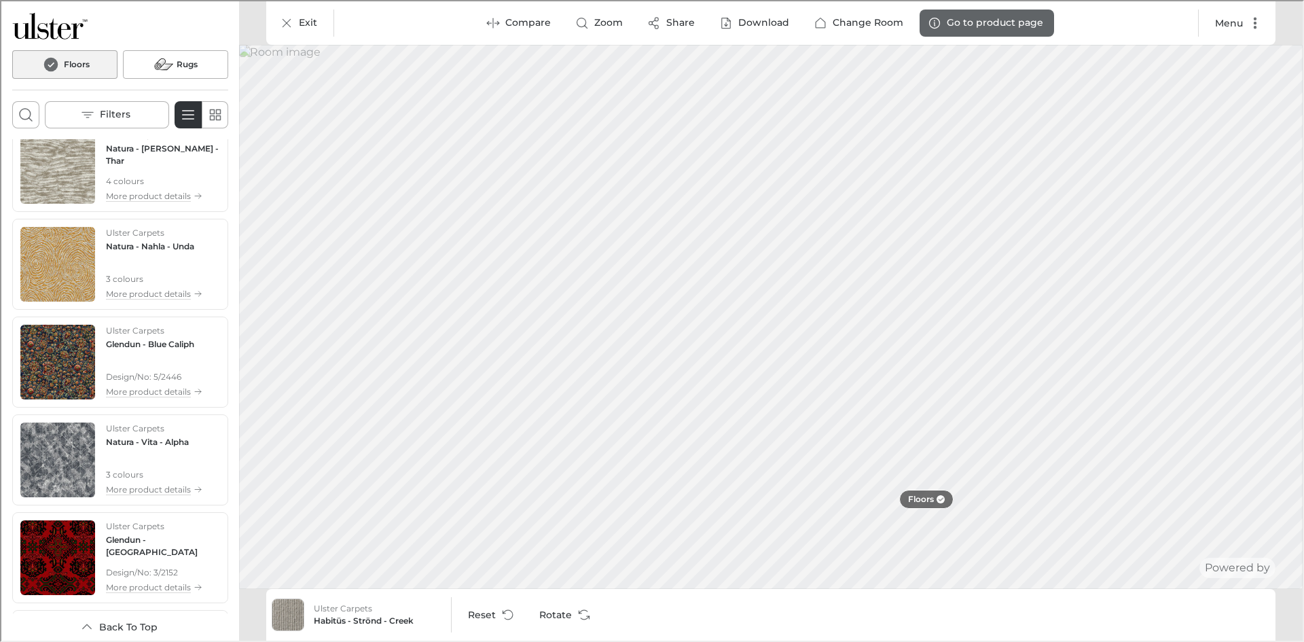
scroll to position [768, 0]
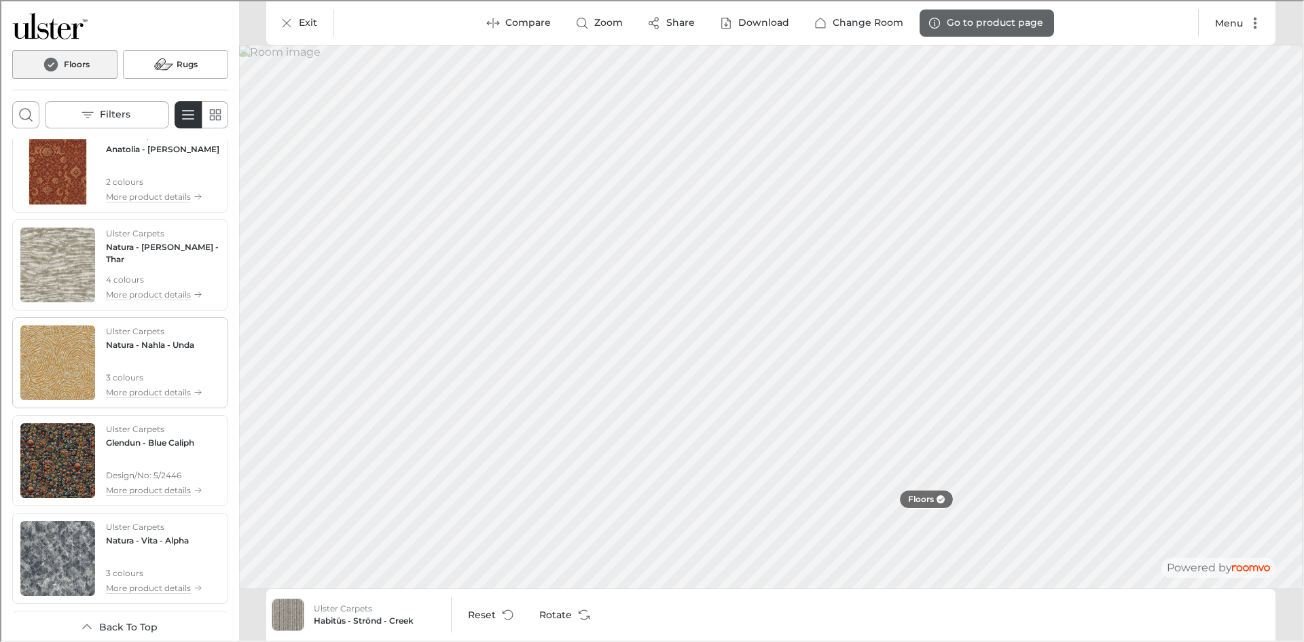
click at [135, 351] on div "Ulster Carpets Natura - Nahla - Unda 3 colours More product details" at bounding box center [153, 361] width 96 height 75
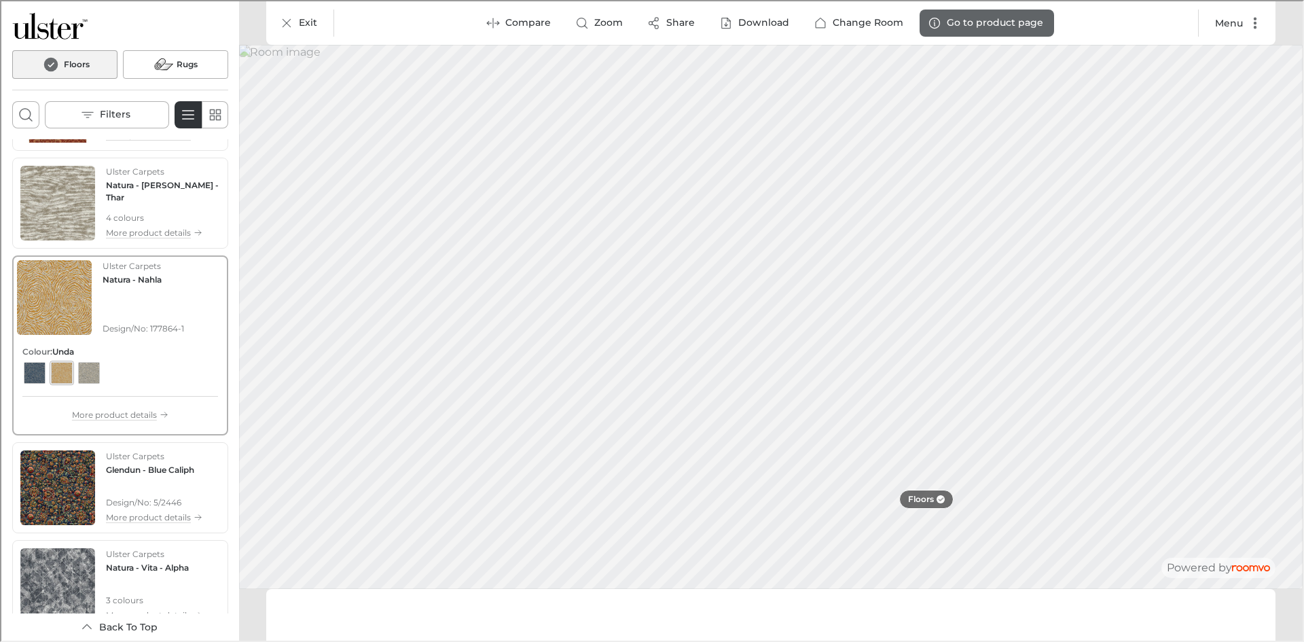
scroll to position [706, 0]
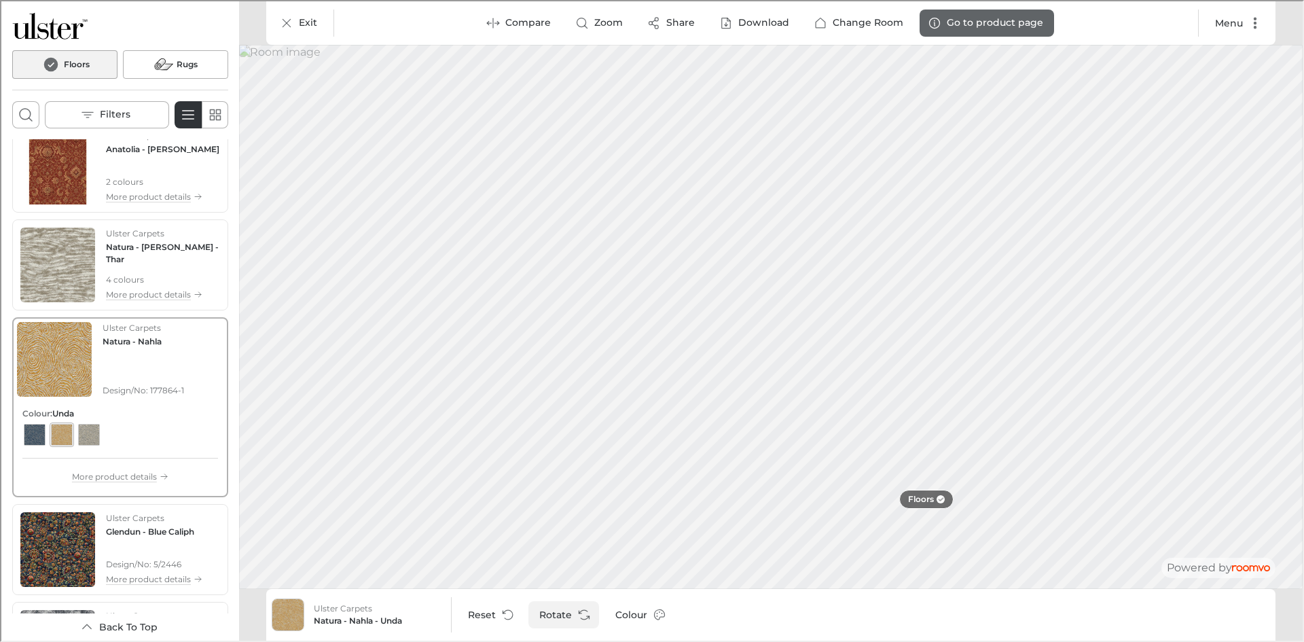
click at [559, 615] on button "Rotate" at bounding box center [562, 613] width 71 height 27
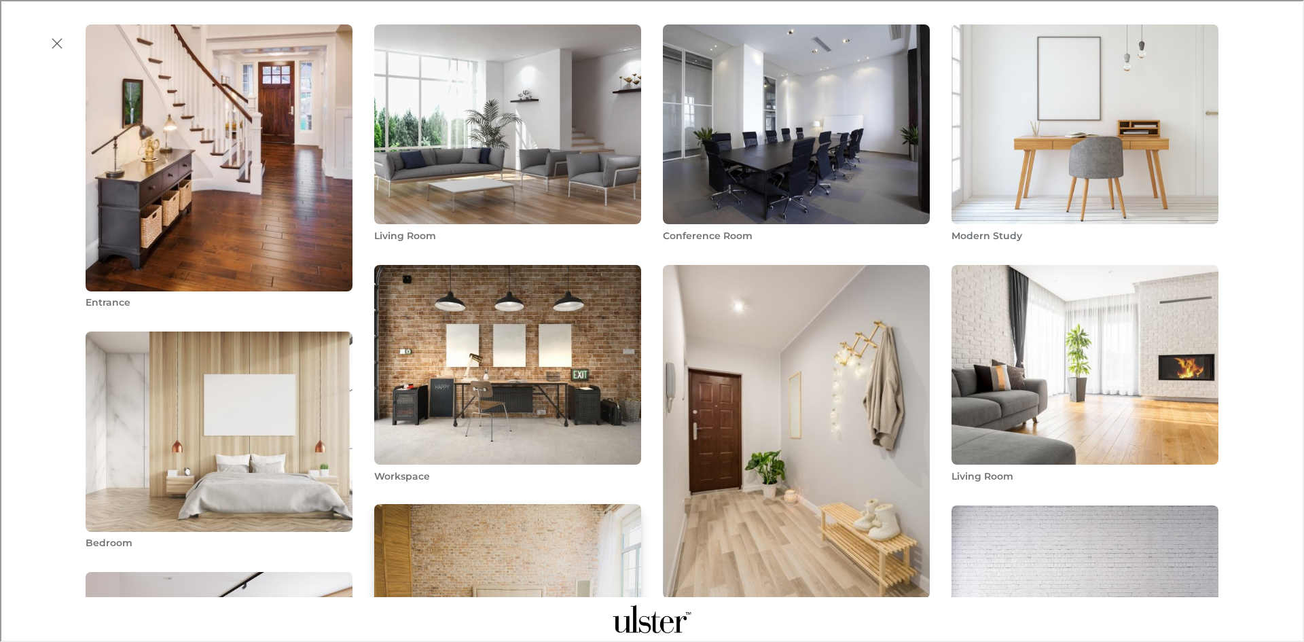
scroll to position [408, 0]
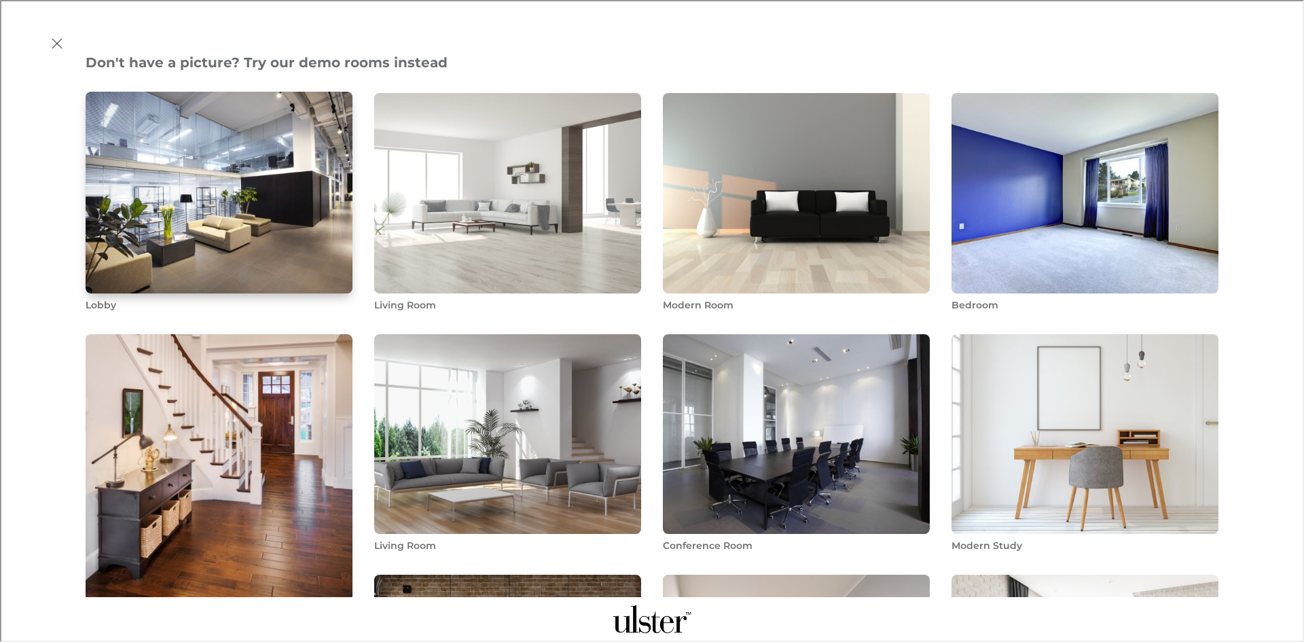
click at [272, 204] on img "Lobby" at bounding box center [219, 192] width 270 height 204
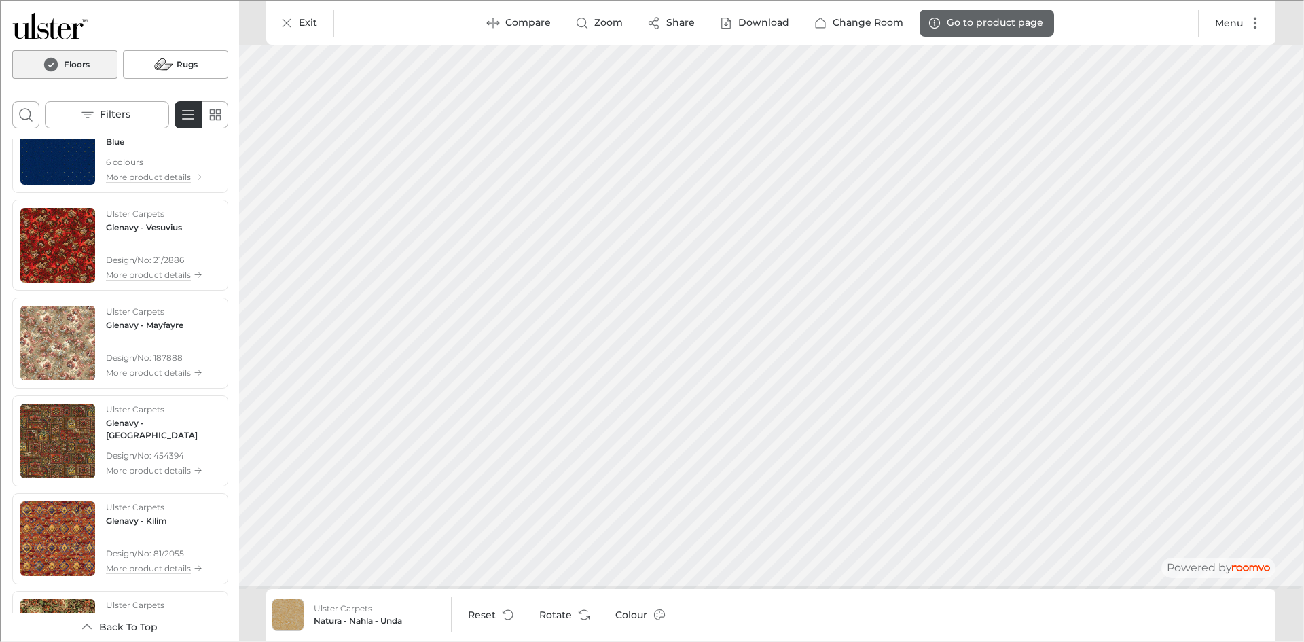
scroll to position [4677, 0]
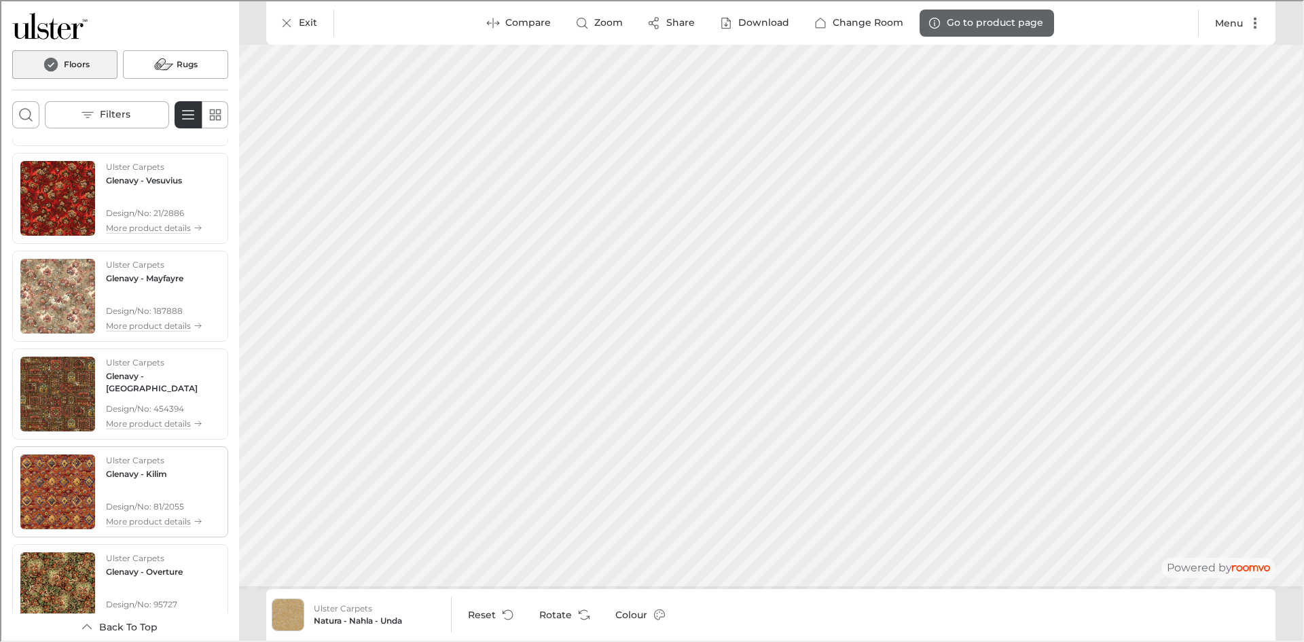
click at [147, 456] on p "Ulster Carpets" at bounding box center [134, 459] width 58 height 12
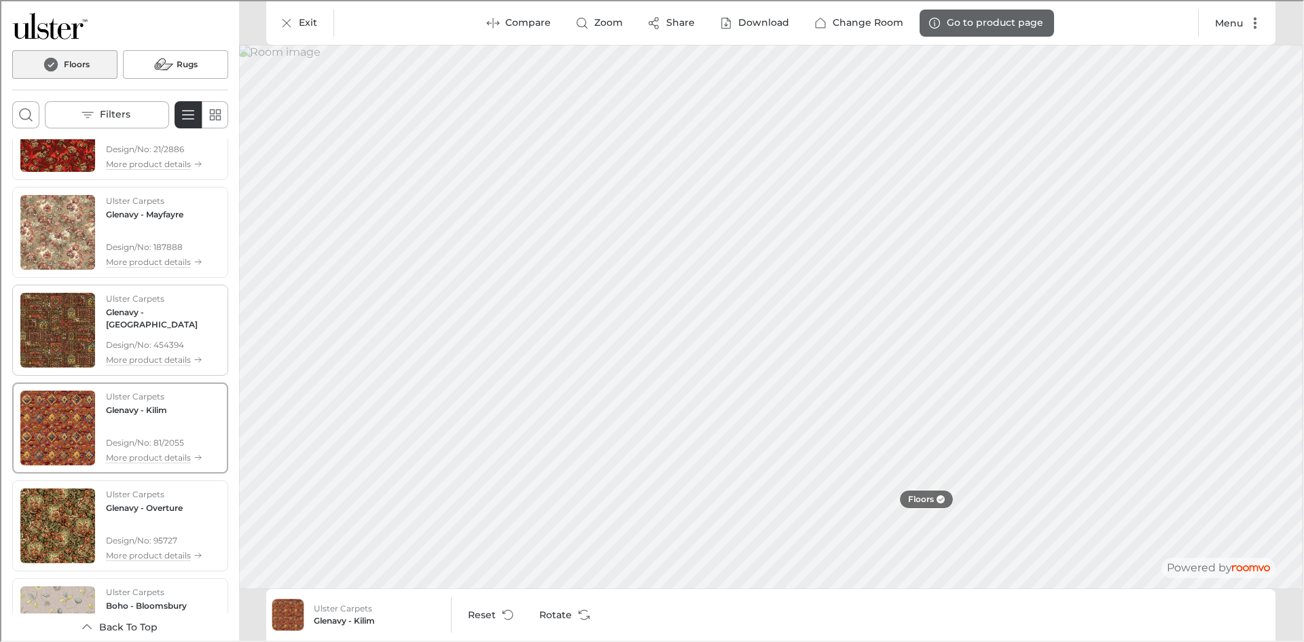
scroll to position [4714, 0]
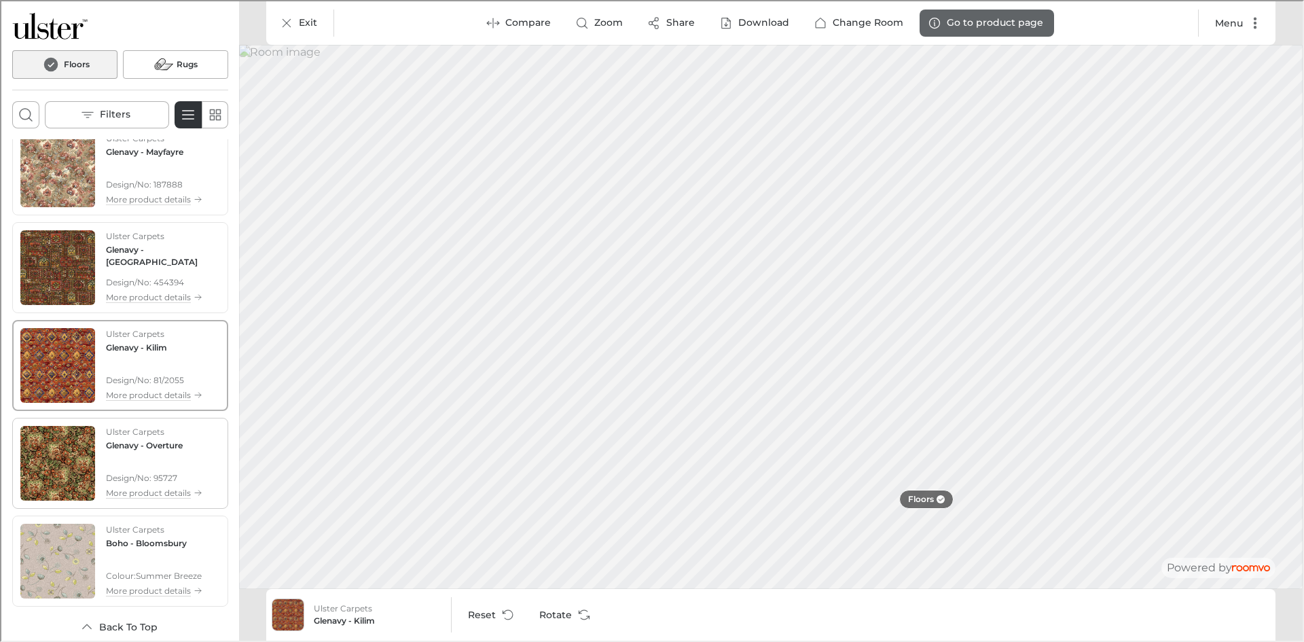
click at [145, 454] on div "Ulster Carpets Glenavy - Overture Design/No: 95727 More product details" at bounding box center [153, 462] width 96 height 75
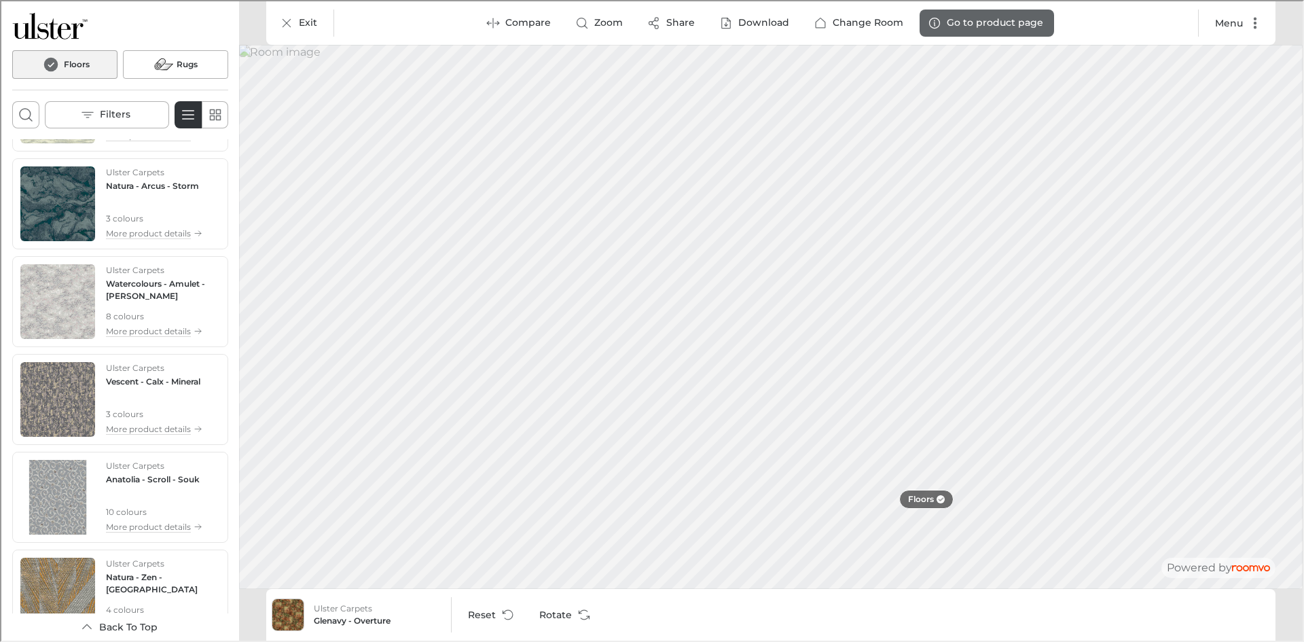
scroll to position [1997, 0]
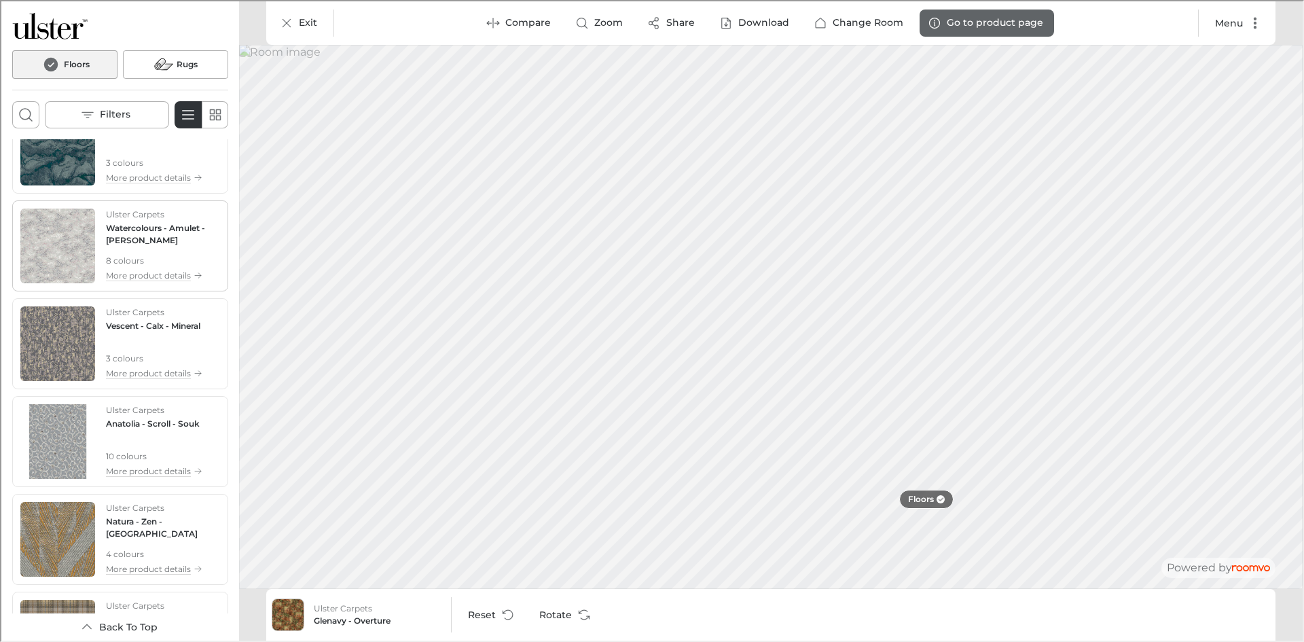
click at [141, 237] on h4 "Watercolours - Amulet - Celeste" at bounding box center [162, 233] width 114 height 24
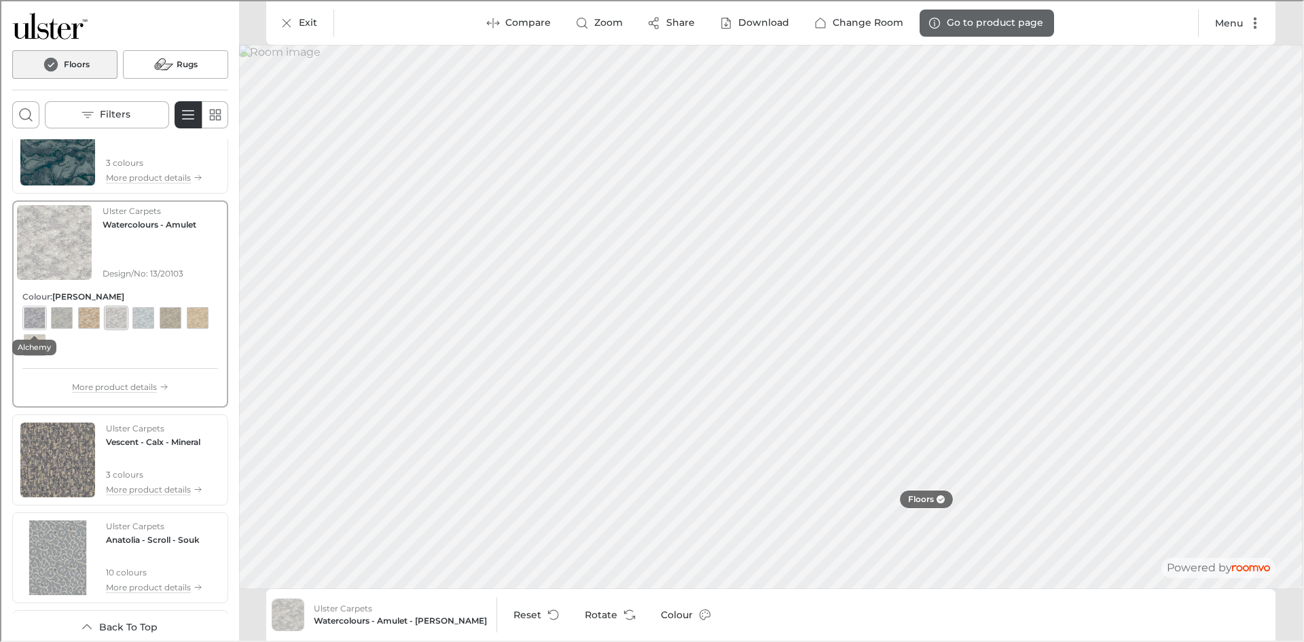
click at [30, 321] on div "View color format Alchemy" at bounding box center [33, 317] width 22 height 22
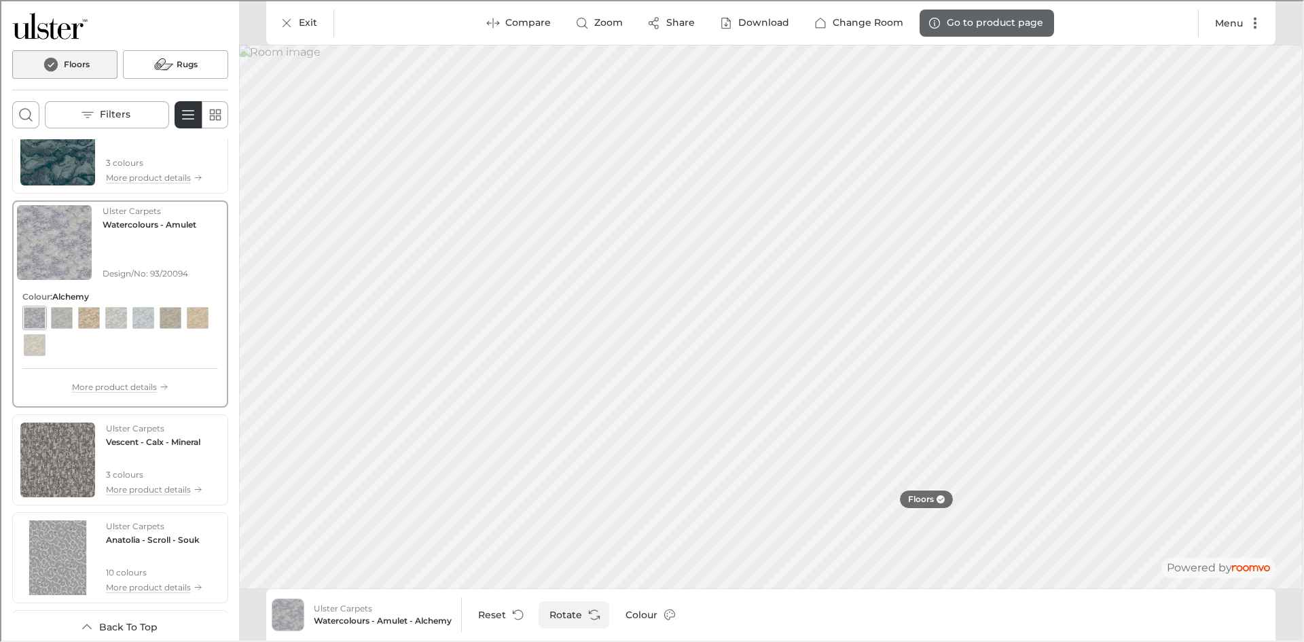
click at [581, 609] on button "Rotate" at bounding box center [572, 613] width 71 height 27
click at [190, 319] on div "View color format Savannah" at bounding box center [196, 317] width 22 height 22
